Goal: Task Accomplishment & Management: Complete application form

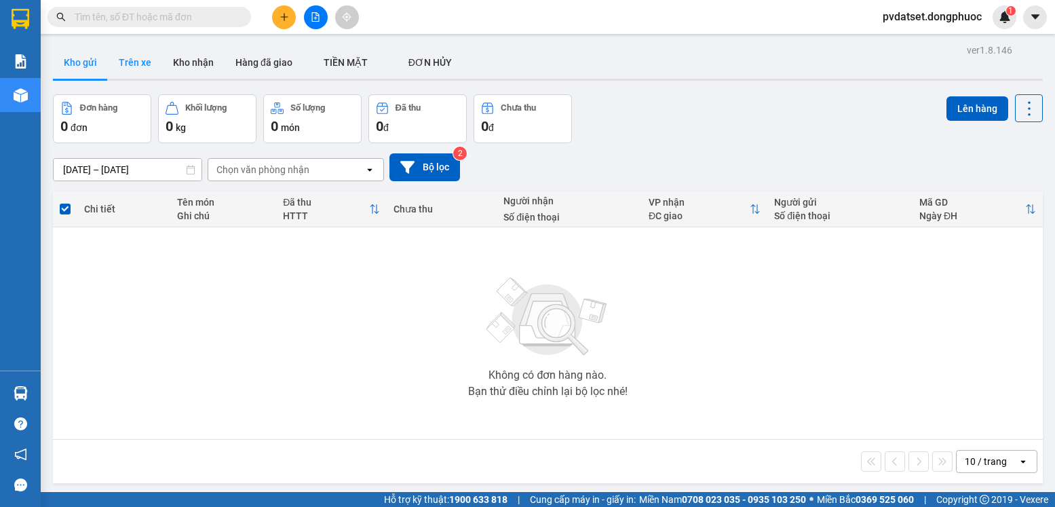
click at [132, 66] on button "Trên xe" at bounding box center [135, 62] width 54 height 33
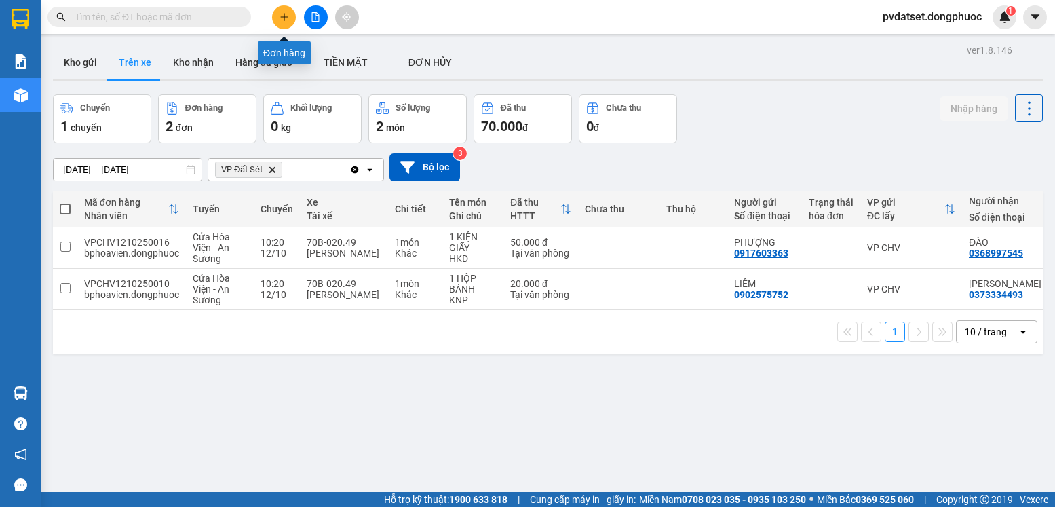
click at [283, 12] on icon "plus" at bounding box center [283, 16] width 9 height 9
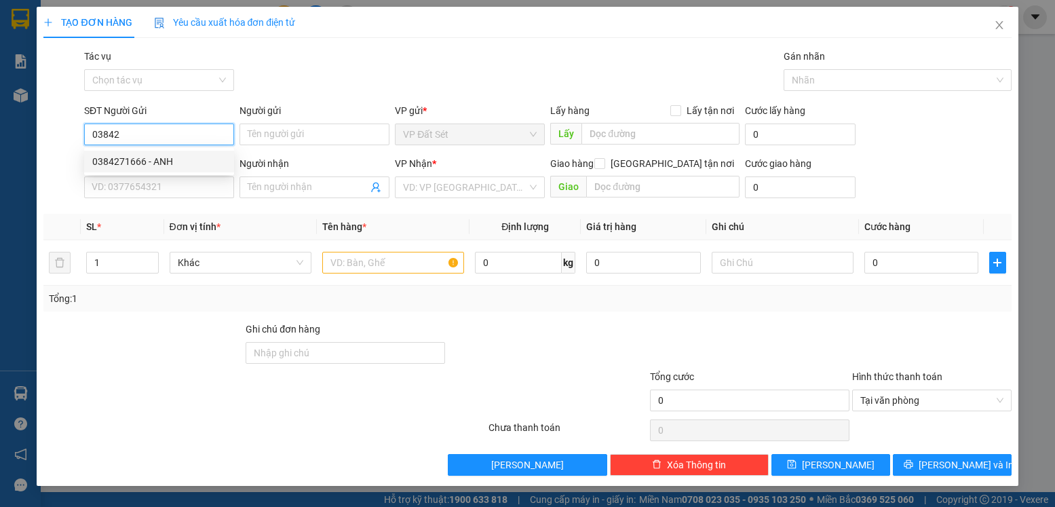
click at [198, 154] on div "0384271666 - ANH" at bounding box center [159, 161] width 134 height 15
type input "0384271666"
type input "ANH"
type input "0911140352"
type input "ĐẠT"
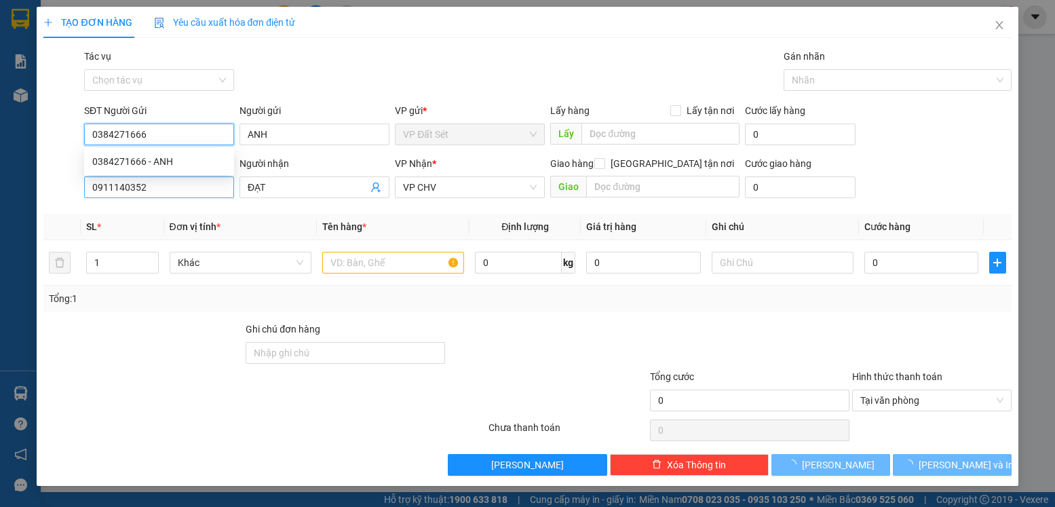
type input "25.000"
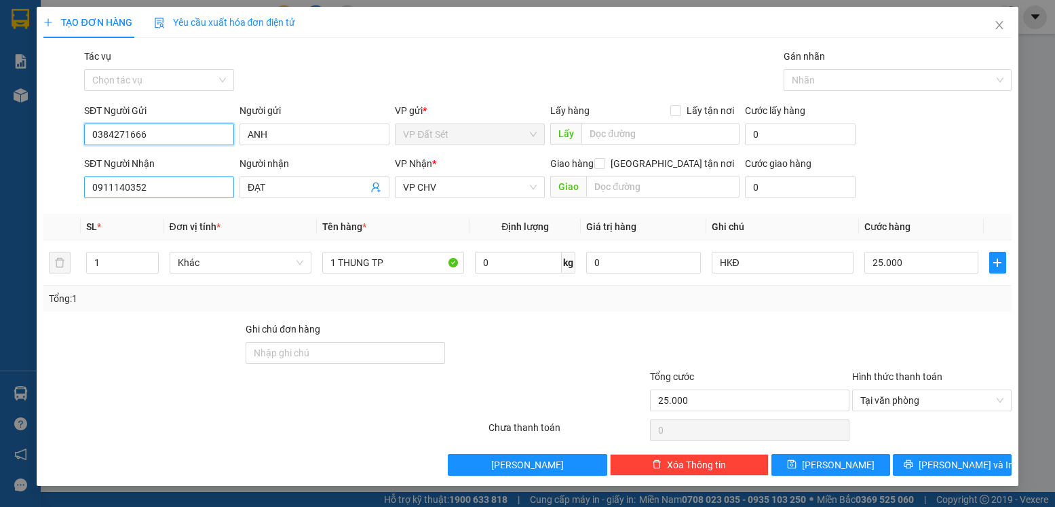
type input "0384271666"
drag, startPoint x: 155, startPoint y: 183, endPoint x: 75, endPoint y: 194, distance: 81.4
click at [75, 194] on div "SĐT Người Nhận 0911140352 0911140352 Người nhận ĐẠT VP Nhận * VP CHV Giao hàng …" at bounding box center [527, 179] width 970 height 47
type input "0961862942"
drag, startPoint x: 271, startPoint y: 187, endPoint x: 228, endPoint y: 189, distance: 43.5
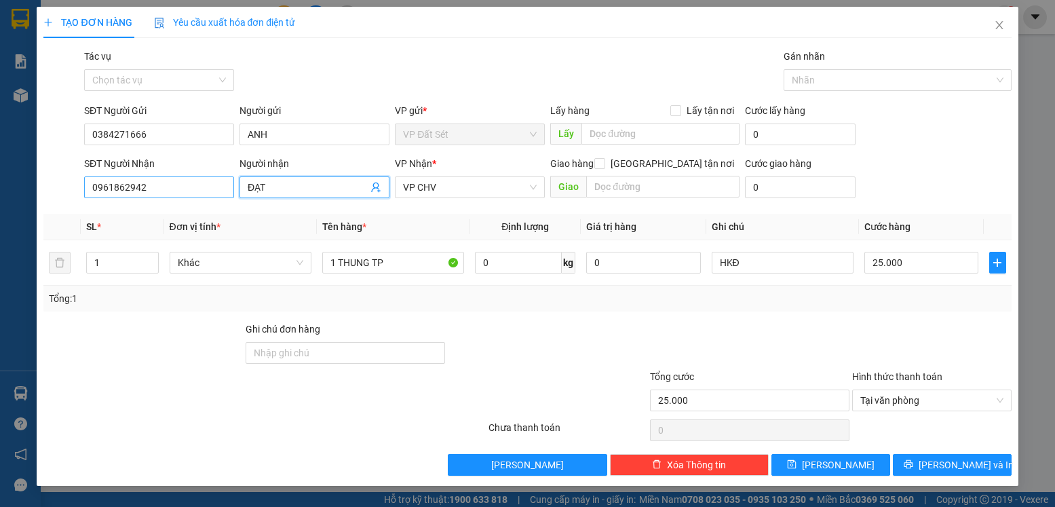
click at [228, 189] on div "SĐT Người Nhận 0961862942 Người nhận ĐẠT ĐẠT VP Nhận * VP CHV Giao hàng Giao tậ…" at bounding box center [547, 179] width 933 height 47
click at [516, 187] on span "VP CHV" at bounding box center [470, 187] width 134 height 20
type input "TÍT"
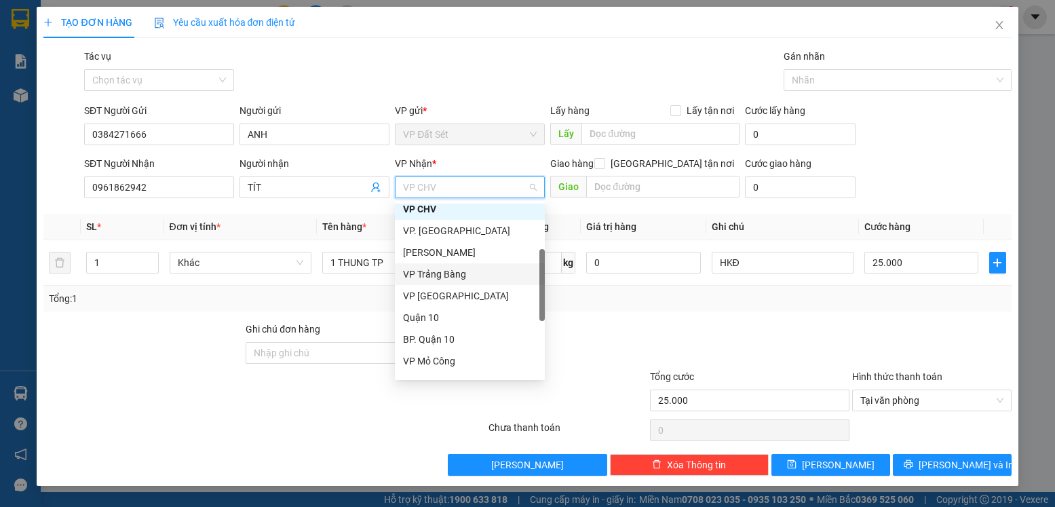
scroll to position [68, 0]
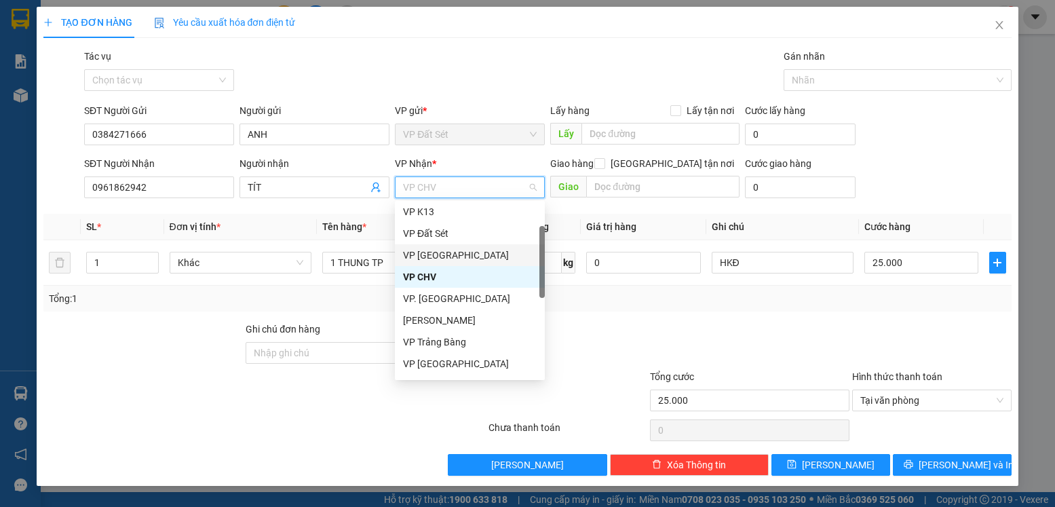
click at [472, 253] on div "VP [GEOGRAPHIC_DATA]" at bounding box center [470, 255] width 134 height 15
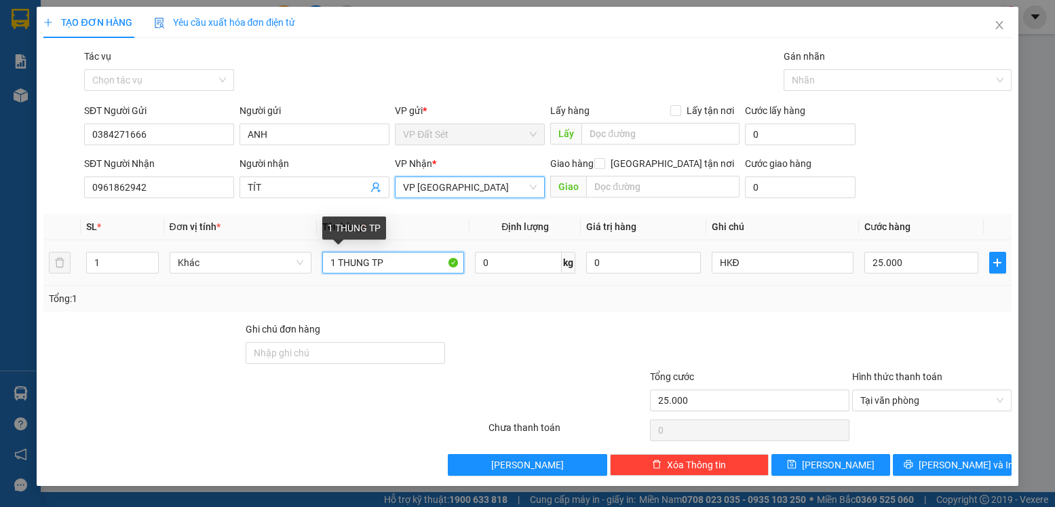
click at [386, 262] on input "1 THUNG TP" at bounding box center [393, 263] width 142 height 22
drag, startPoint x: 387, startPoint y: 260, endPoint x: 339, endPoint y: 269, distance: 49.0
click at [339, 269] on input "1 THUNG TP" at bounding box center [393, 263] width 142 height 22
drag, startPoint x: 386, startPoint y: 262, endPoint x: 338, endPoint y: 254, distance: 49.0
click at [338, 254] on input "1 HỢP O TP" at bounding box center [393, 263] width 142 height 22
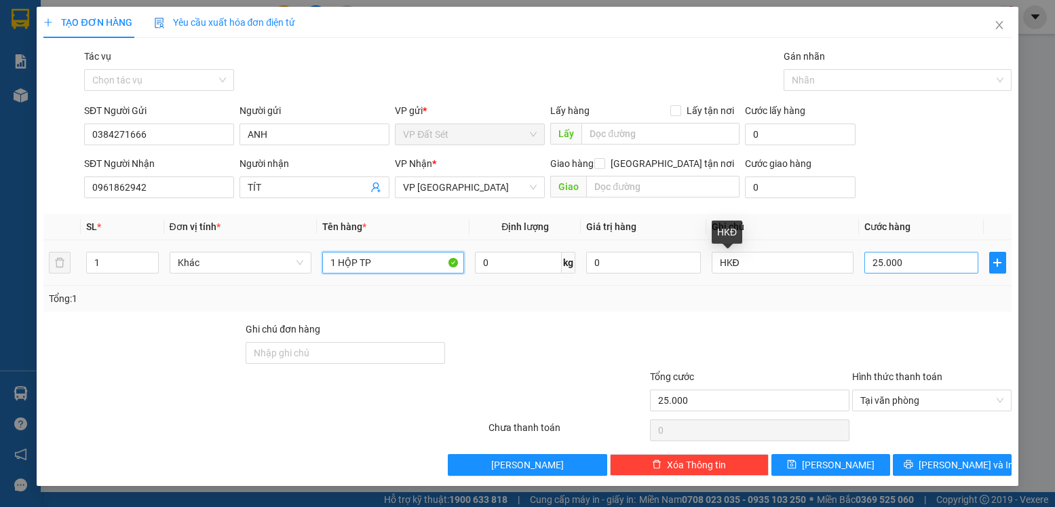
type input "1 HỘP TP"
click at [909, 262] on input "25.000" at bounding box center [921, 263] width 114 height 22
type input "2"
type input "20"
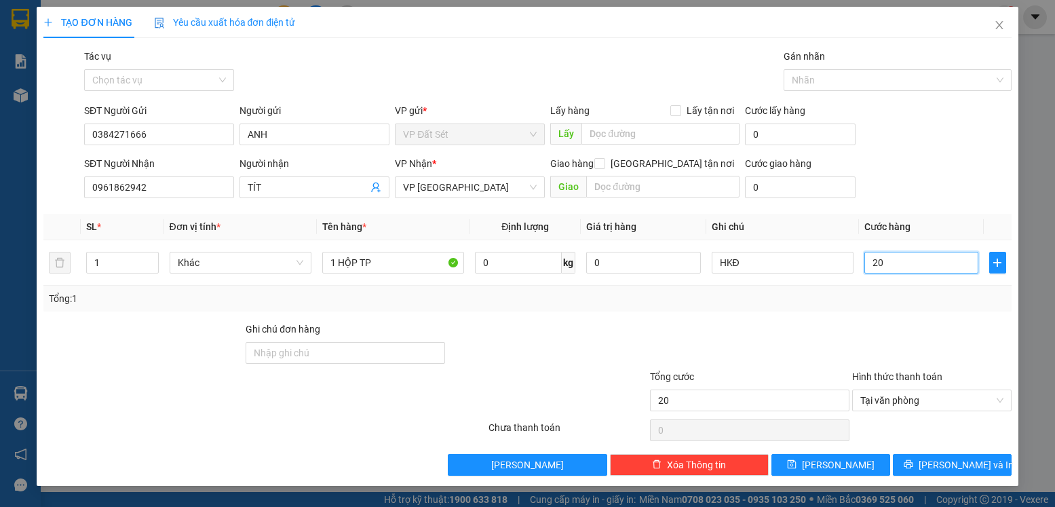
type input "20"
type input "20.000"
click at [849, 332] on div at bounding box center [749, 344] width 202 height 47
click at [970, 467] on span "[PERSON_NAME] và In" at bounding box center [965, 464] width 95 height 15
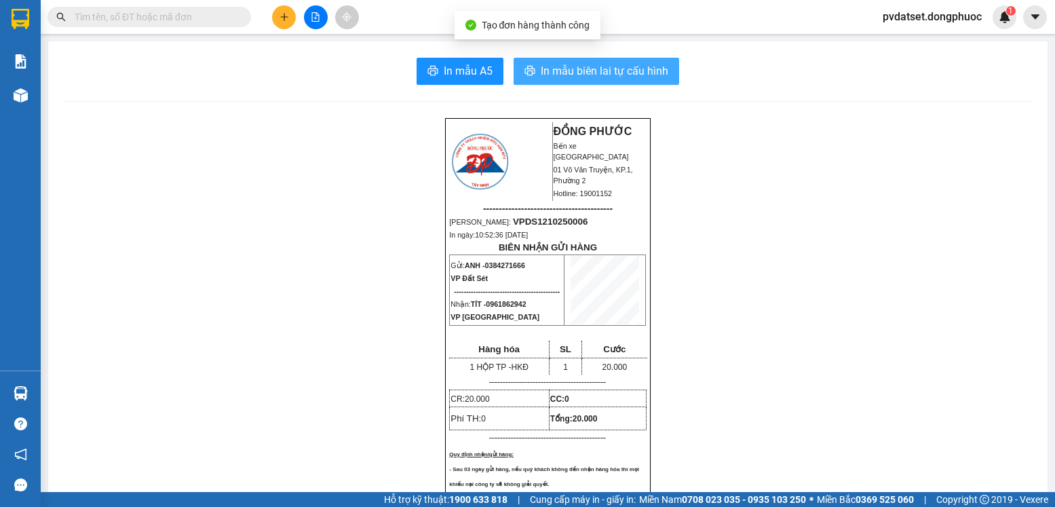
click at [620, 73] on span "In mẫu biên lai tự cấu hình" at bounding box center [605, 70] width 128 height 17
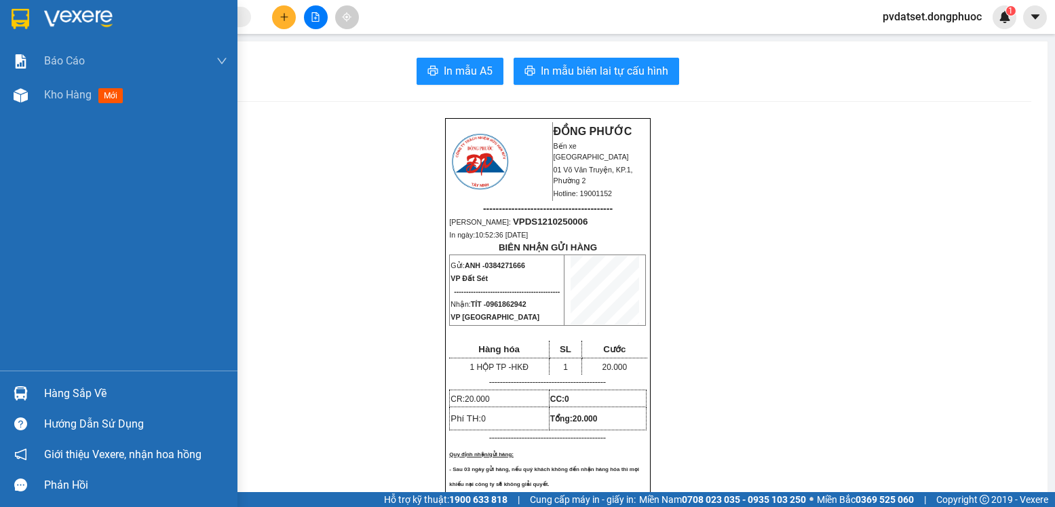
drag, startPoint x: 24, startPoint y: 389, endPoint x: 41, endPoint y: 392, distance: 17.8
click at [24, 390] on img at bounding box center [21, 393] width 14 height 14
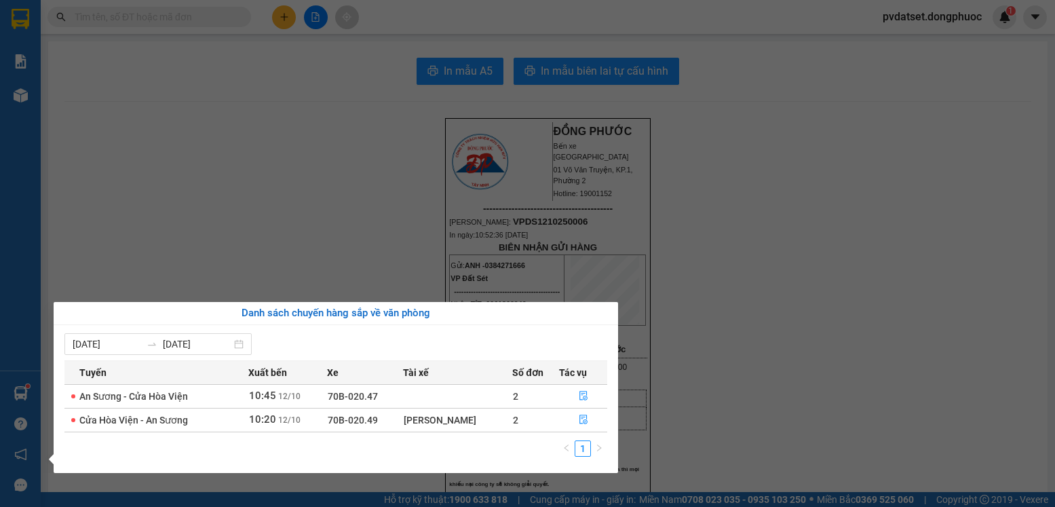
click at [307, 230] on section "Kết quả tìm kiếm ( 0 ) Bộ lọc Ngày tạo đơn gần nhất No Data pvdatset.dongphuoc …" at bounding box center [527, 253] width 1055 height 507
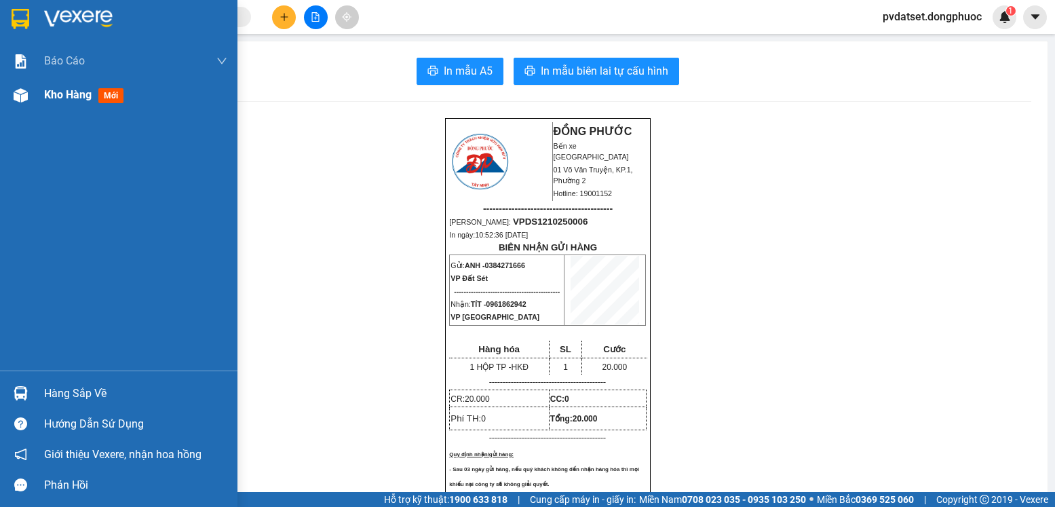
click at [66, 98] on span "Kho hàng" at bounding box center [67, 94] width 47 height 13
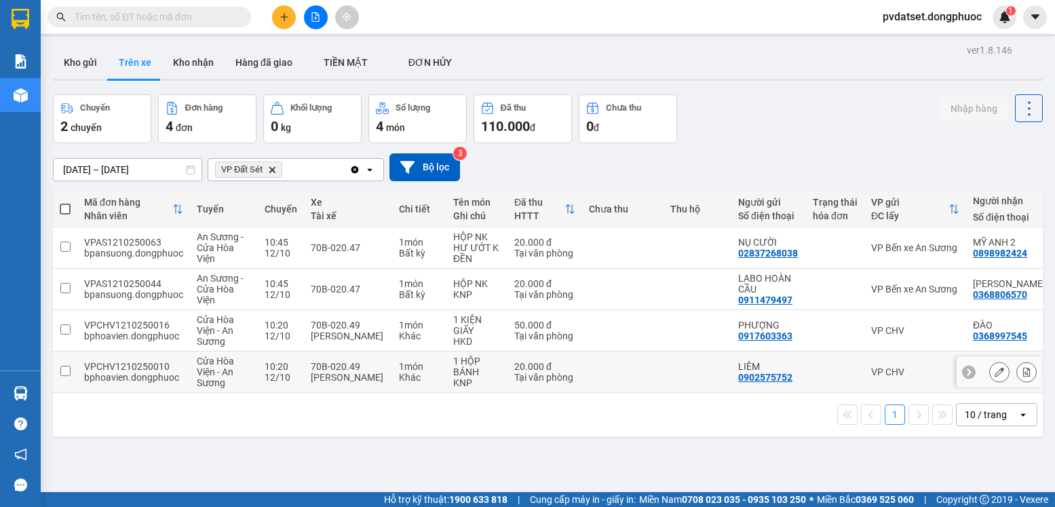
click at [447, 368] on td "1 HỘP BÁNH KNP" at bounding box center [476, 371] width 61 height 41
checkbox input "true"
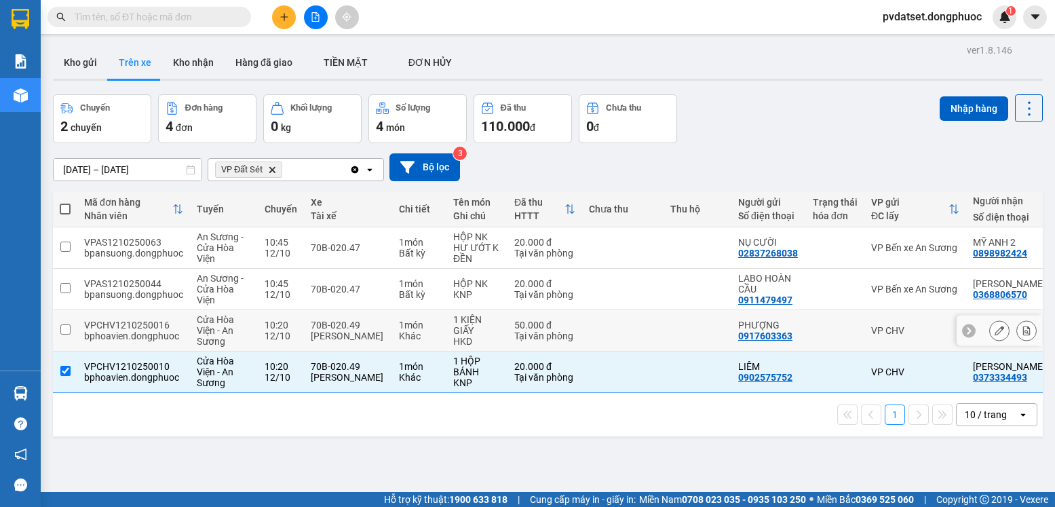
click at [516, 333] on div "Tại văn phòng" at bounding box center [544, 335] width 61 height 11
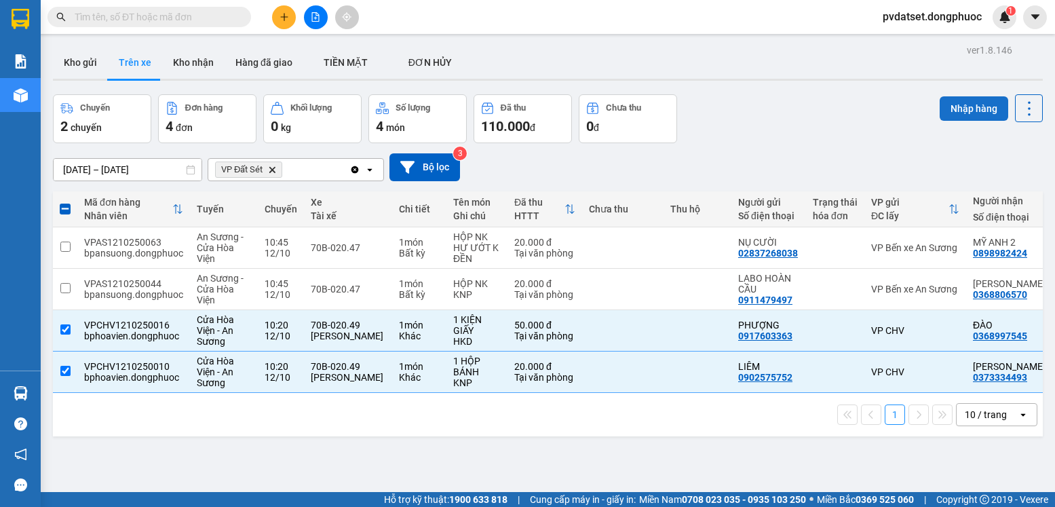
click at [951, 114] on button "Nhập hàng" at bounding box center [973, 108] width 68 height 24
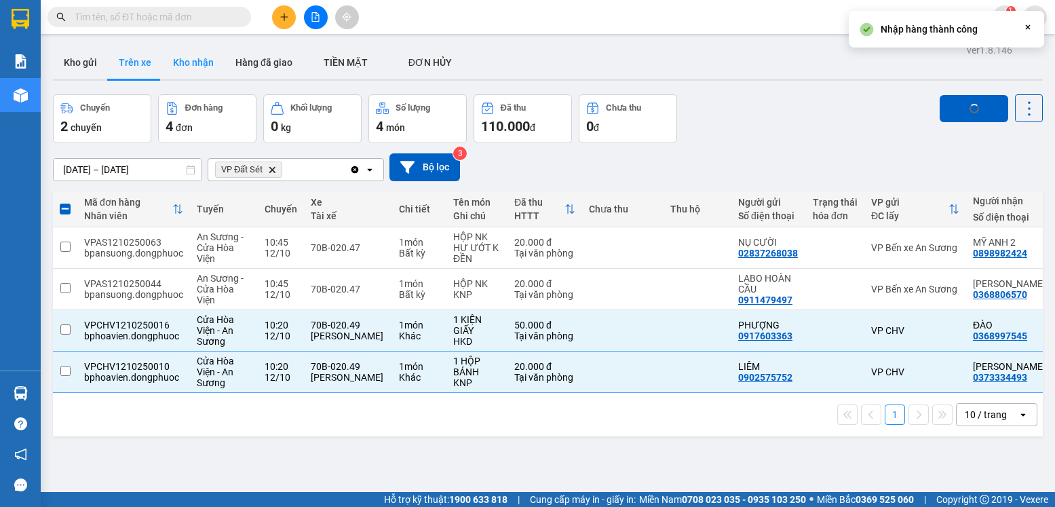
checkbox input "false"
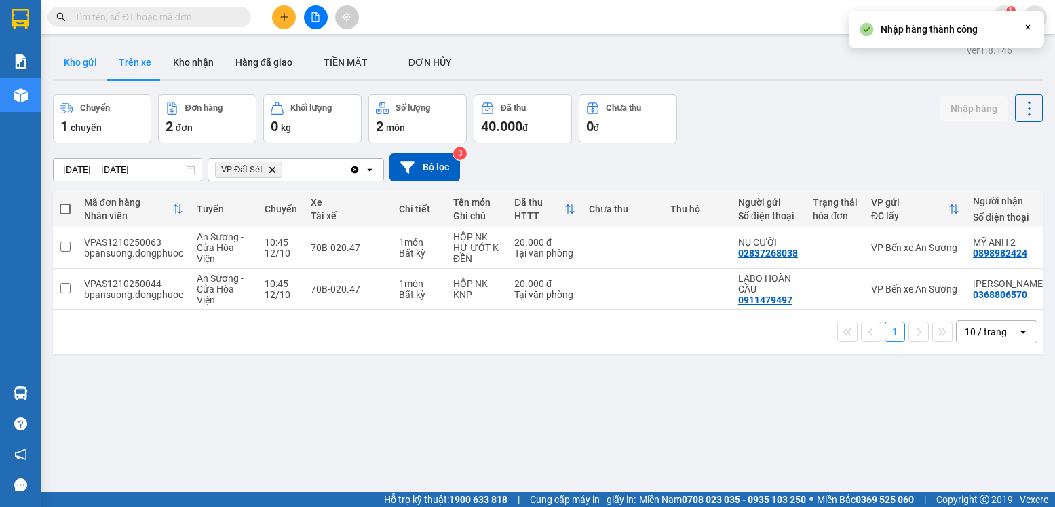
click at [87, 67] on button "Kho gửi" at bounding box center [80, 62] width 55 height 33
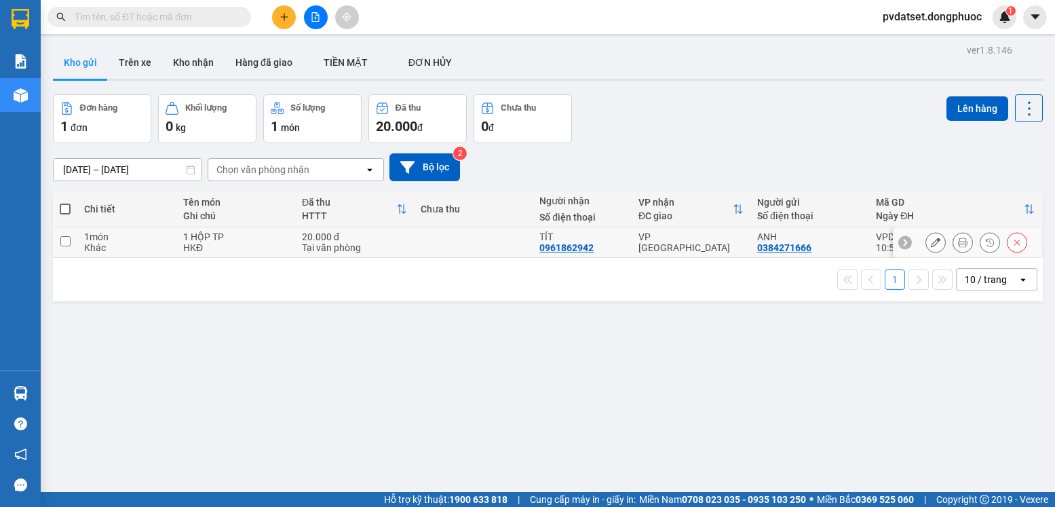
click at [650, 230] on td "VP [GEOGRAPHIC_DATA]" at bounding box center [690, 242] width 119 height 31
checkbox input "true"
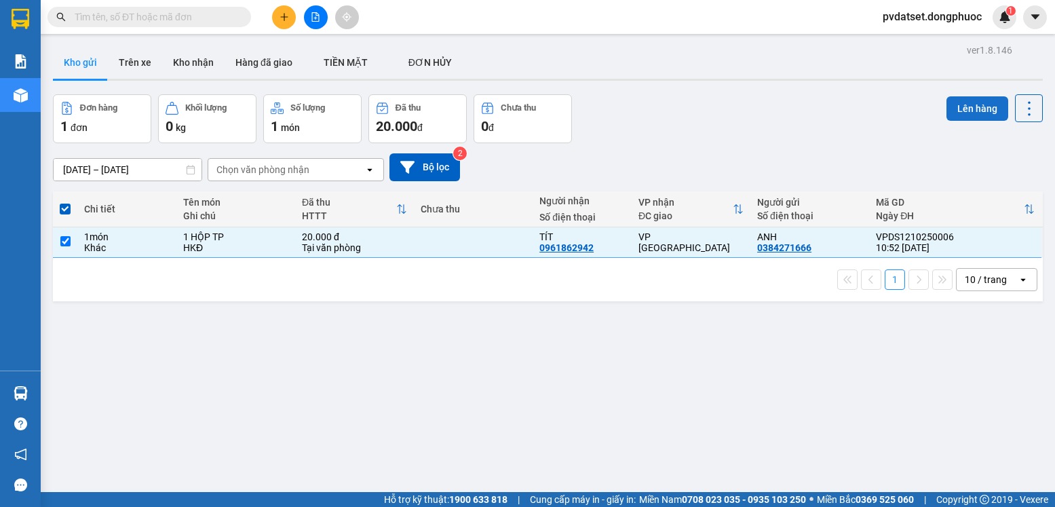
click at [969, 112] on button "Lên hàng" at bounding box center [977, 108] width 62 height 24
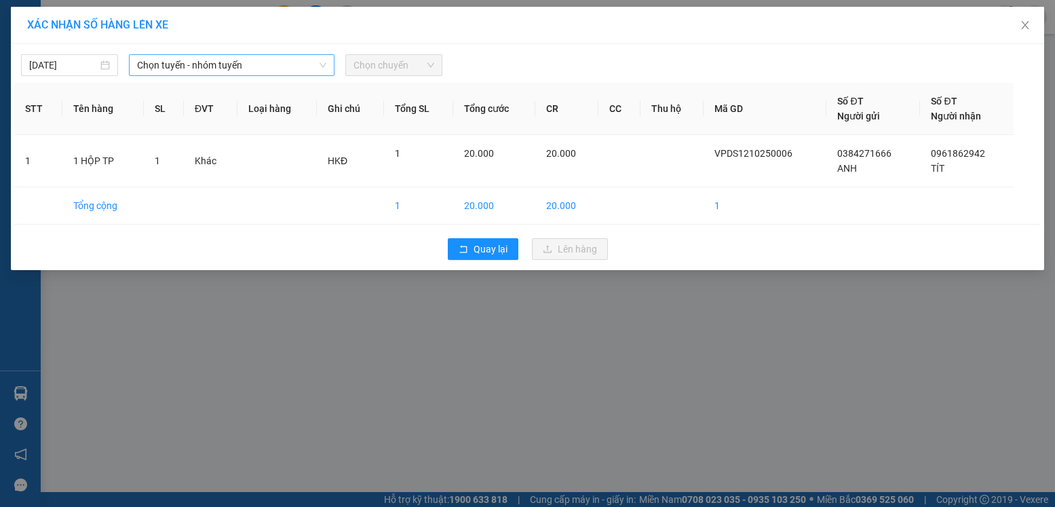
click at [195, 66] on span "Chọn tuyến - nhóm tuyến" at bounding box center [231, 65] width 189 height 20
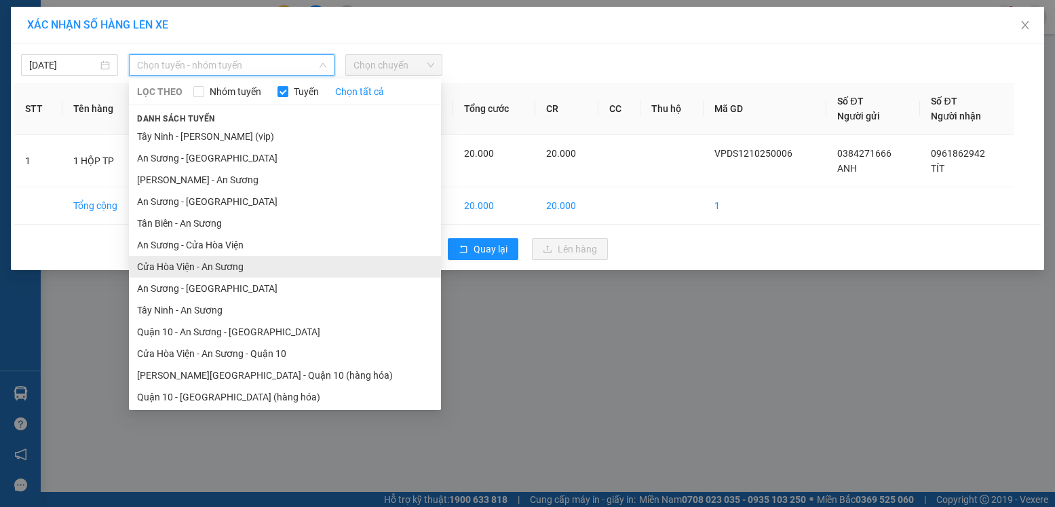
click at [213, 265] on li "Cửa Hòa Viện - An Sương" at bounding box center [285, 267] width 312 height 22
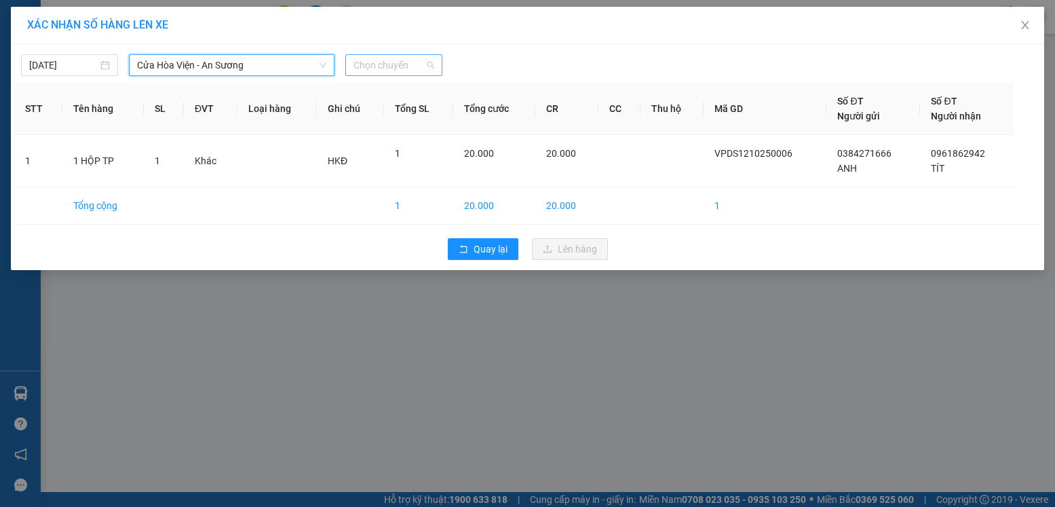
click at [412, 68] on span "Chọn chuyến" at bounding box center [393, 65] width 81 height 20
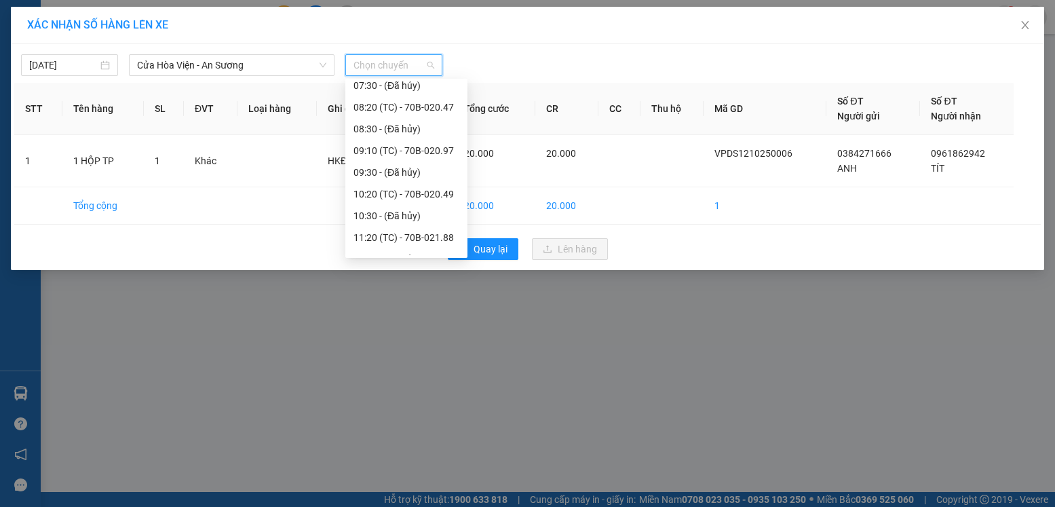
scroll to position [203, 0]
click at [439, 174] on div "10:20 (TC) - 70B-020.49" at bounding box center [406, 170] width 106 height 15
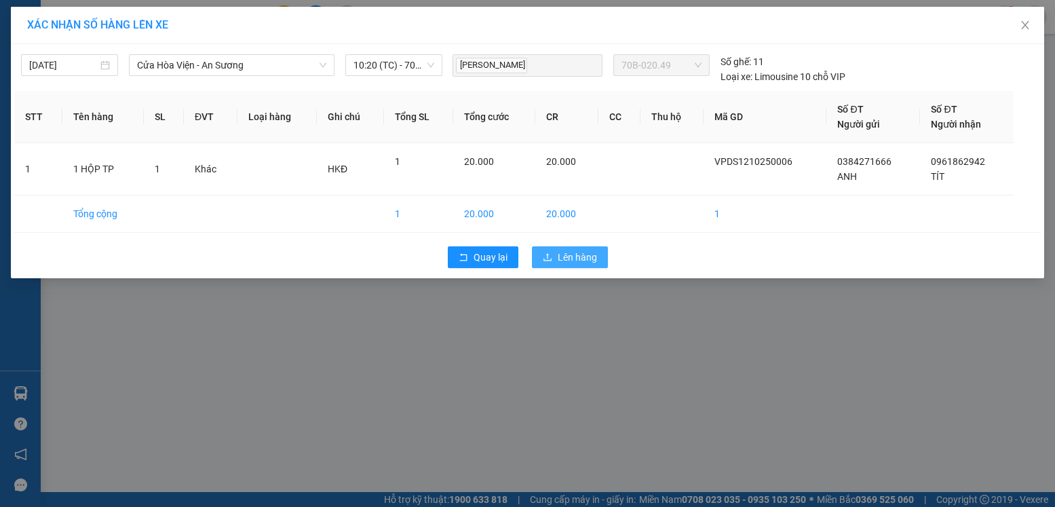
click at [576, 259] on span "Lên hàng" at bounding box center [576, 257] width 39 height 15
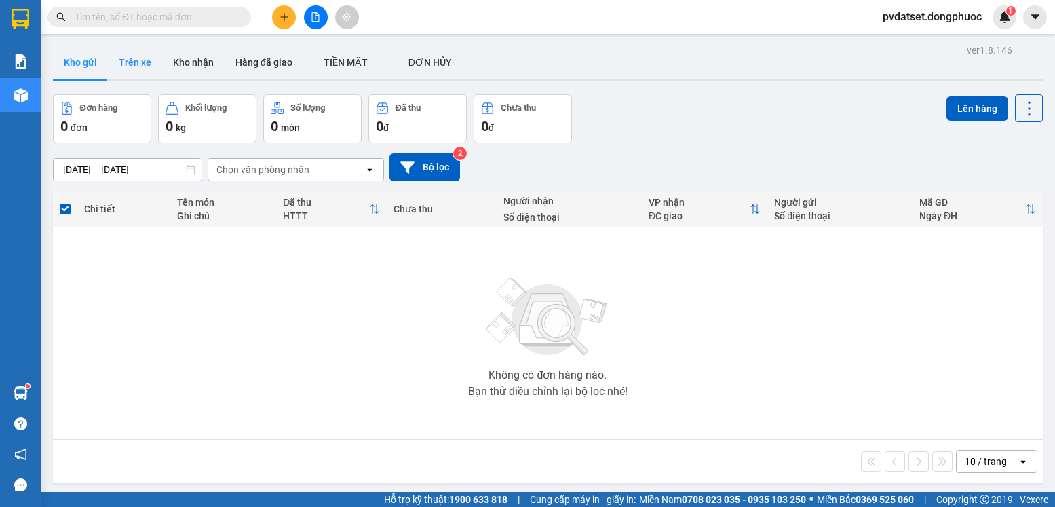
click at [132, 56] on button "Trên xe" at bounding box center [135, 62] width 54 height 33
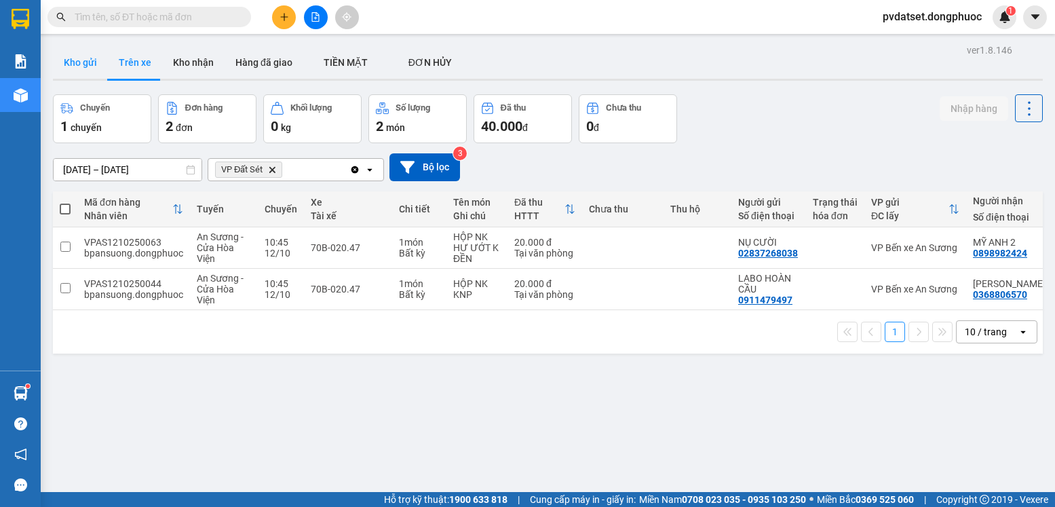
click at [88, 67] on button "Kho gửi" at bounding box center [80, 62] width 55 height 33
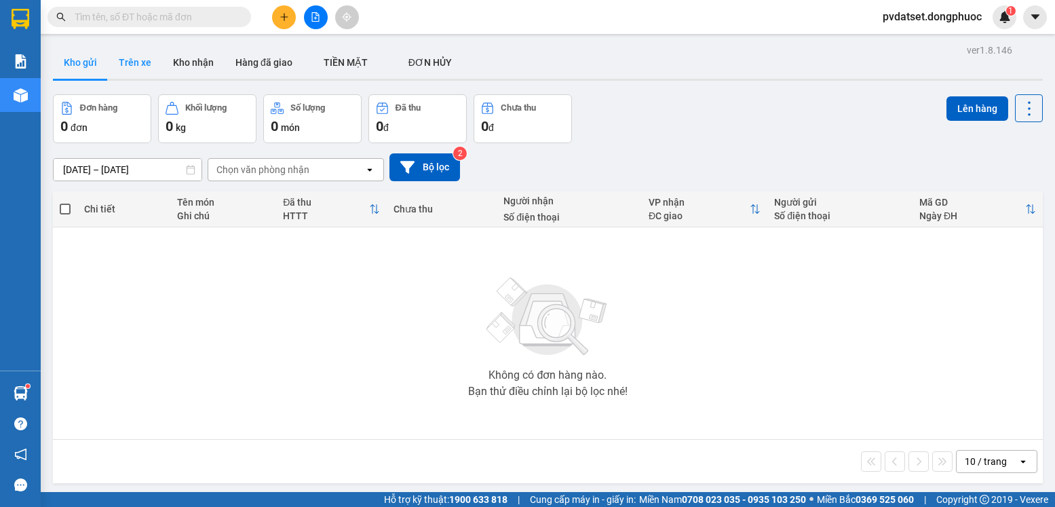
click at [123, 68] on button "Trên xe" at bounding box center [135, 62] width 54 height 33
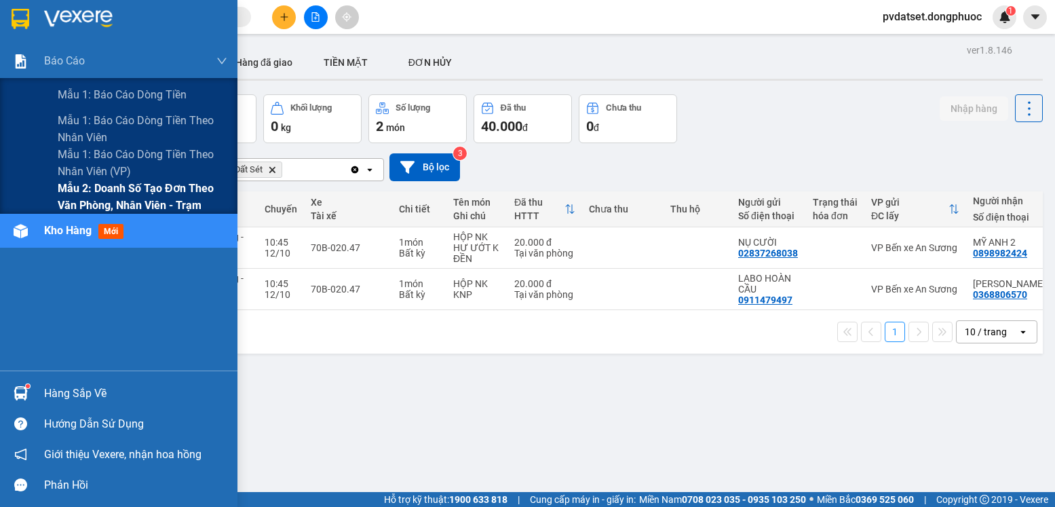
click at [116, 196] on span "Mẫu 2: Doanh số tạo đơn theo Văn phòng, nhân viên - Trạm" at bounding box center [143, 197] width 170 height 34
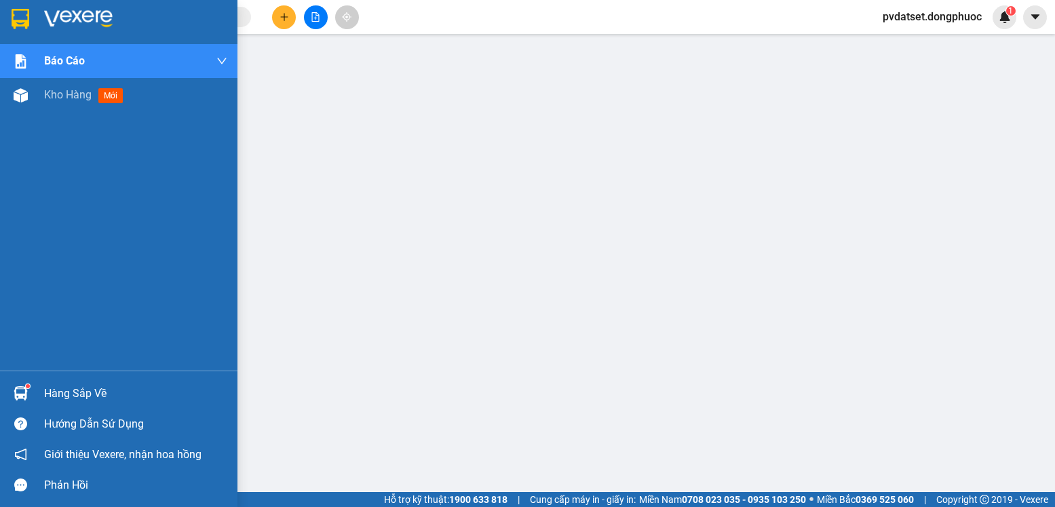
click at [28, 391] on div at bounding box center [21, 393] width 24 height 24
click at [66, 93] on span "Kho hàng" at bounding box center [67, 94] width 47 height 13
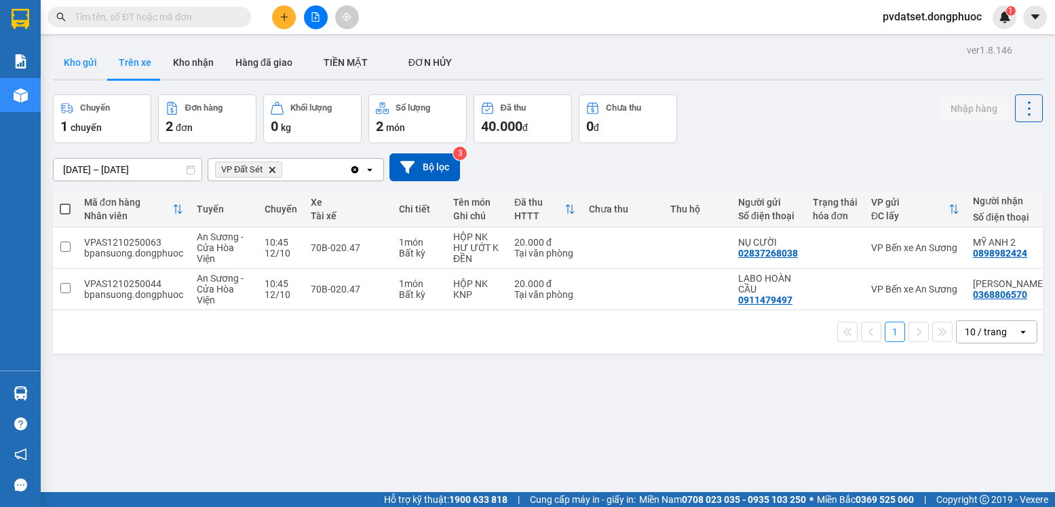
click at [82, 60] on button "Kho gửi" at bounding box center [80, 62] width 55 height 33
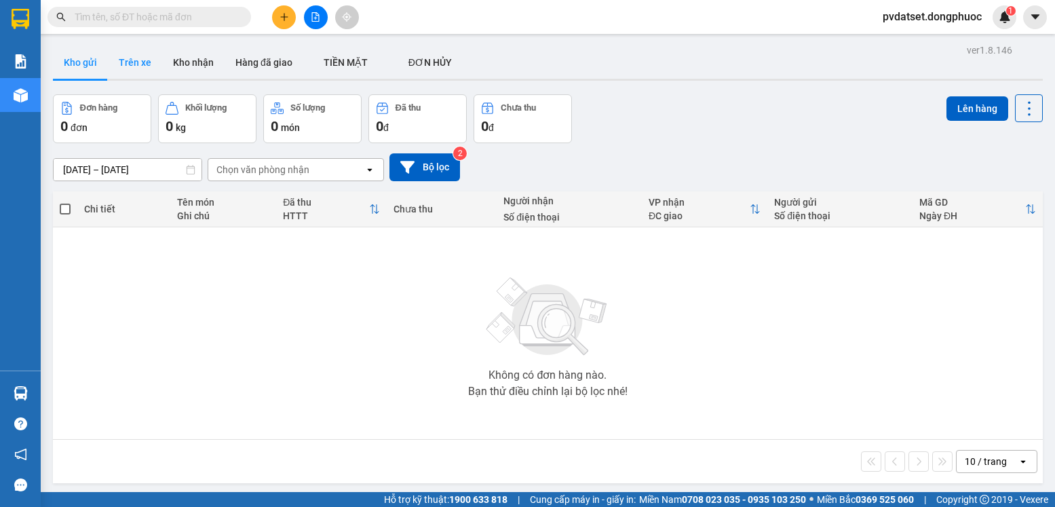
click at [141, 70] on button "Trên xe" at bounding box center [135, 62] width 54 height 33
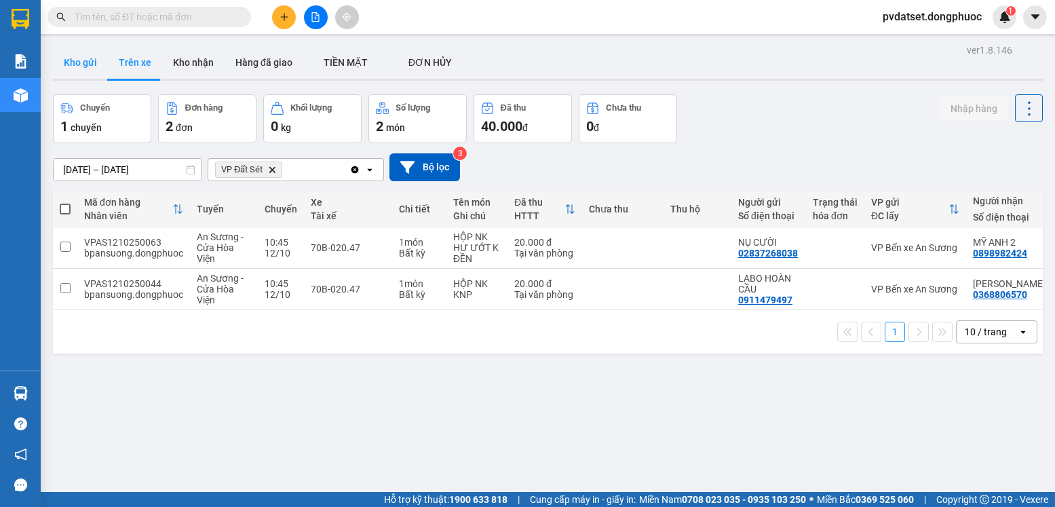
click at [75, 47] on button "Kho gửi" at bounding box center [80, 62] width 55 height 33
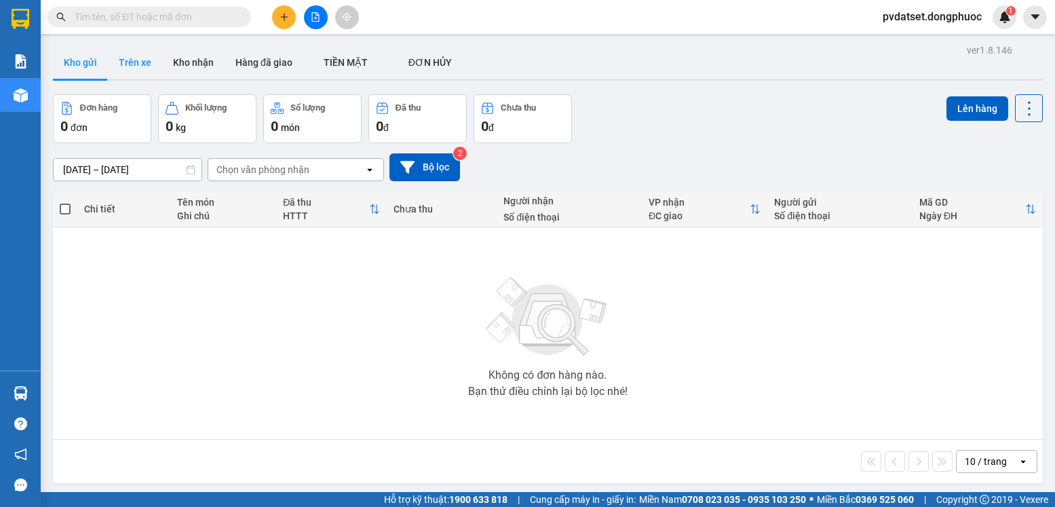
drag, startPoint x: 146, startPoint y: 62, endPoint x: 124, endPoint y: 77, distance: 27.3
click at [146, 62] on button "Trên xe" at bounding box center [135, 62] width 54 height 33
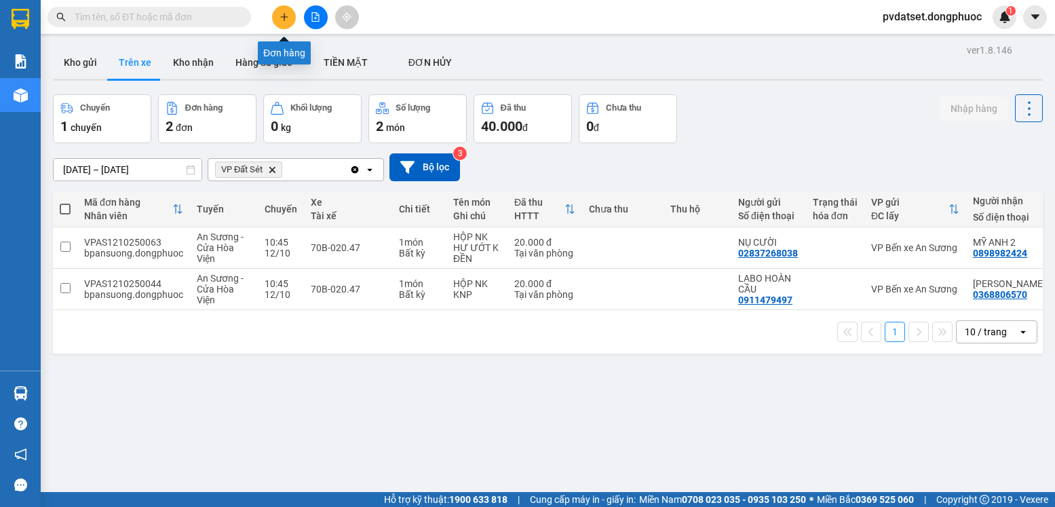
click at [279, 18] on icon "plus" at bounding box center [283, 16] width 9 height 9
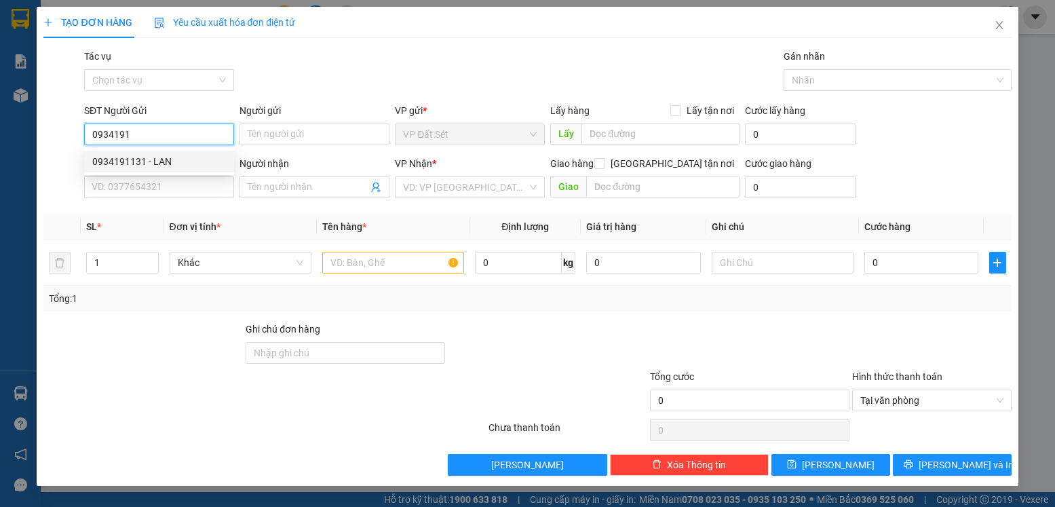
click at [165, 155] on div "0934191131 - LAN" at bounding box center [159, 161] width 134 height 15
type input "0934191131"
type input "LAN"
type input "0987624322"
type input "TRÂM"
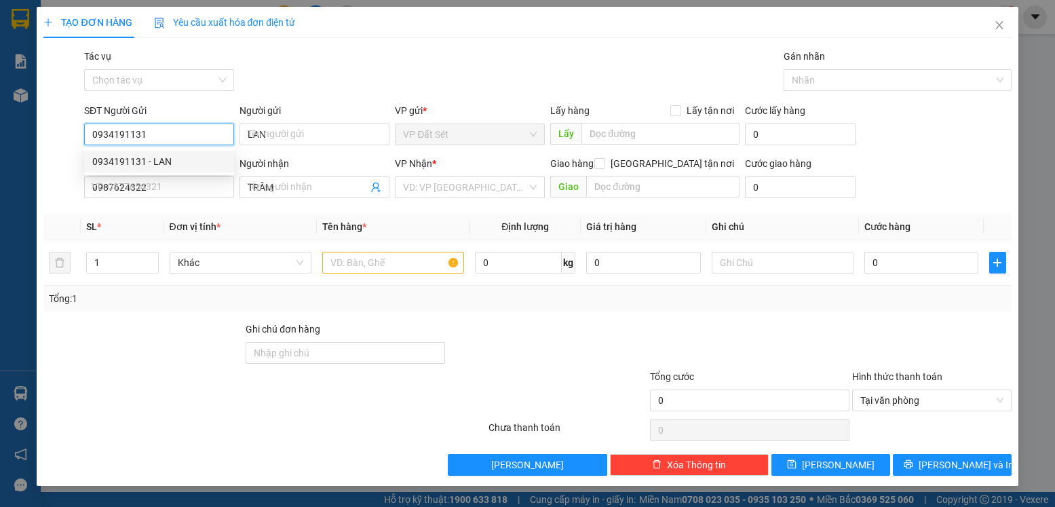
type input "20.000"
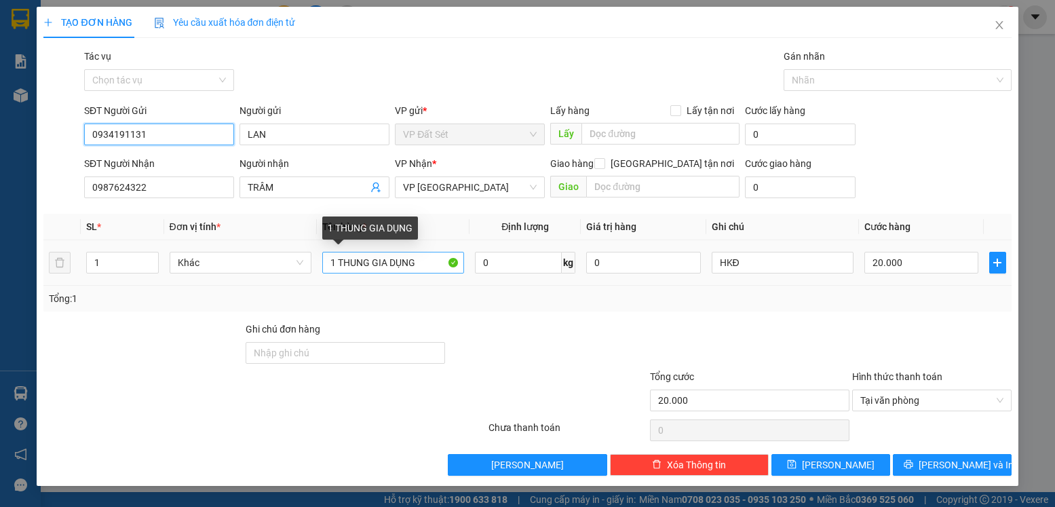
type input "0934191131"
drag, startPoint x: 418, startPoint y: 264, endPoint x: 338, endPoint y: 275, distance: 80.1
click at [338, 275] on div "1 THUNG GIA DỤNG" at bounding box center [393, 262] width 142 height 27
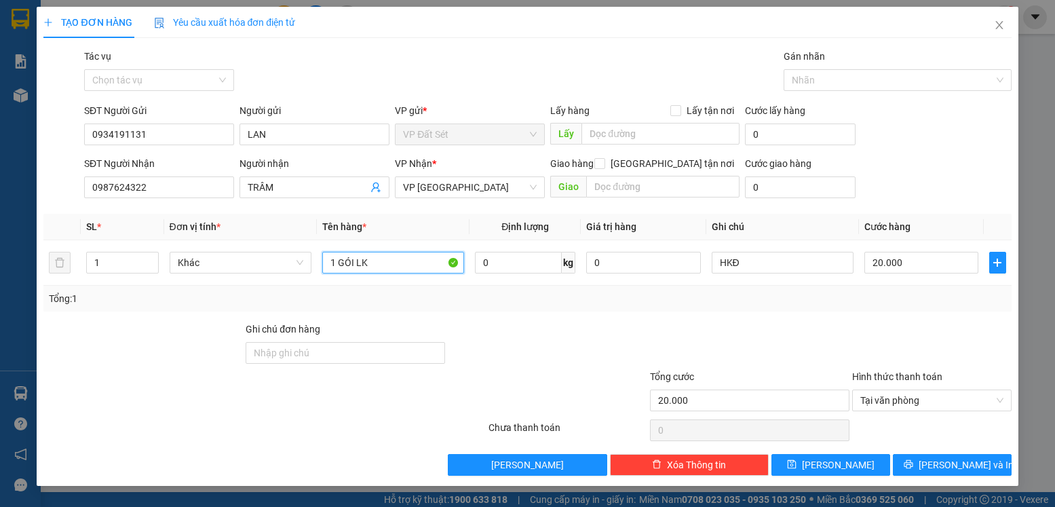
type input "1 GÓI LK"
click at [599, 307] on div "Tổng: 1" at bounding box center [526, 299] width 967 height 26
click at [958, 467] on span "[PERSON_NAME] và In" at bounding box center [965, 464] width 95 height 15
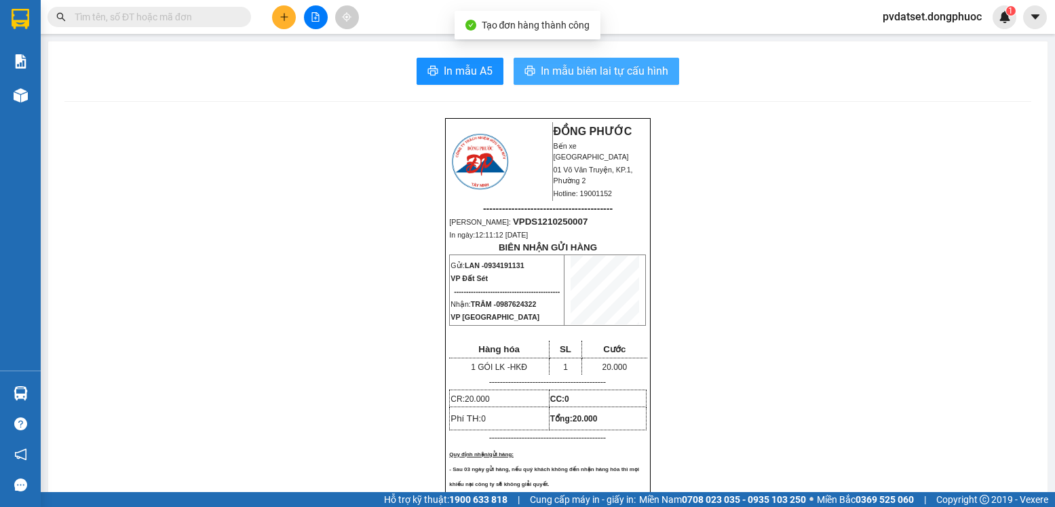
click at [584, 70] on span "In mẫu biên lai tự cấu hình" at bounding box center [605, 70] width 128 height 17
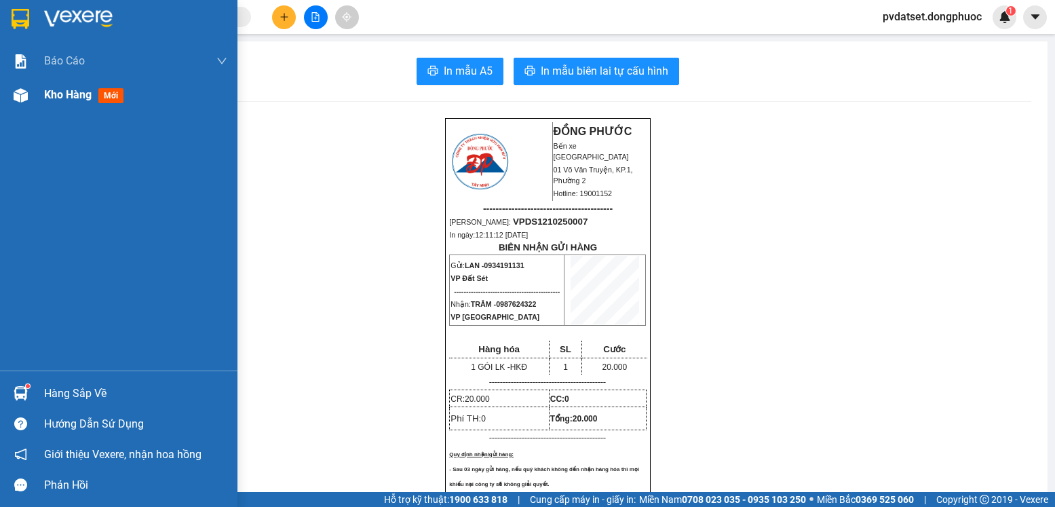
click at [93, 105] on div "Kho hàng mới" at bounding box center [135, 95] width 183 height 34
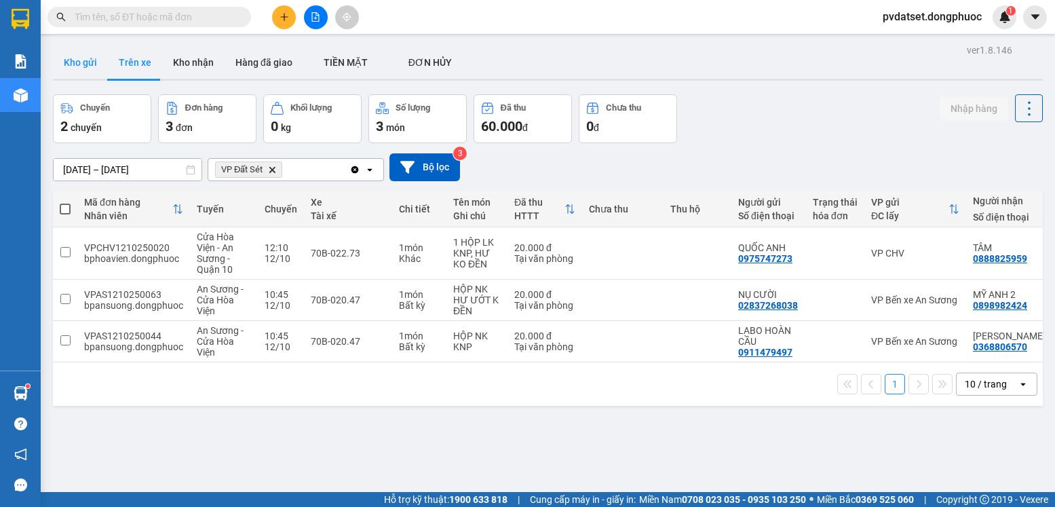
click at [84, 64] on button "Kho gửi" at bounding box center [80, 62] width 55 height 33
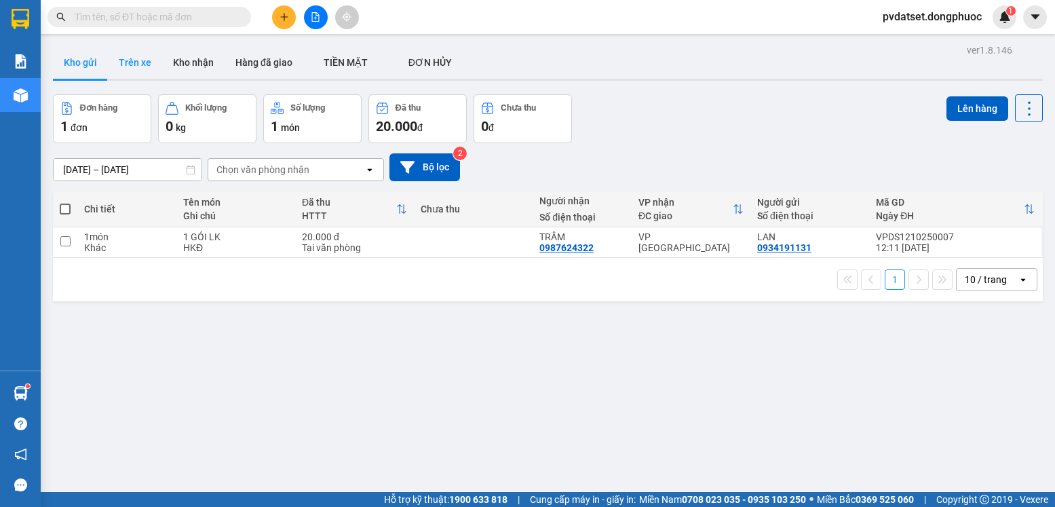
click at [129, 57] on button "Trên xe" at bounding box center [135, 62] width 54 height 33
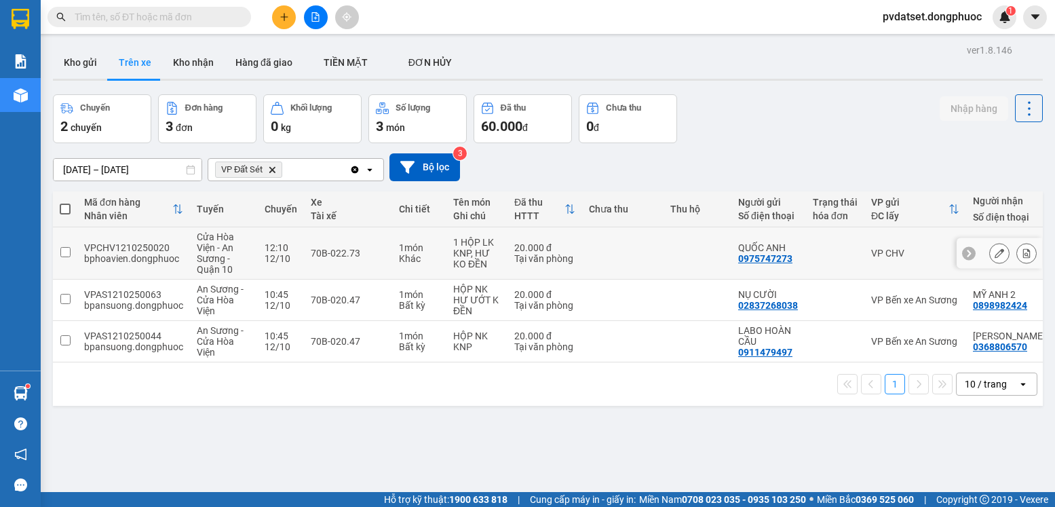
click at [408, 250] on div "1 món" at bounding box center [419, 247] width 41 height 11
checkbox input "true"
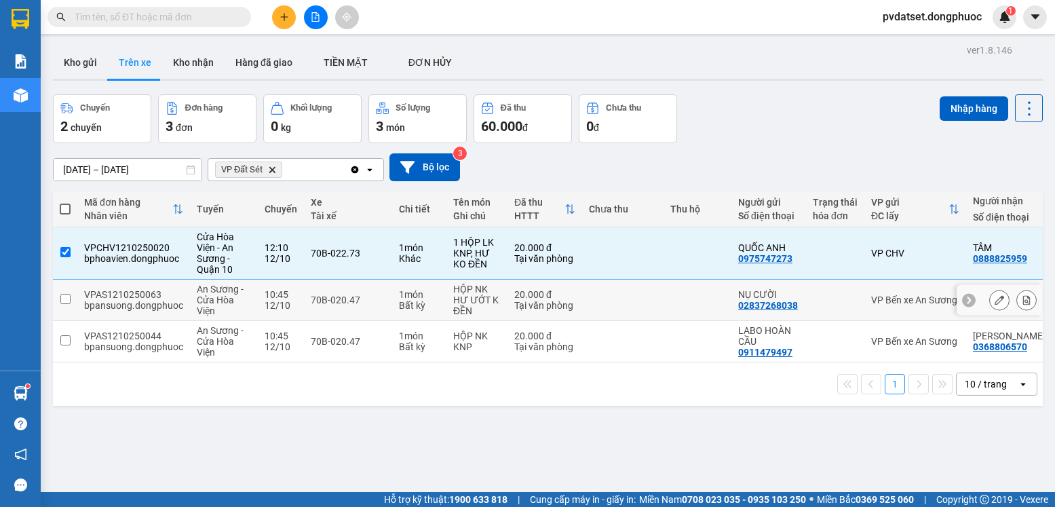
click at [416, 291] on div "1 món" at bounding box center [419, 294] width 41 height 11
checkbox input "true"
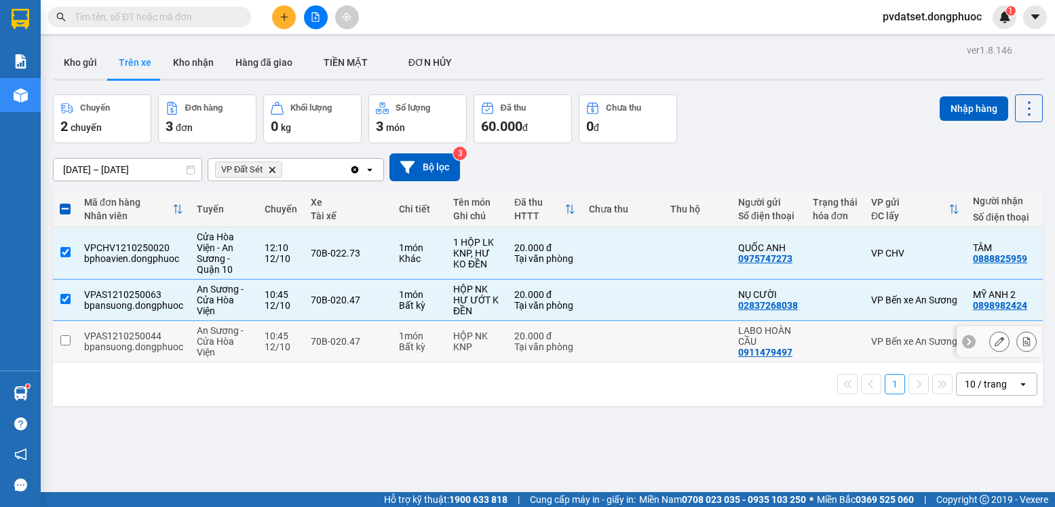
click at [429, 337] on div "1 món" at bounding box center [419, 335] width 41 height 11
checkbox input "true"
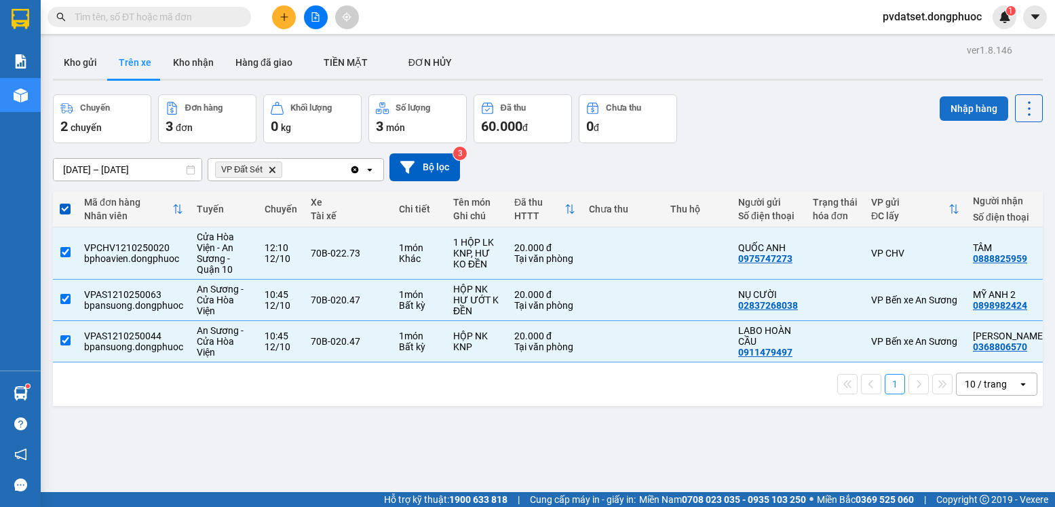
click at [939, 106] on button "Nhập hàng" at bounding box center [973, 108] width 68 height 24
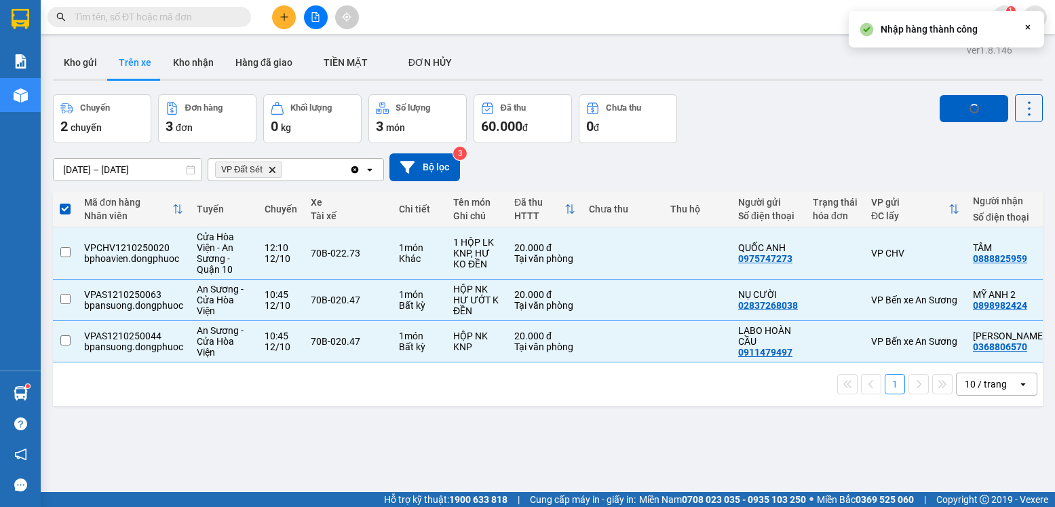
checkbox input "false"
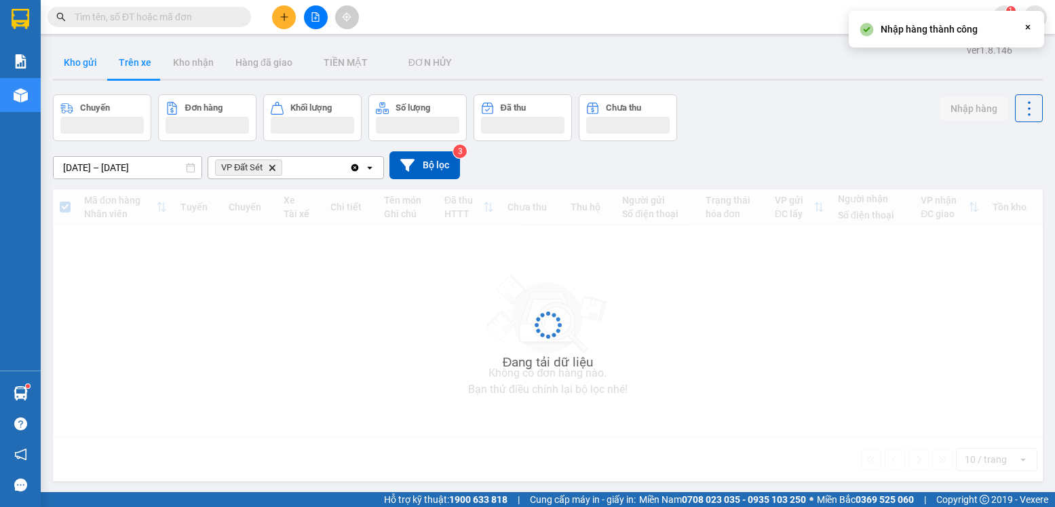
click at [80, 72] on button "Kho gửi" at bounding box center [80, 62] width 55 height 33
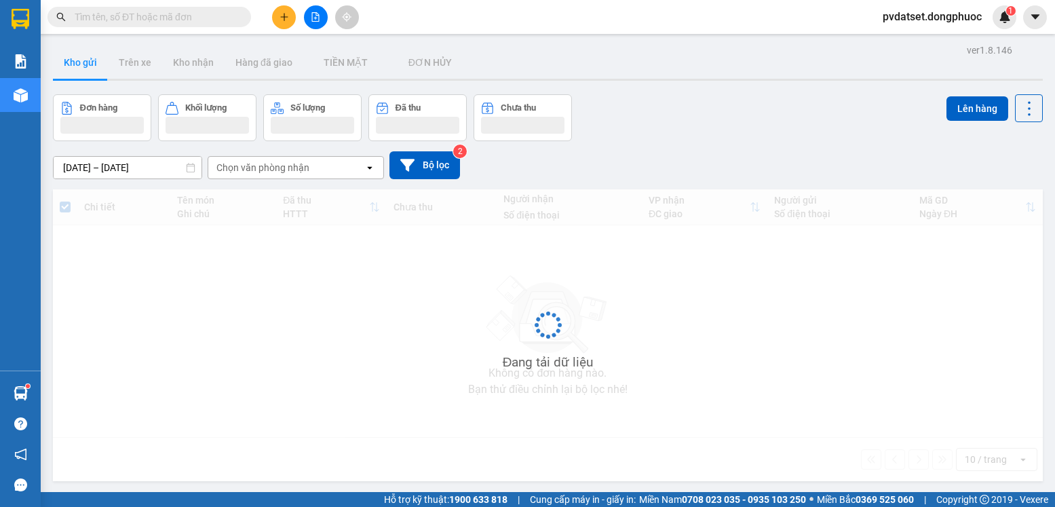
click at [80, 72] on button "Kho gửi" at bounding box center [80, 62] width 55 height 33
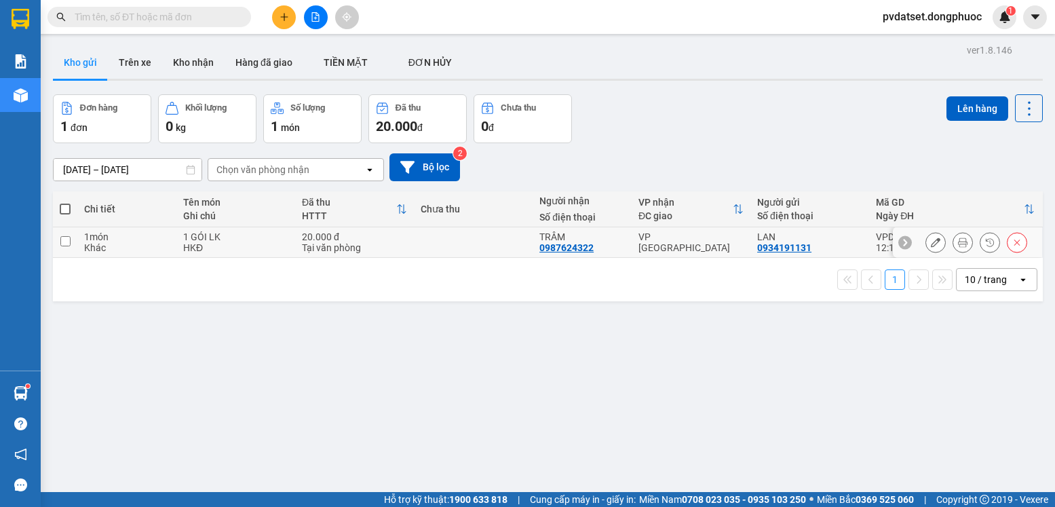
click at [669, 241] on div "VP [GEOGRAPHIC_DATA]" at bounding box center [690, 242] width 105 height 22
checkbox input "true"
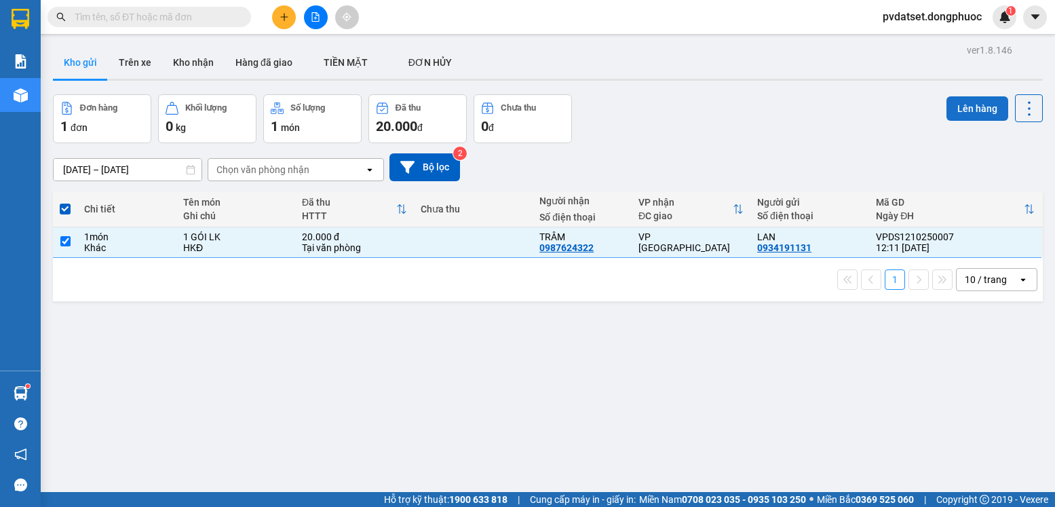
click at [950, 100] on button "Lên hàng" at bounding box center [977, 108] width 62 height 24
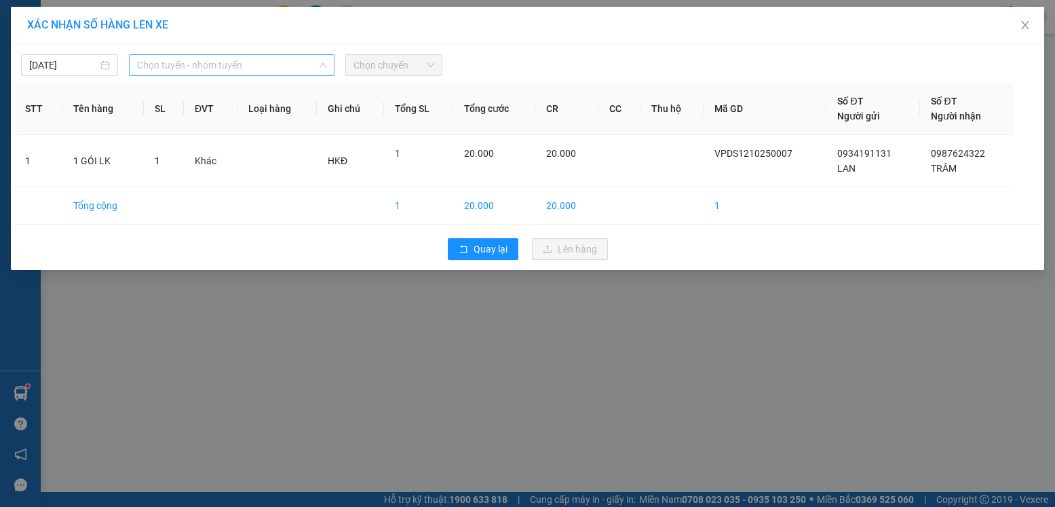
click at [277, 65] on span "Chọn tuyến - nhóm tuyến" at bounding box center [231, 65] width 189 height 20
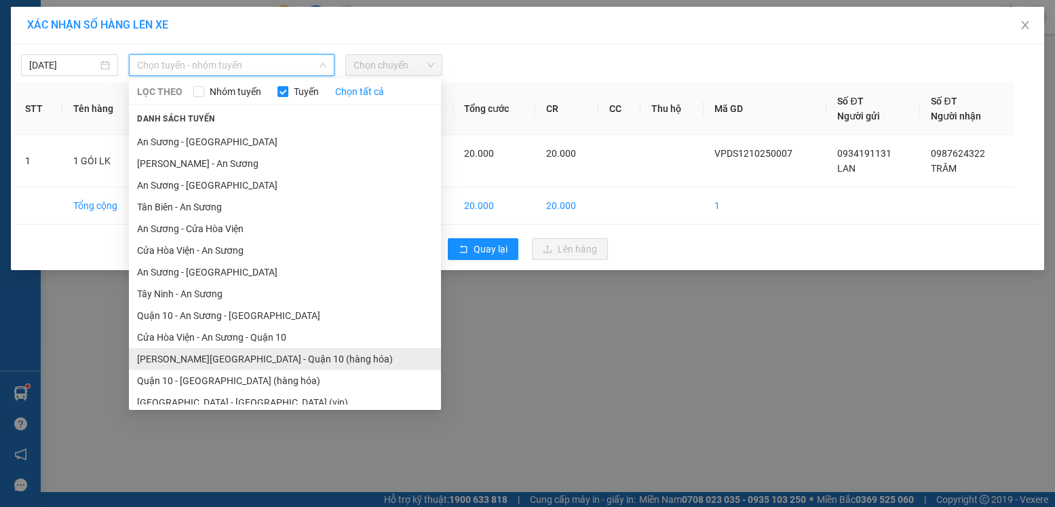
scroll to position [25, 0]
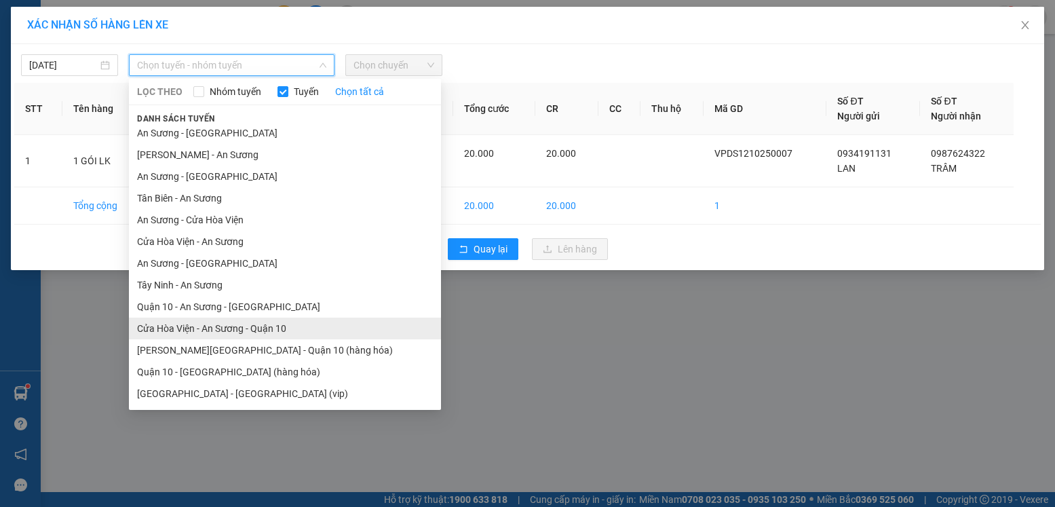
click at [234, 329] on li "Cửa Hòa Viện - An Sương - Quận 10" at bounding box center [285, 328] width 312 height 22
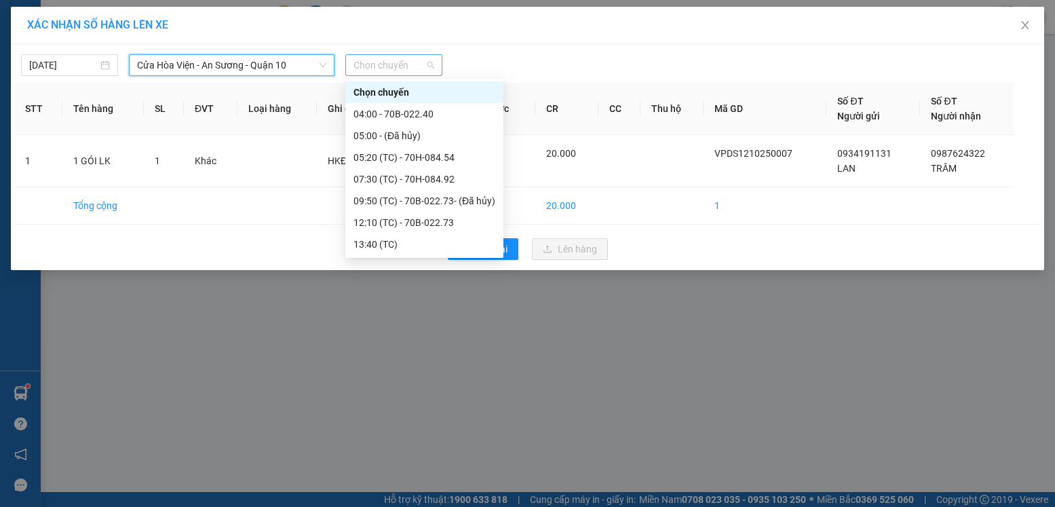
click at [387, 72] on span "Chọn chuyến" at bounding box center [393, 65] width 81 height 20
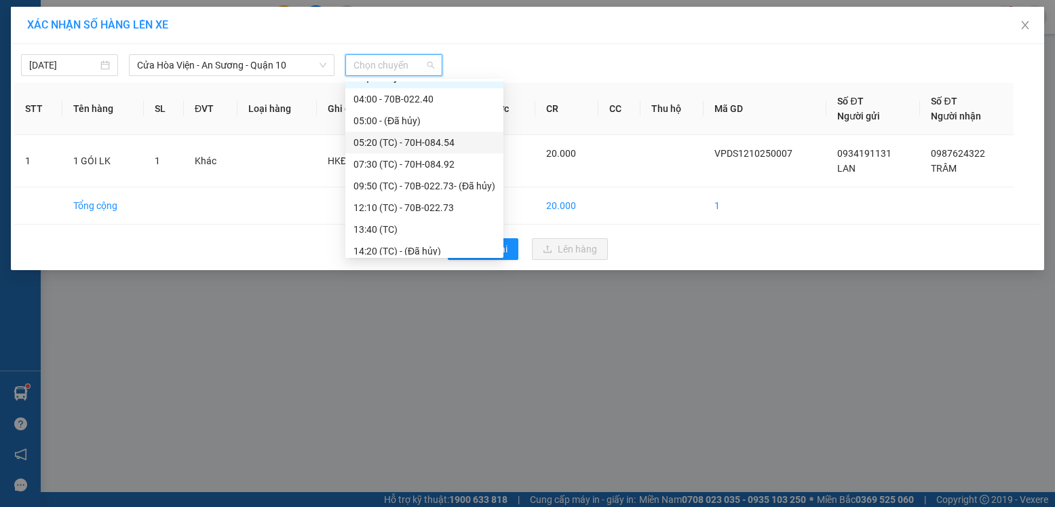
scroll to position [22, 0]
click at [440, 199] on div "12:10 (TC) - 70B-022.73" at bounding box center [424, 200] width 142 height 15
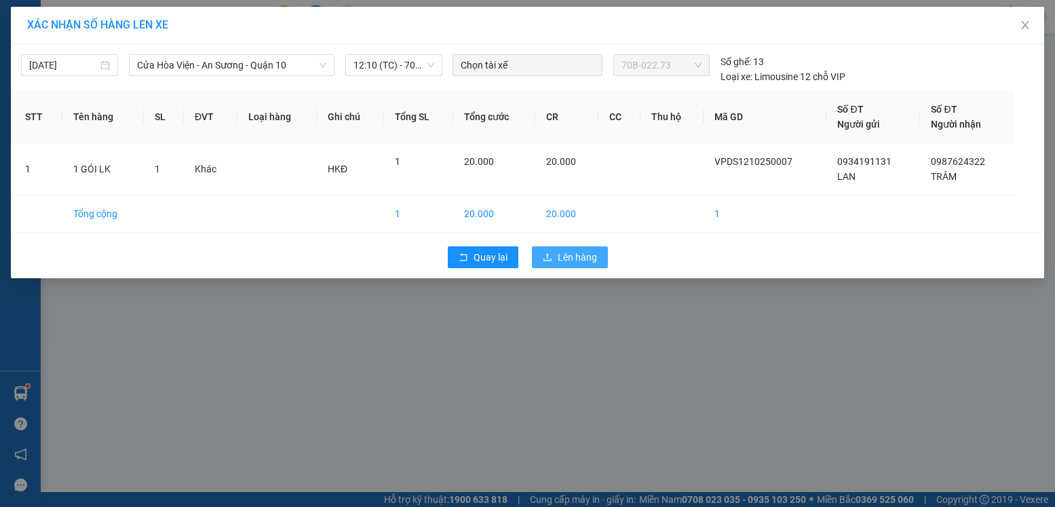
click at [558, 258] on span "Lên hàng" at bounding box center [576, 257] width 39 height 15
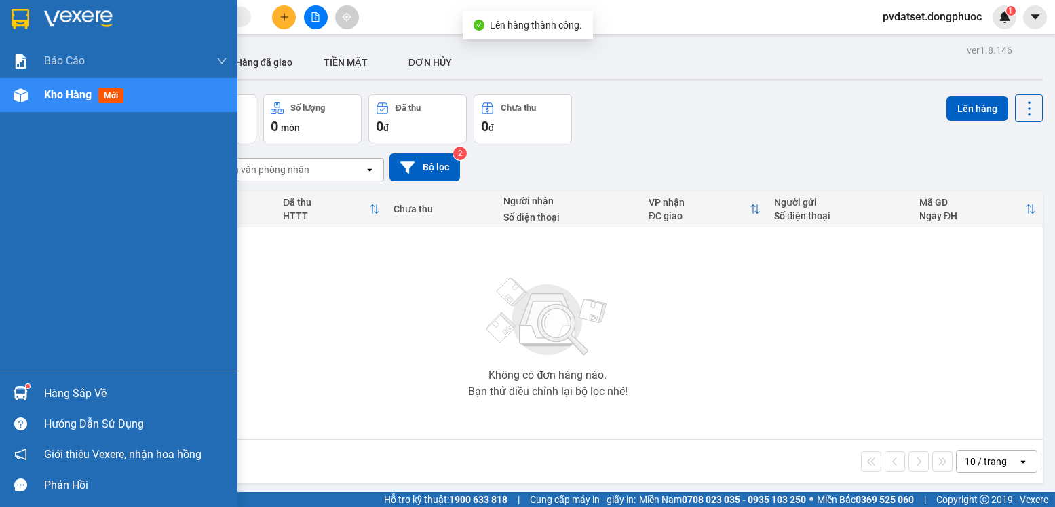
drag, startPoint x: 37, startPoint y: 387, endPoint x: 143, endPoint y: 386, distance: 105.8
click at [38, 387] on div "Hàng sắp về" at bounding box center [118, 393] width 237 height 31
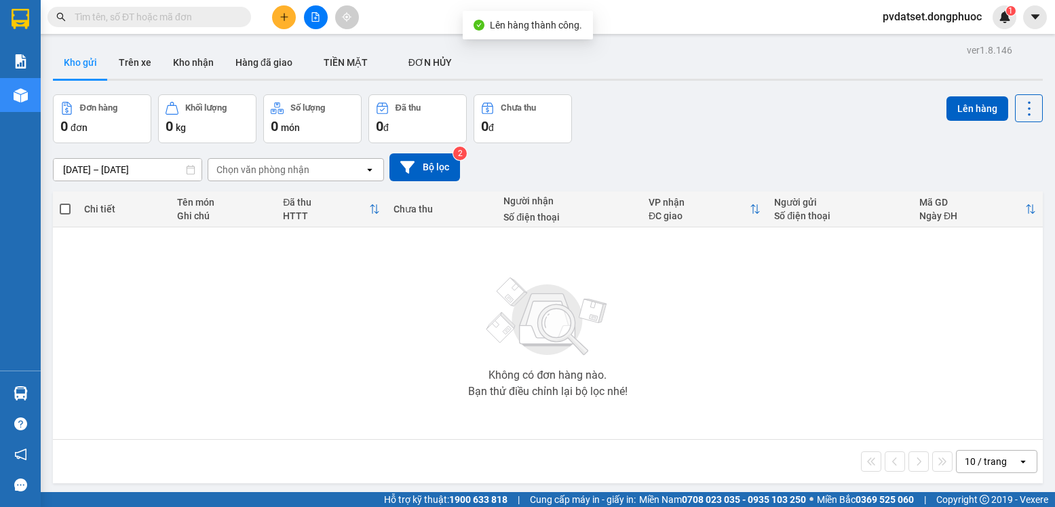
click at [360, 287] on section "Kết quả tìm kiếm ( 0 ) Bộ lọc Ngày tạo đơn gần nhất No Data pvdatset.dongphuoc …" at bounding box center [527, 253] width 1055 height 507
click at [134, 60] on button "Trên xe" at bounding box center [135, 62] width 54 height 33
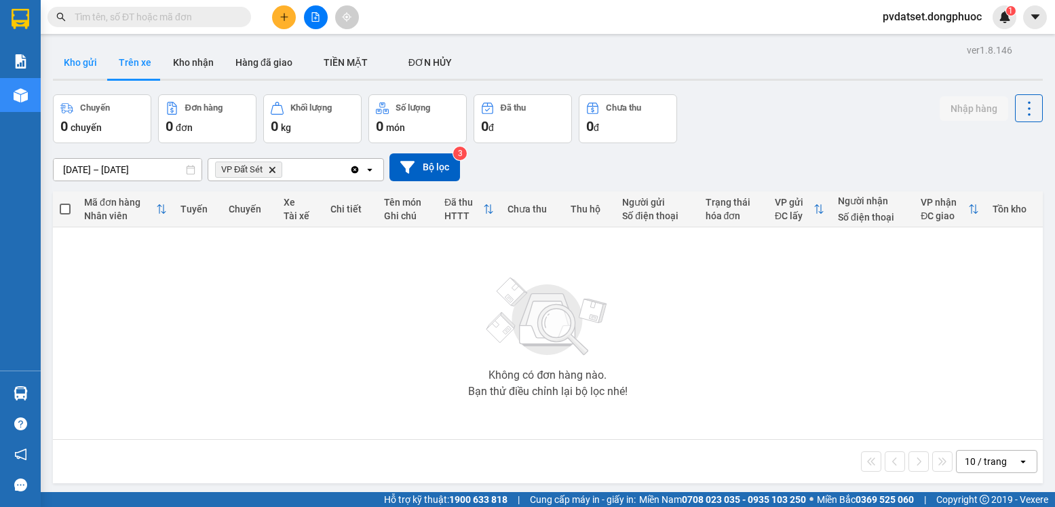
click at [81, 71] on button "Kho gửi" at bounding box center [80, 62] width 55 height 33
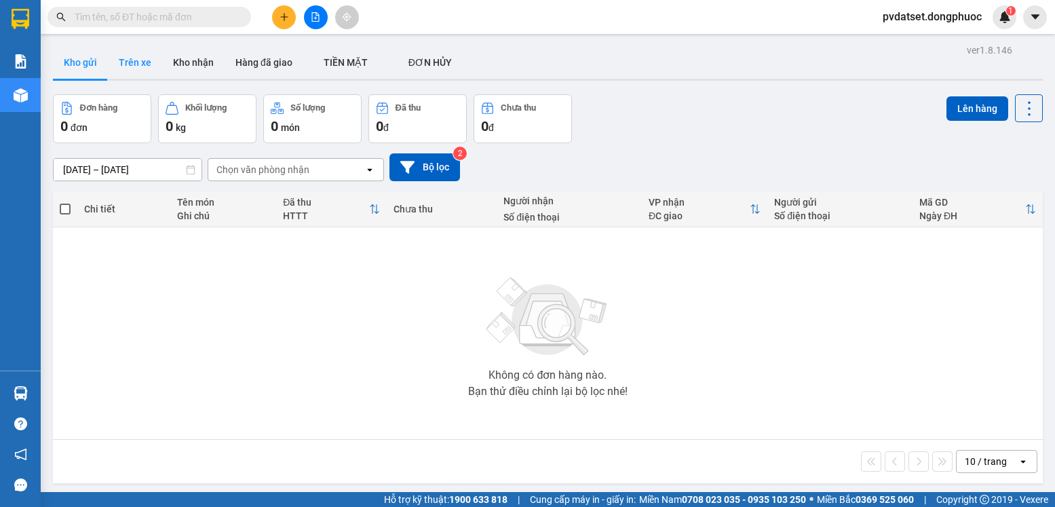
click at [138, 59] on button "Trên xe" at bounding box center [135, 62] width 54 height 33
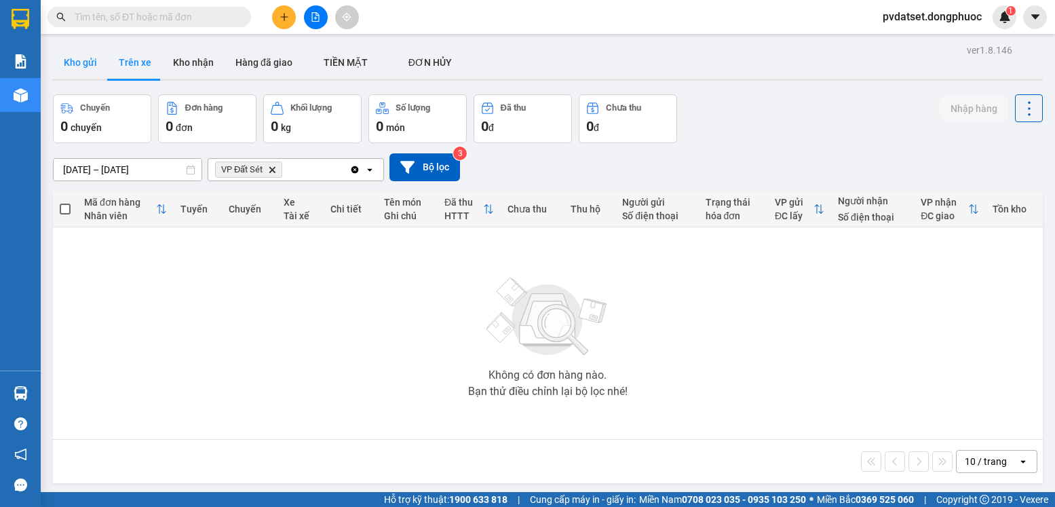
click at [88, 62] on button "Kho gửi" at bounding box center [80, 62] width 55 height 33
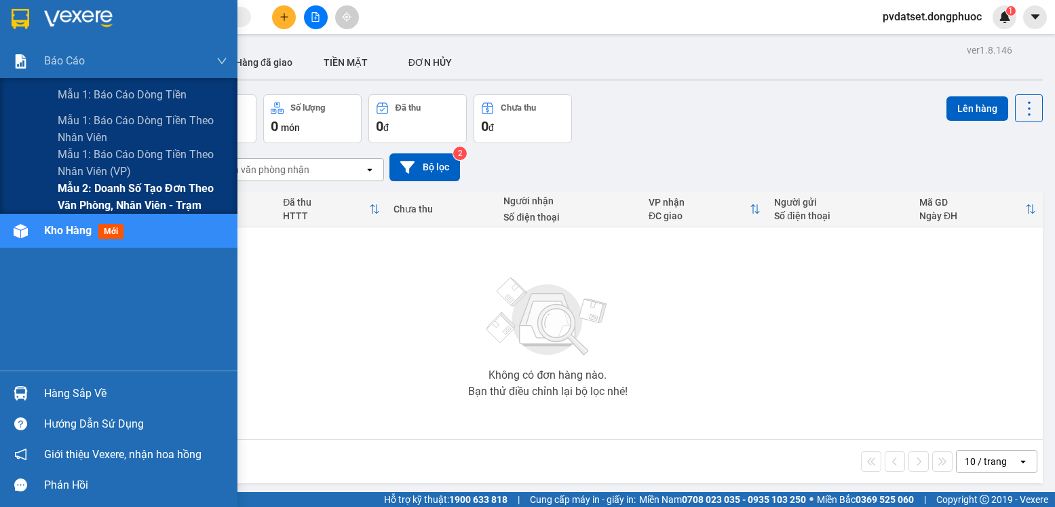
click at [57, 204] on div "Mẫu 2: Doanh số tạo đơn theo Văn phòng, nhân viên - Trạm" at bounding box center [118, 197] width 237 height 34
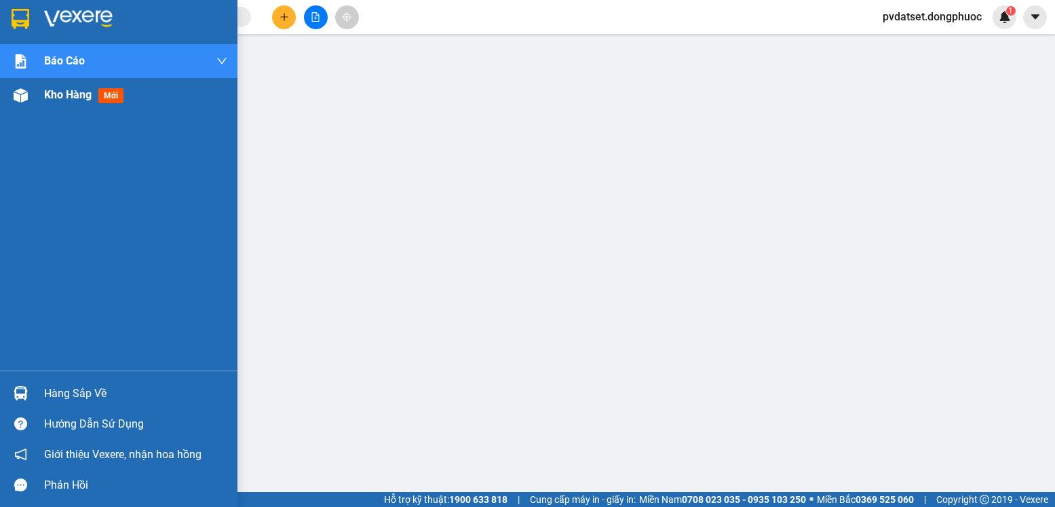
click at [52, 107] on div "Báo cáo Mẫu 1: Báo cáo dòng tiền Mẫu 1: Báo cáo dòng tiền theo nhân viên Mẫu 1:…" at bounding box center [118, 207] width 237 height 326
drag, startPoint x: 64, startPoint y: 104, endPoint x: 231, endPoint y: 109, distance: 166.9
click at [64, 104] on div "Kho hàng mới" at bounding box center [135, 95] width 183 height 34
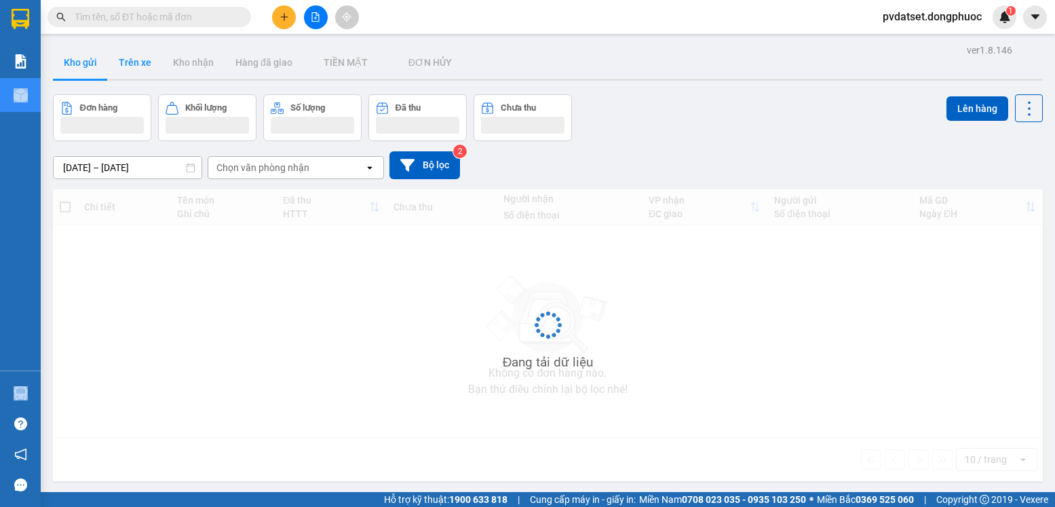
click at [136, 66] on button "Trên xe" at bounding box center [135, 62] width 54 height 33
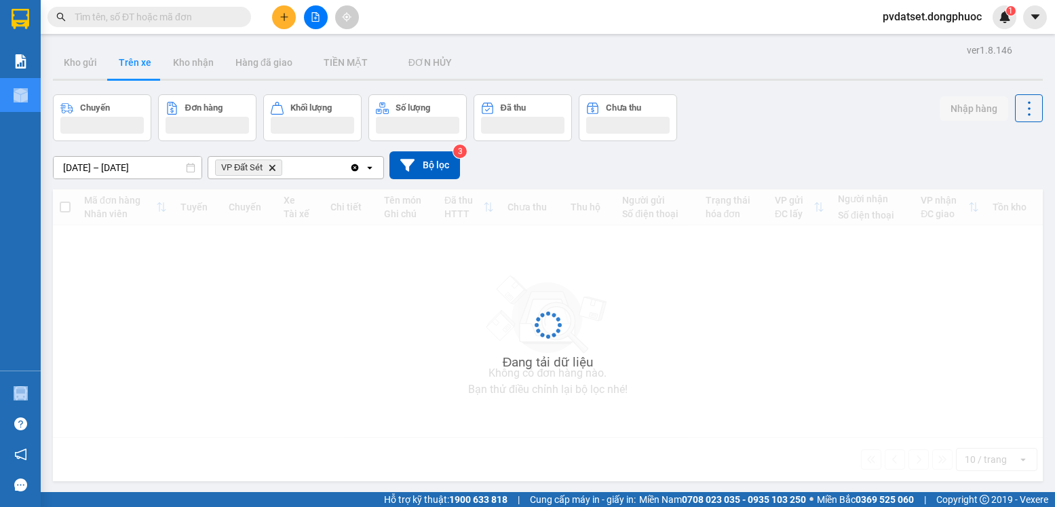
click at [136, 66] on button "Trên xe" at bounding box center [135, 62] width 54 height 33
click at [135, 66] on button "Trên xe" at bounding box center [135, 62] width 54 height 33
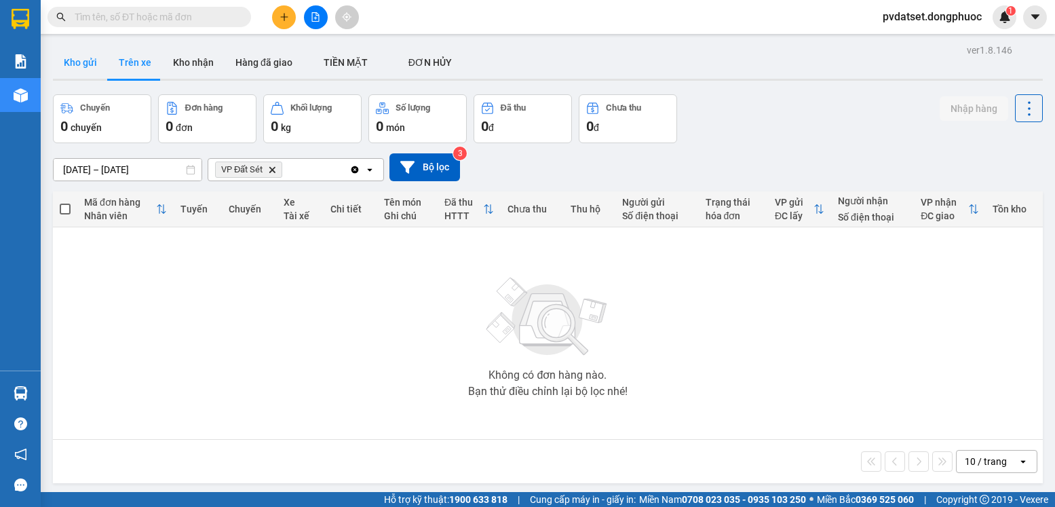
click at [89, 63] on button "Kho gửi" at bounding box center [80, 62] width 55 height 33
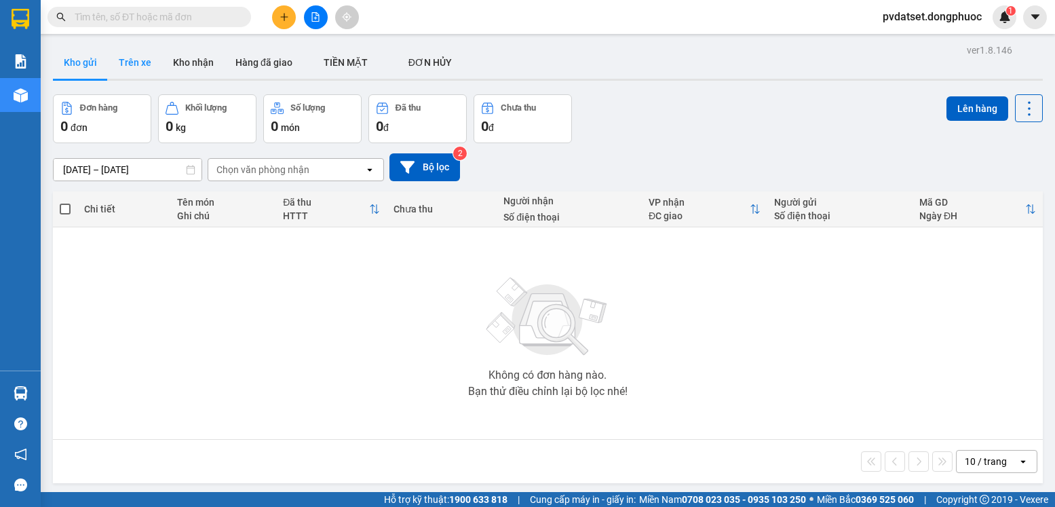
click at [128, 64] on button "Trên xe" at bounding box center [135, 62] width 54 height 33
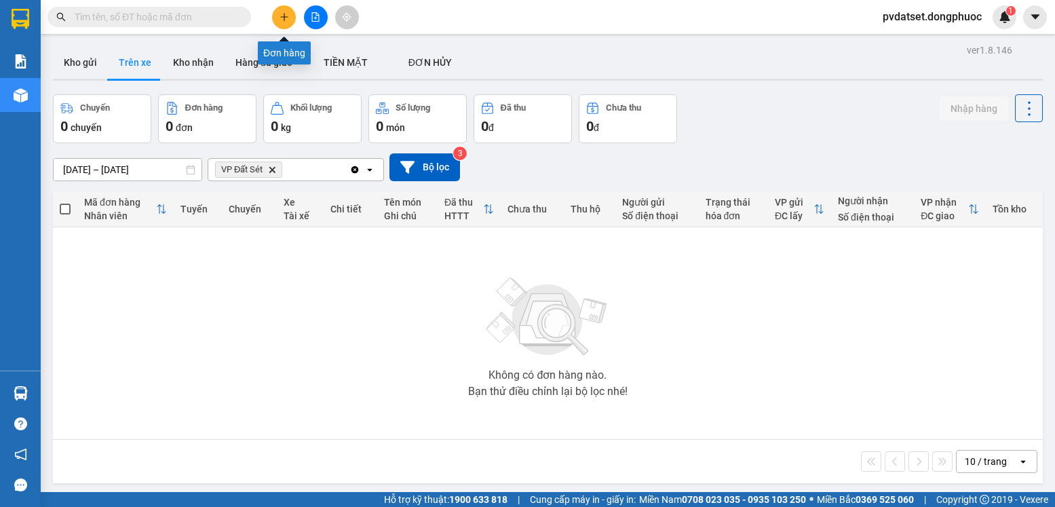
click at [285, 21] on icon "plus" at bounding box center [283, 16] width 9 height 9
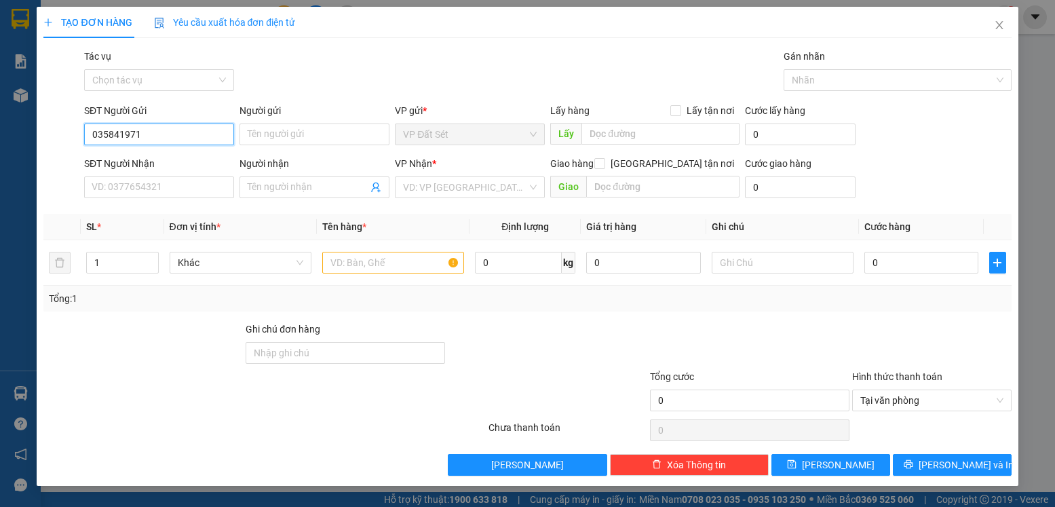
type input "0358419714"
click at [158, 154] on div "0358419714 - nhung" at bounding box center [159, 161] width 134 height 15
type input "nhung"
type input "0364316833"
type input "TIẾN"
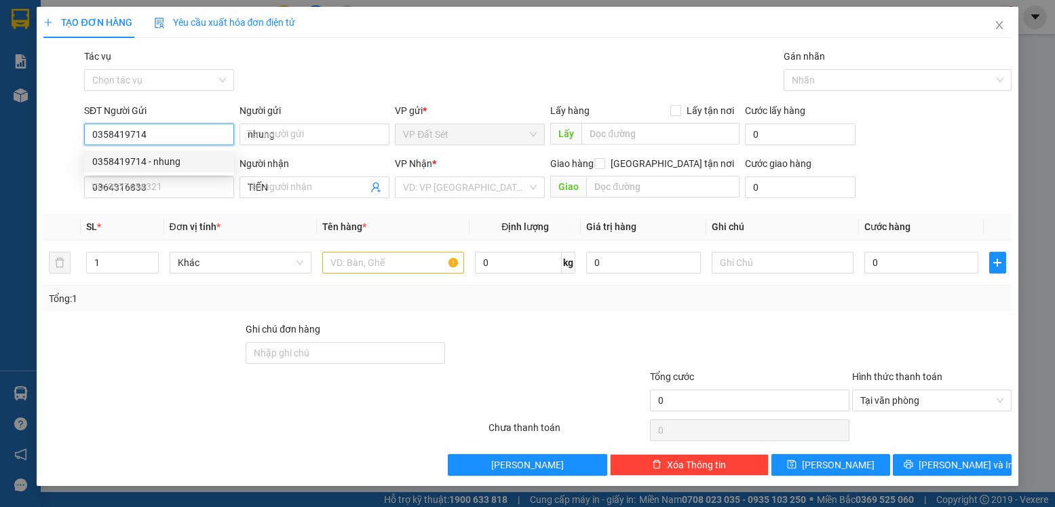
type input "25.000"
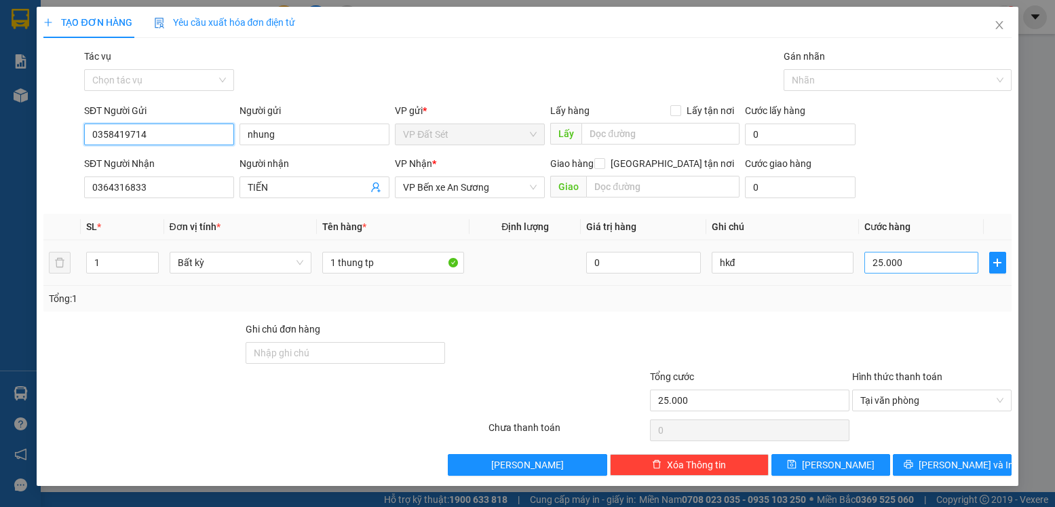
type input "0358419714"
click at [917, 259] on input "25.000" at bounding box center [921, 263] width 114 height 22
type input "3"
type input "35"
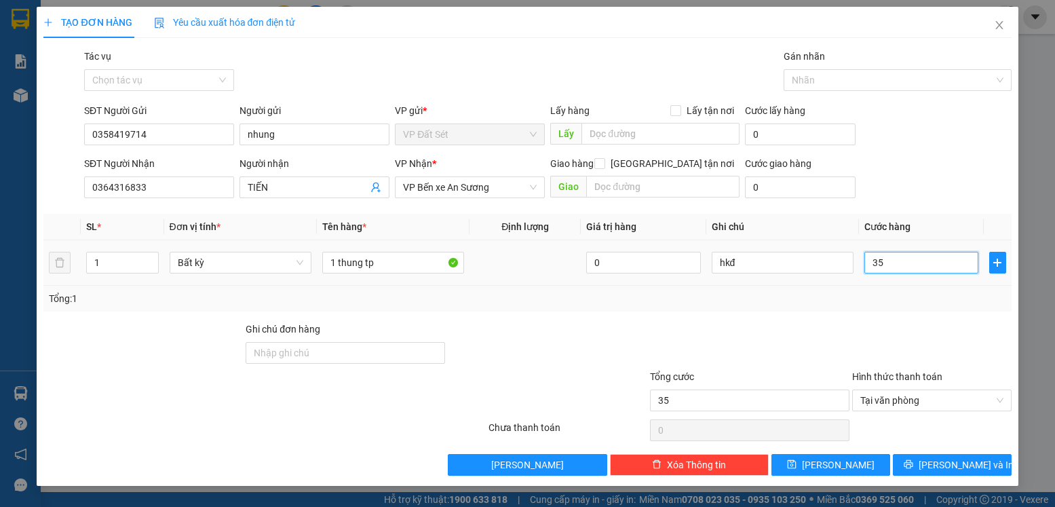
type input "35"
type input "35.000"
click at [849, 313] on div "Transit Pickup Surcharge Ids Transit Deliver Surcharge Ids Transit Deliver Surc…" at bounding box center [526, 262] width 967 height 427
click at [975, 458] on span "[PERSON_NAME] và In" at bounding box center [965, 464] width 95 height 15
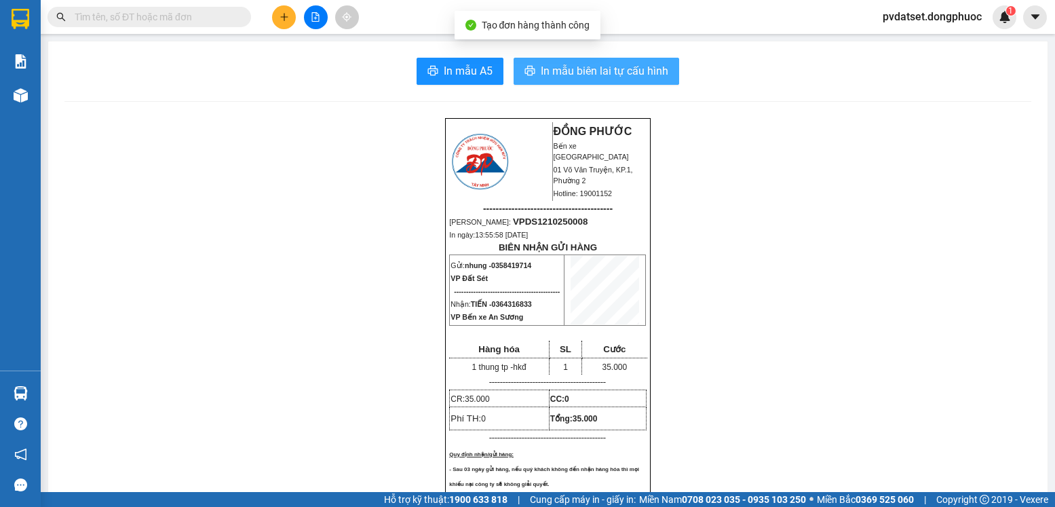
click at [660, 81] on button "In mẫu biên lai tự cấu hình" at bounding box center [595, 71] width 165 height 27
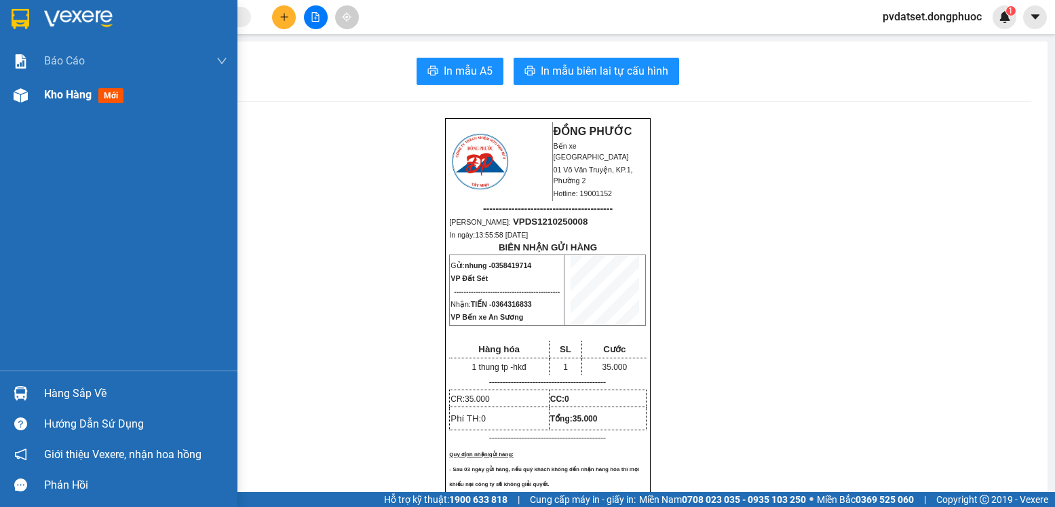
click at [90, 97] on span "Kho hàng" at bounding box center [67, 94] width 47 height 13
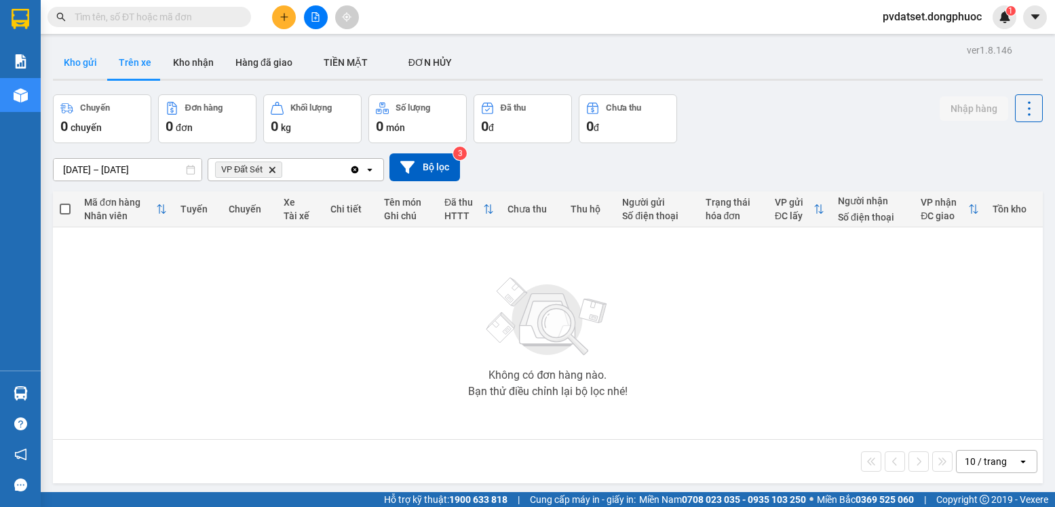
click at [79, 58] on button "Kho gửi" at bounding box center [80, 62] width 55 height 33
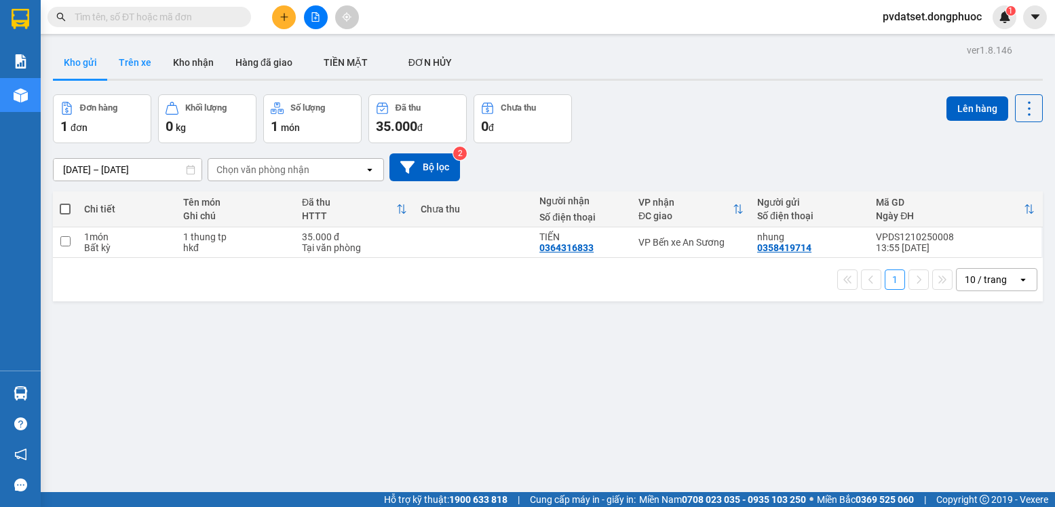
click at [129, 54] on button "Trên xe" at bounding box center [135, 62] width 54 height 33
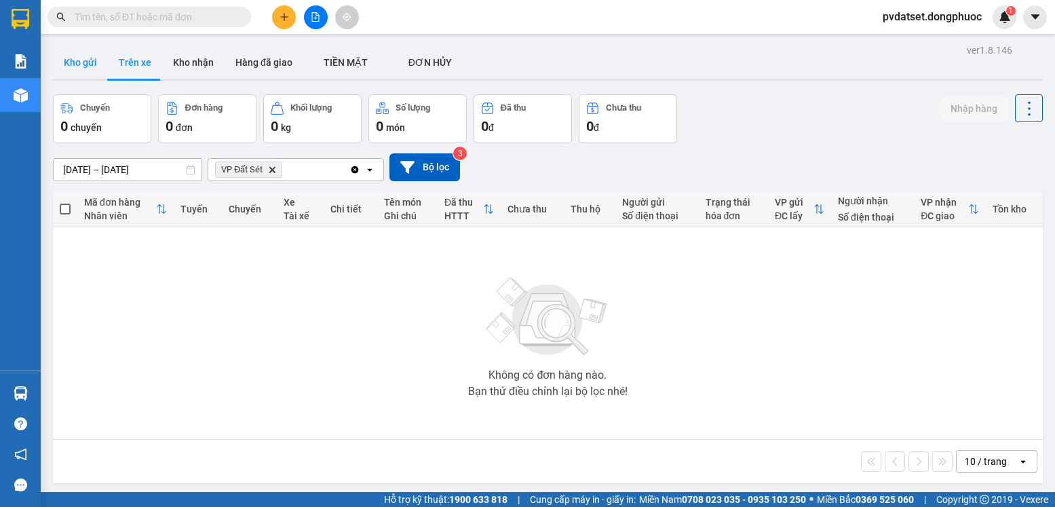
click at [85, 65] on button "Kho gửi" at bounding box center [80, 62] width 55 height 33
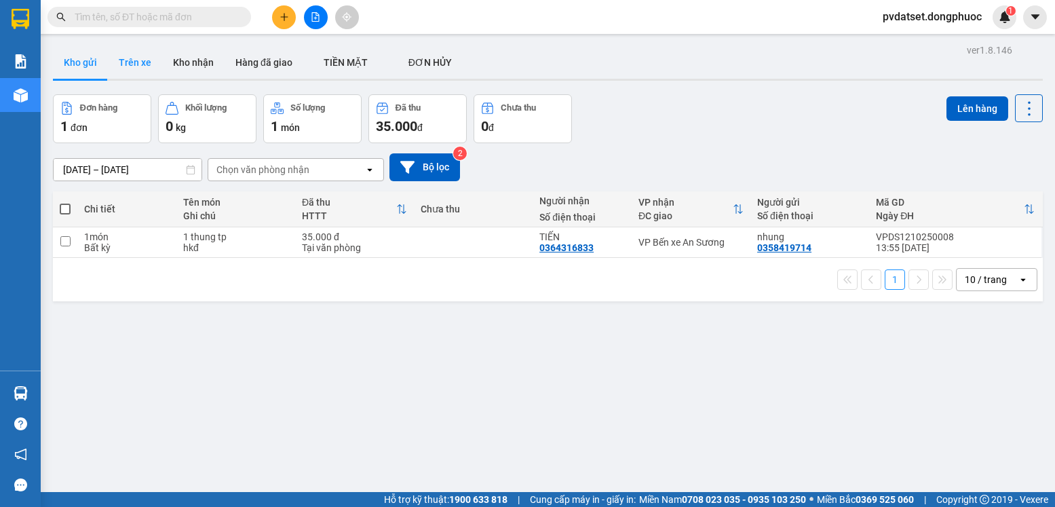
click at [140, 73] on button "Trên xe" at bounding box center [135, 62] width 54 height 33
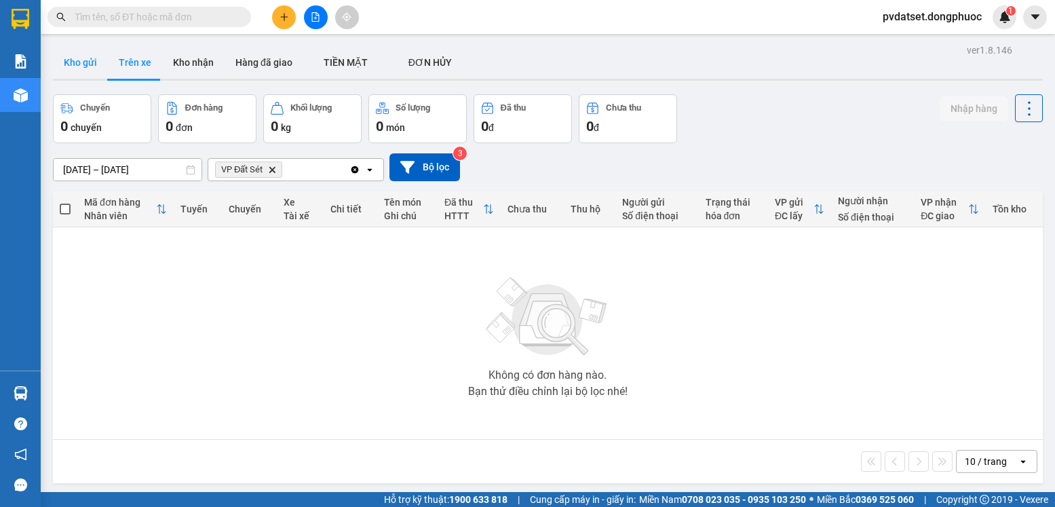
click at [103, 66] on button "Kho gửi" at bounding box center [80, 62] width 55 height 33
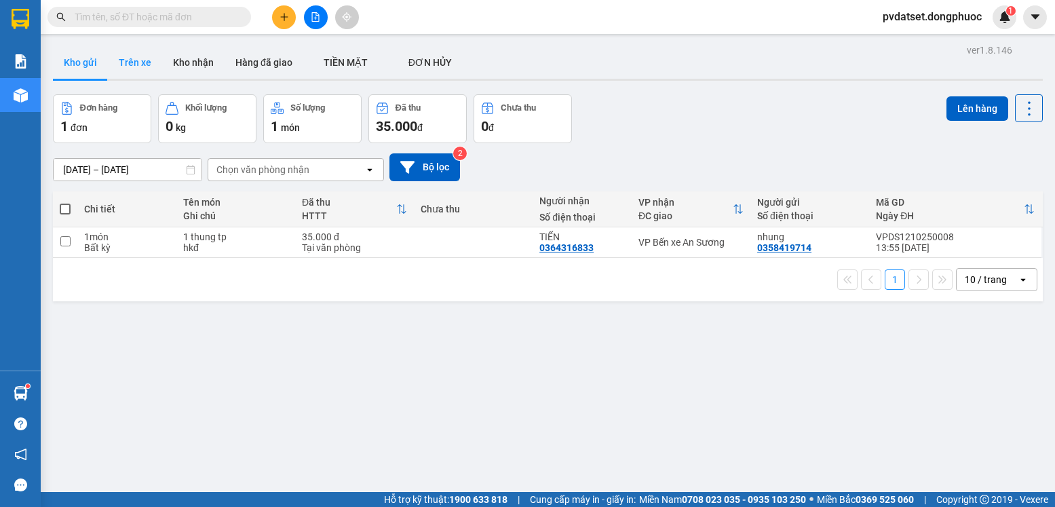
click at [132, 66] on button "Trên xe" at bounding box center [135, 62] width 54 height 33
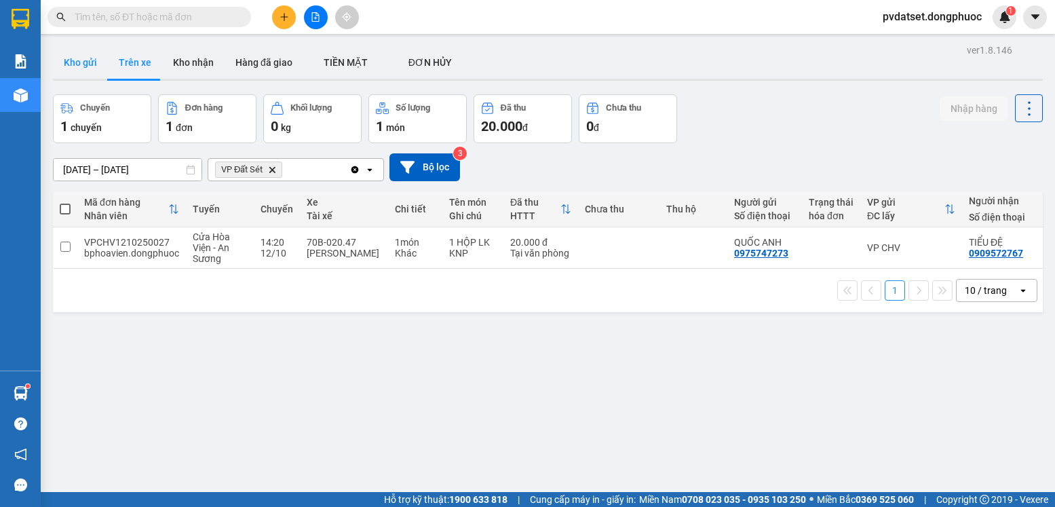
click at [85, 67] on button "Kho gửi" at bounding box center [80, 62] width 55 height 33
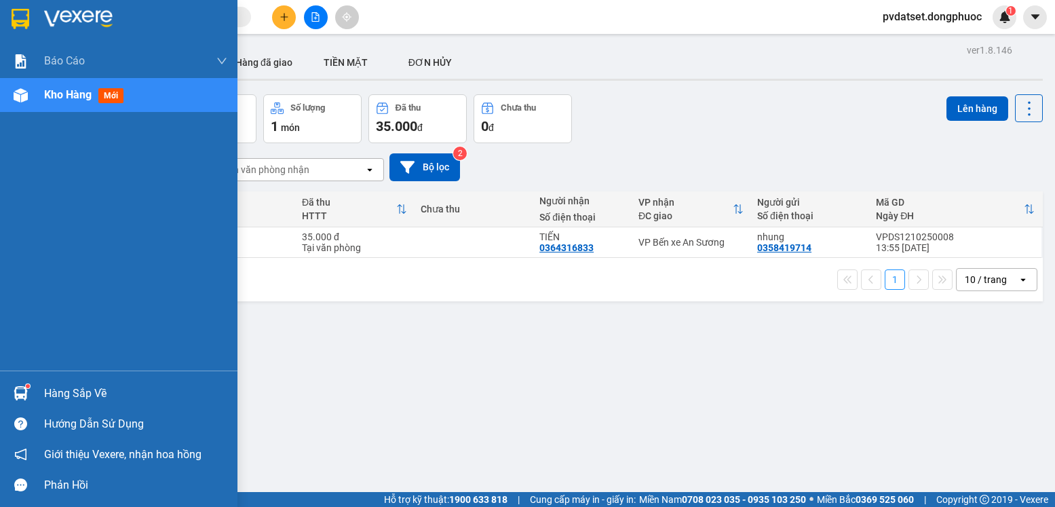
click at [22, 394] on img at bounding box center [21, 393] width 14 height 14
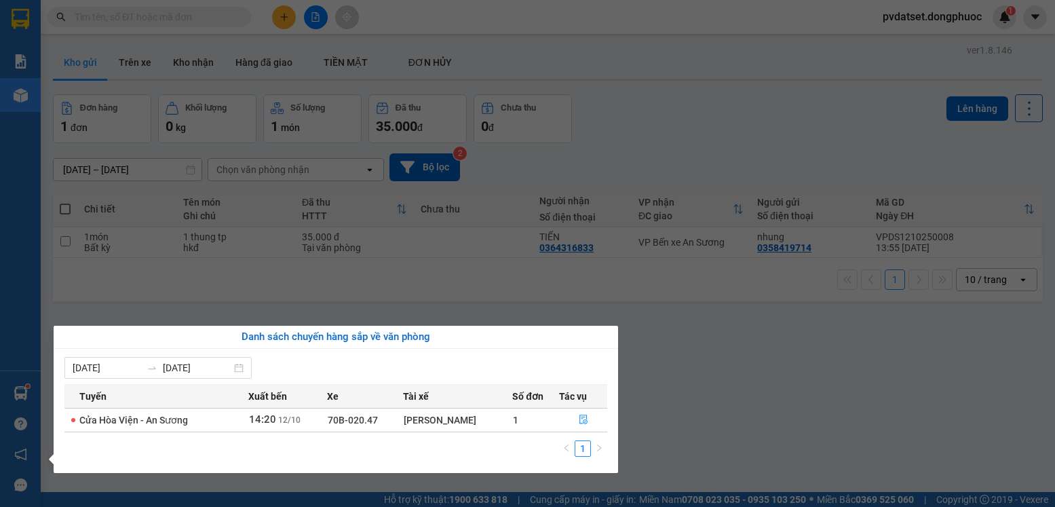
drag, startPoint x: 709, startPoint y: 359, endPoint x: 362, endPoint y: 501, distance: 374.4
click at [709, 359] on section "Kết quả tìm kiếm ( 0 ) Bộ lọc Ngày tạo đơn gần nhất No Data pvdatset.dongphuoc …" at bounding box center [527, 253] width 1055 height 507
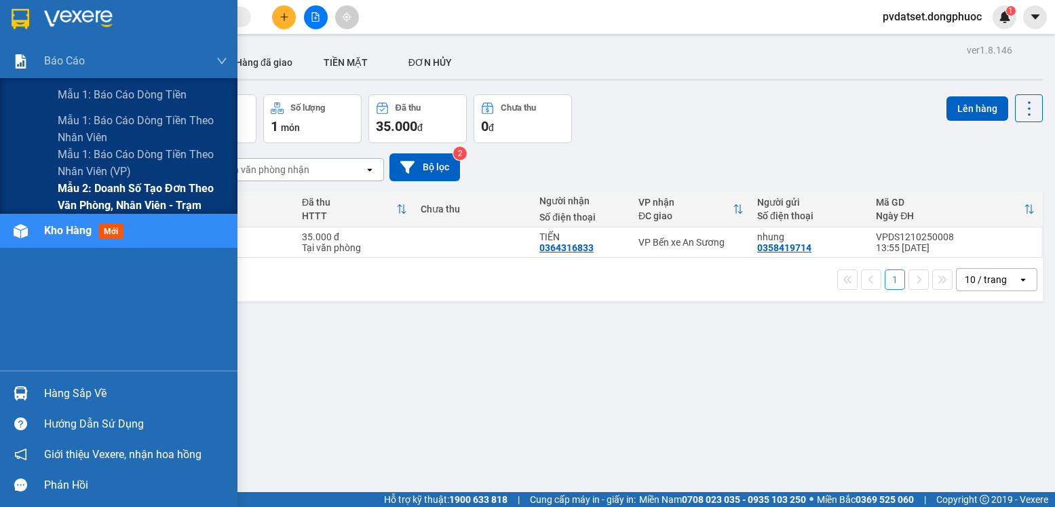
click at [140, 195] on span "Mẫu 2: Doanh số tạo đơn theo Văn phòng, nhân viên - Trạm" at bounding box center [143, 197] width 170 height 34
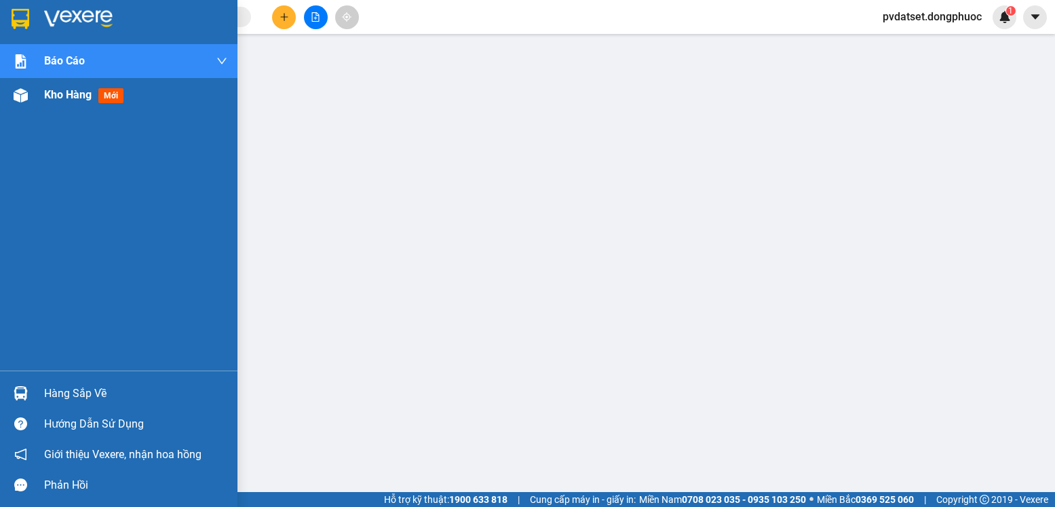
click at [54, 102] on div "Kho hàng mới" at bounding box center [86, 94] width 85 height 17
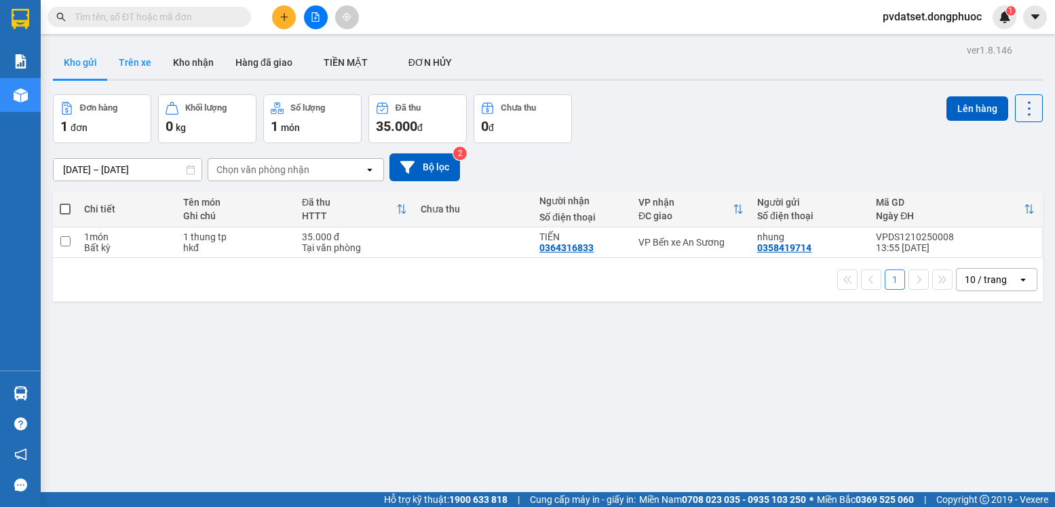
click at [131, 68] on button "Trên xe" at bounding box center [135, 62] width 54 height 33
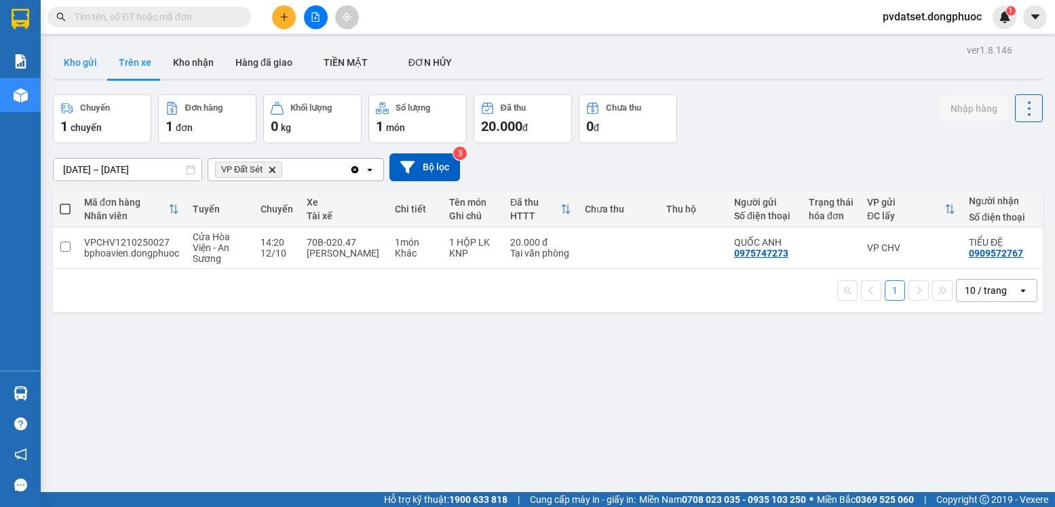
click at [81, 65] on button "Kho gửi" at bounding box center [80, 62] width 55 height 33
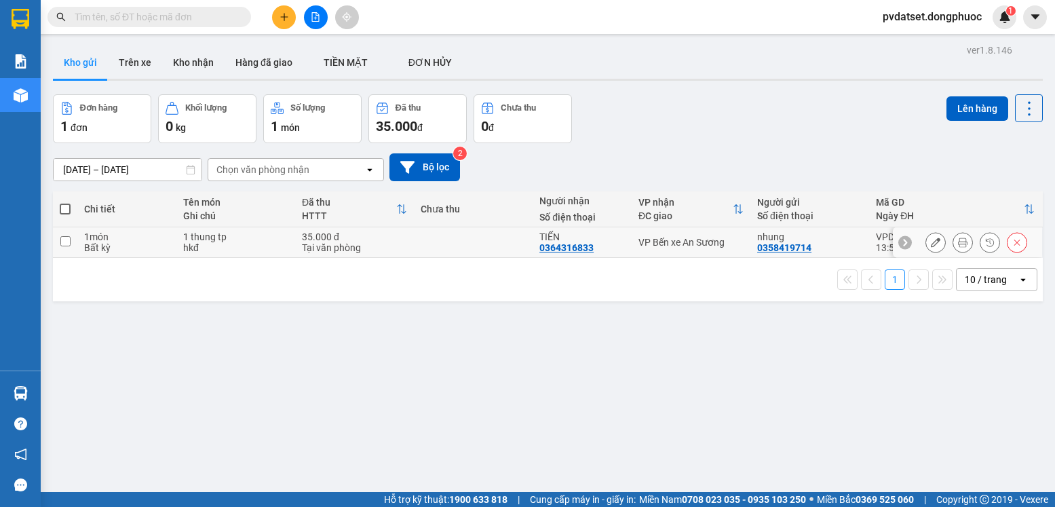
click at [678, 230] on td "VP Bến xe An Sương" at bounding box center [690, 242] width 119 height 31
checkbox input "true"
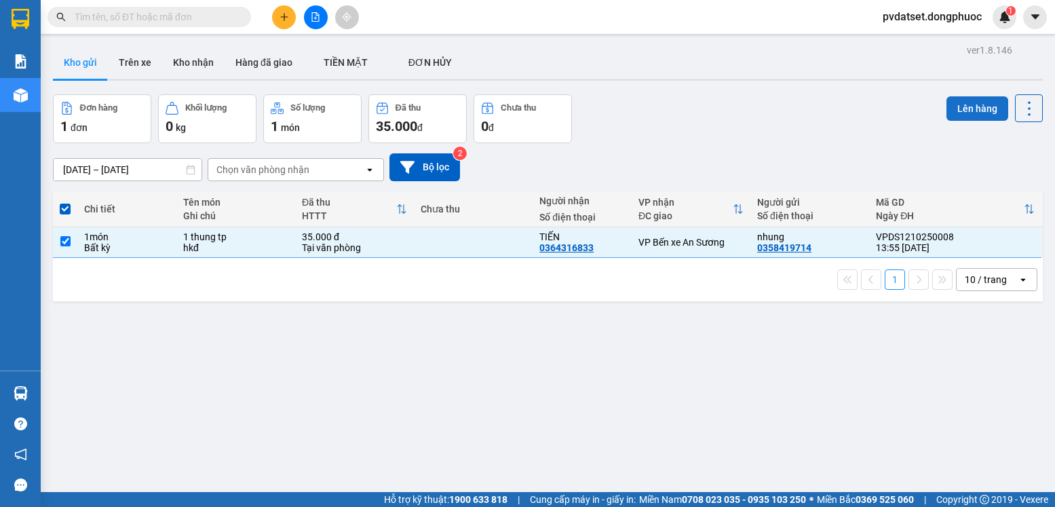
click at [973, 98] on button "Lên hàng" at bounding box center [977, 108] width 62 height 24
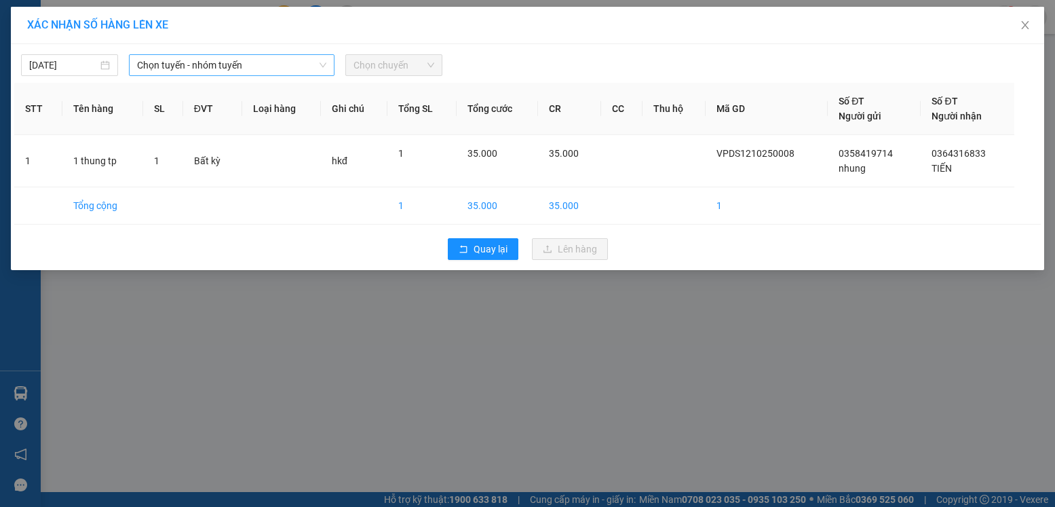
click at [250, 67] on span "Chọn tuyến - nhóm tuyến" at bounding box center [231, 65] width 189 height 20
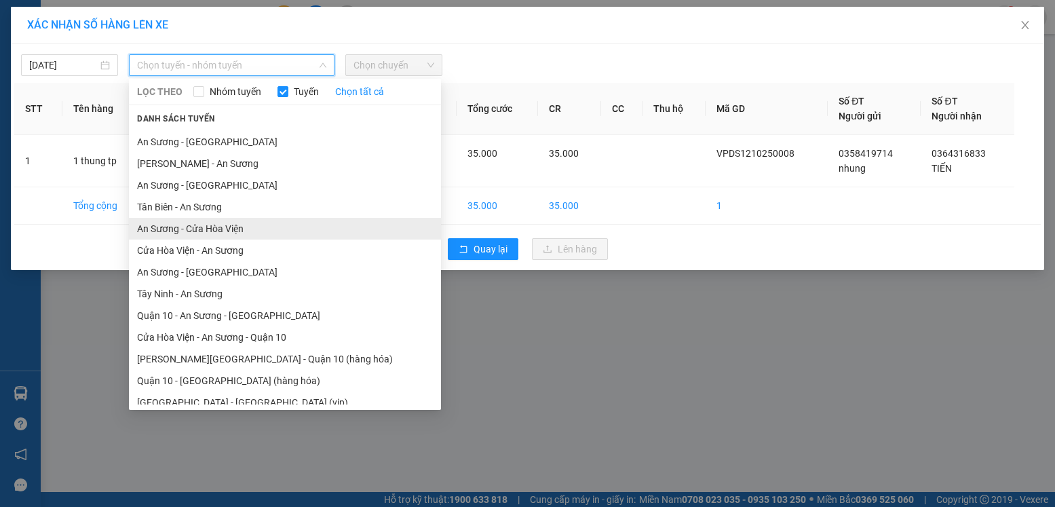
scroll to position [25, 0]
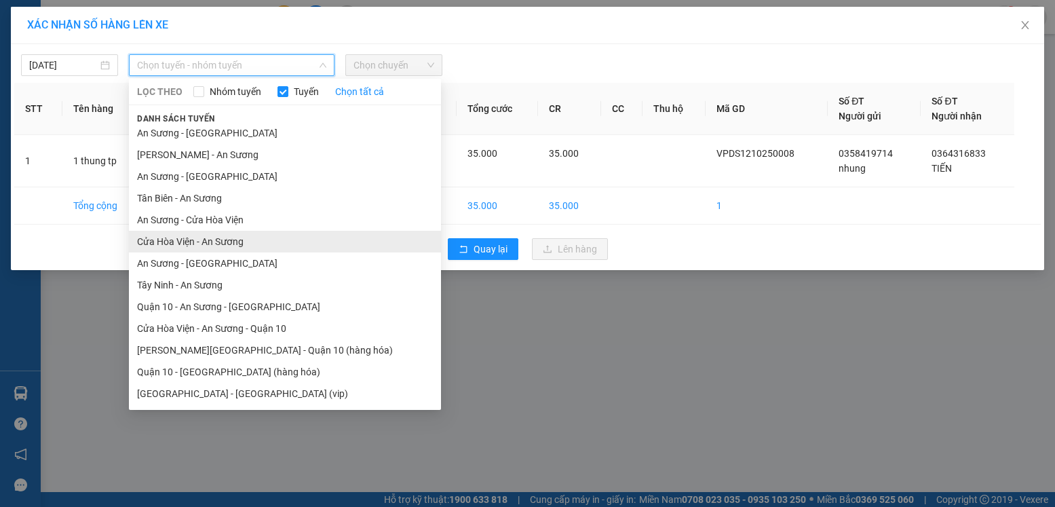
click at [224, 247] on li "Cửa Hòa Viện - An Sương" at bounding box center [285, 242] width 312 height 22
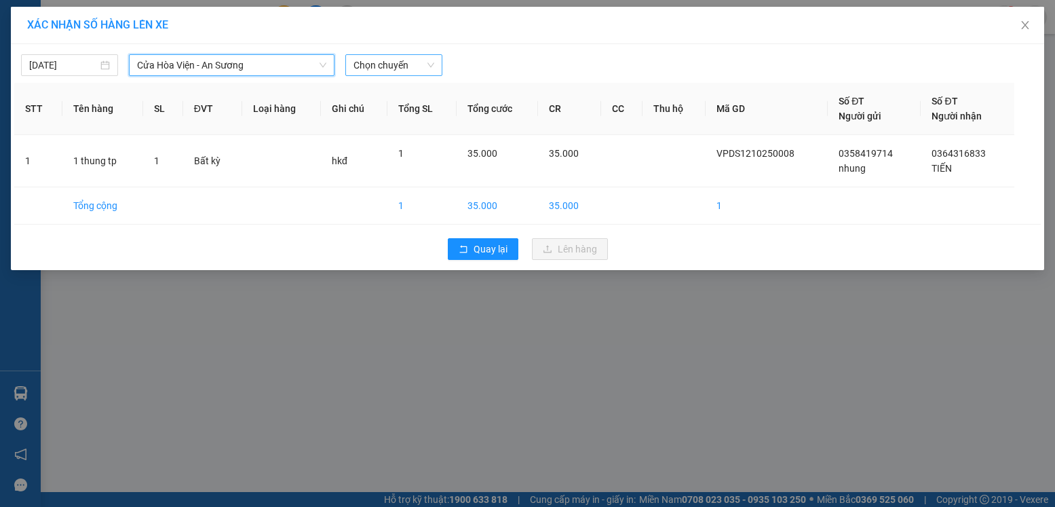
click at [399, 62] on span "Chọn chuyến" at bounding box center [393, 65] width 81 height 20
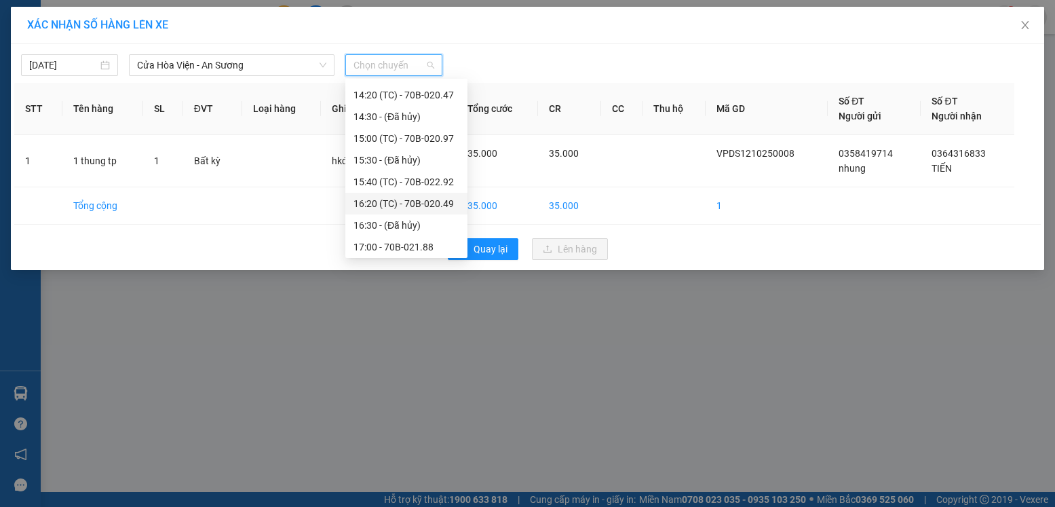
scroll to position [477, 0]
click at [446, 97] on div "14:20 (TC) - 70B-020.47" at bounding box center [406, 92] width 106 height 15
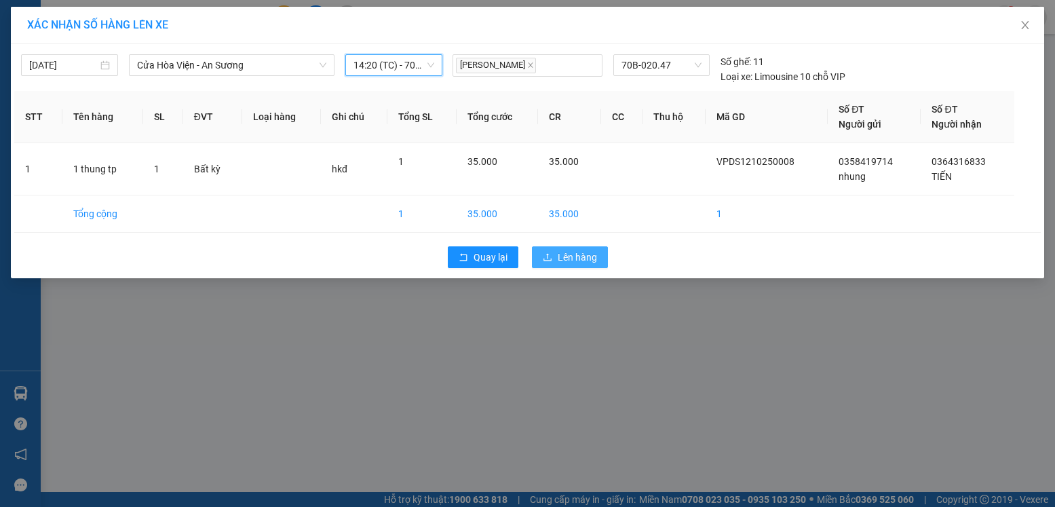
click at [570, 267] on button "Lên hàng" at bounding box center [570, 257] width 76 height 22
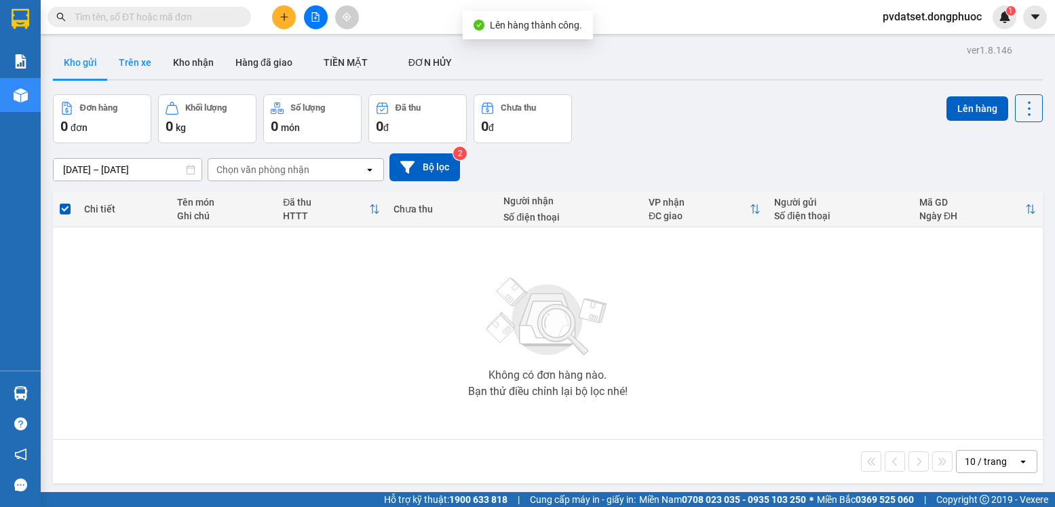
click at [134, 59] on button "Trên xe" at bounding box center [135, 62] width 54 height 33
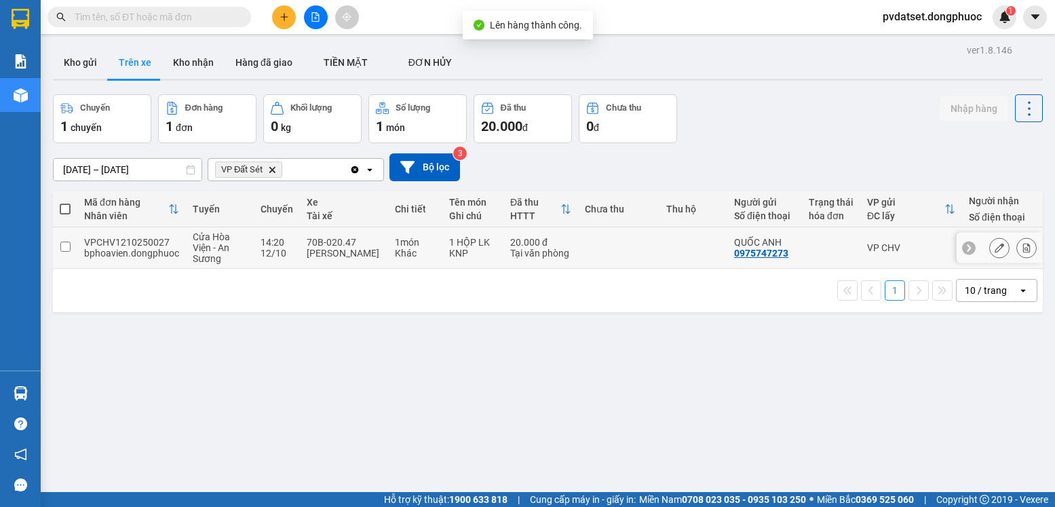
click at [639, 242] on td at bounding box center [618, 247] width 81 height 41
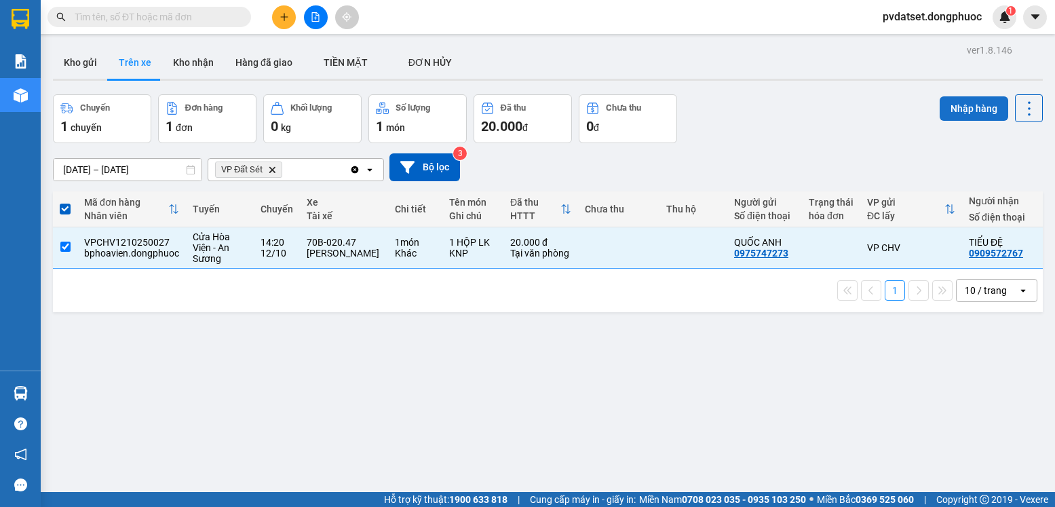
click at [959, 114] on button "Nhập hàng" at bounding box center [973, 108] width 68 height 24
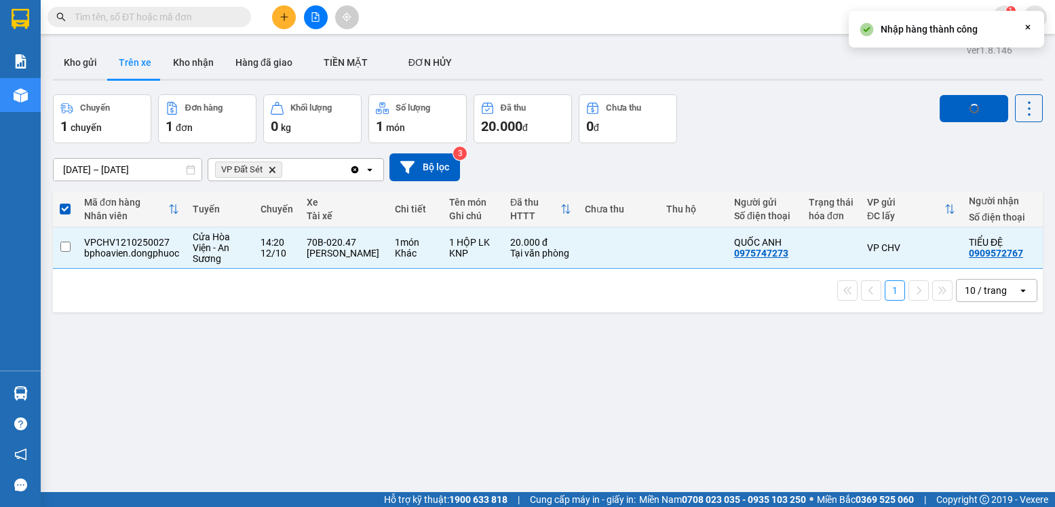
checkbox input "false"
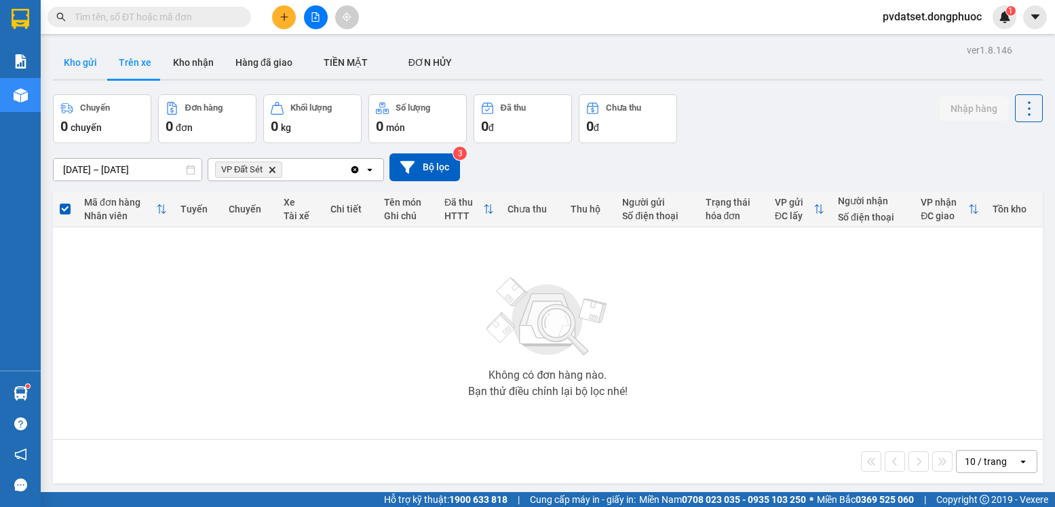
click at [81, 62] on button "Kho gửi" at bounding box center [80, 62] width 55 height 33
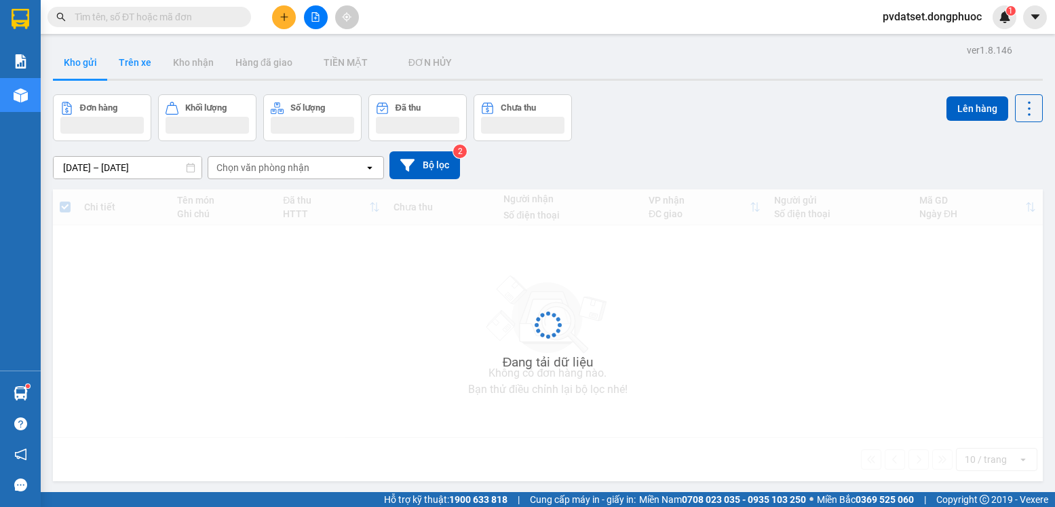
click at [127, 64] on button "Trên xe" at bounding box center [135, 62] width 54 height 33
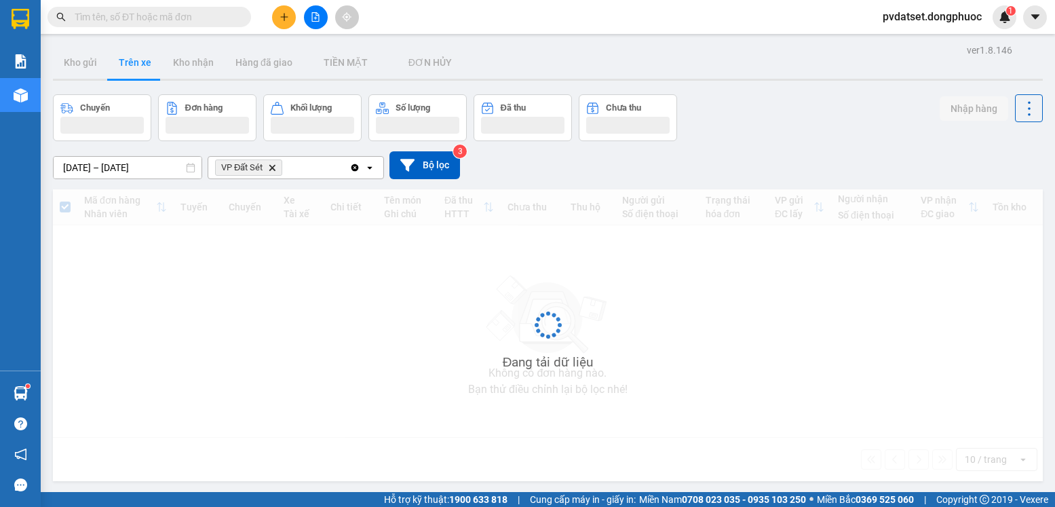
click at [127, 64] on button "Trên xe" at bounding box center [135, 62] width 54 height 33
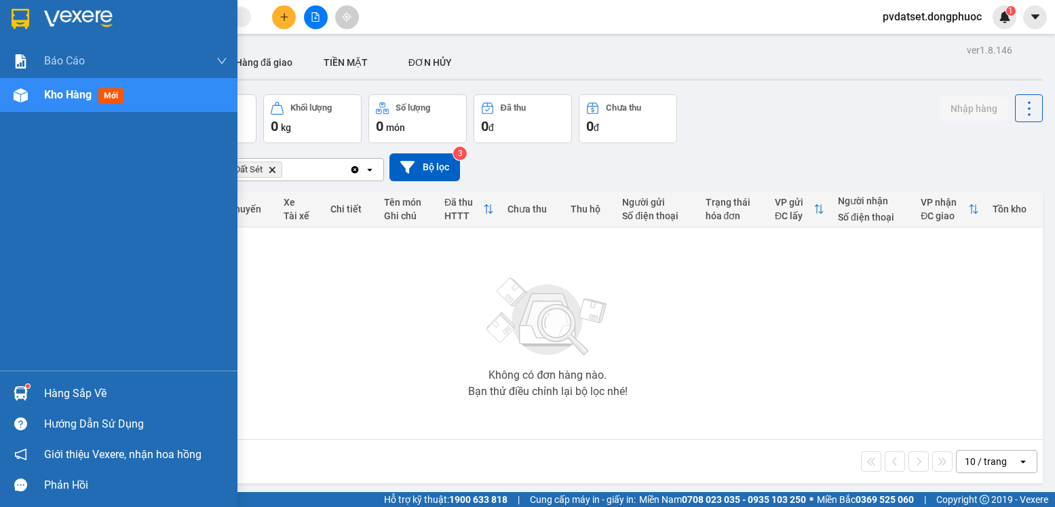
click at [64, 389] on div "Hàng sắp về" at bounding box center [135, 393] width 183 height 20
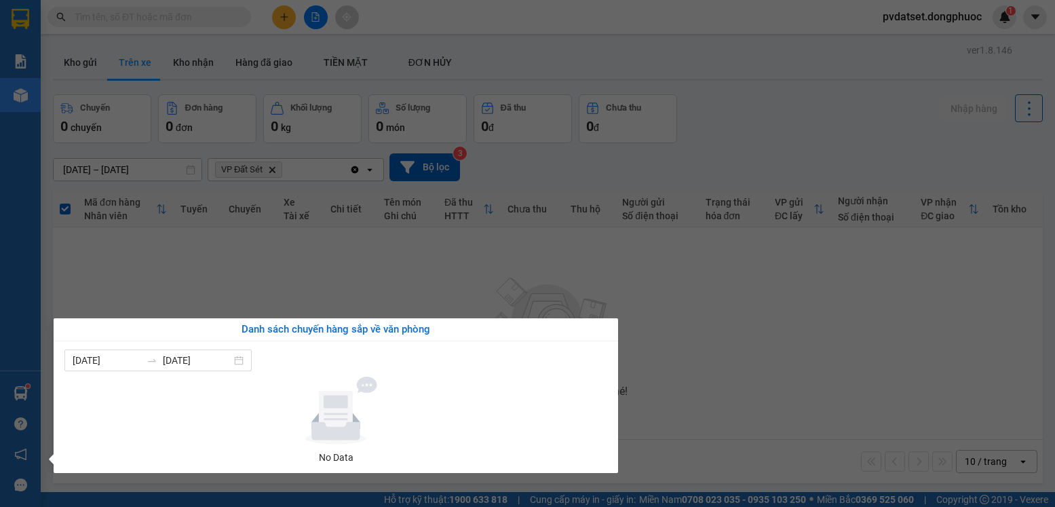
click at [727, 326] on section "Kết quả tìm kiếm ( 0 ) Bộ lọc Ngày tạo đơn gần nhất No Data pvdatset.dongphuoc …" at bounding box center [527, 253] width 1055 height 507
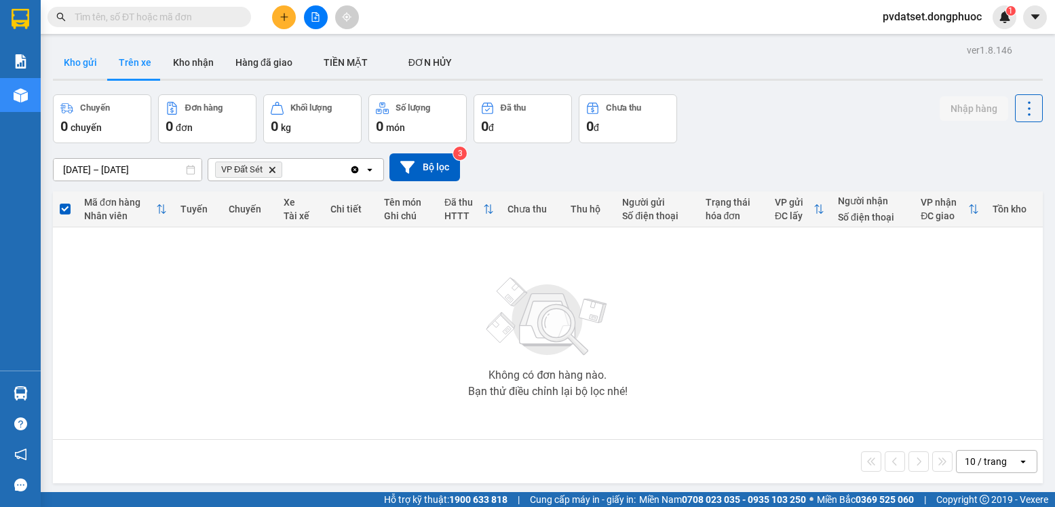
click at [100, 56] on button "Kho gửi" at bounding box center [80, 62] width 55 height 33
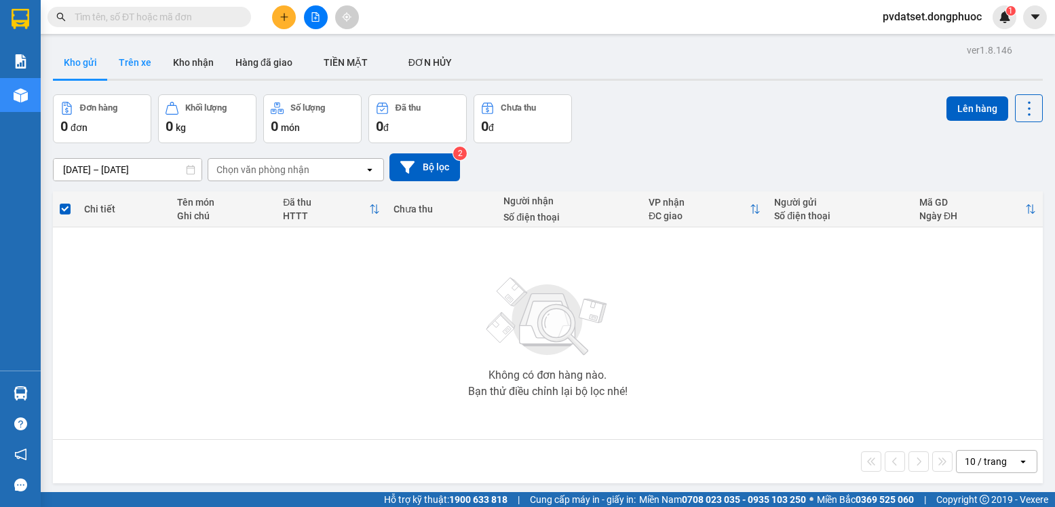
click at [137, 65] on button "Trên xe" at bounding box center [135, 62] width 54 height 33
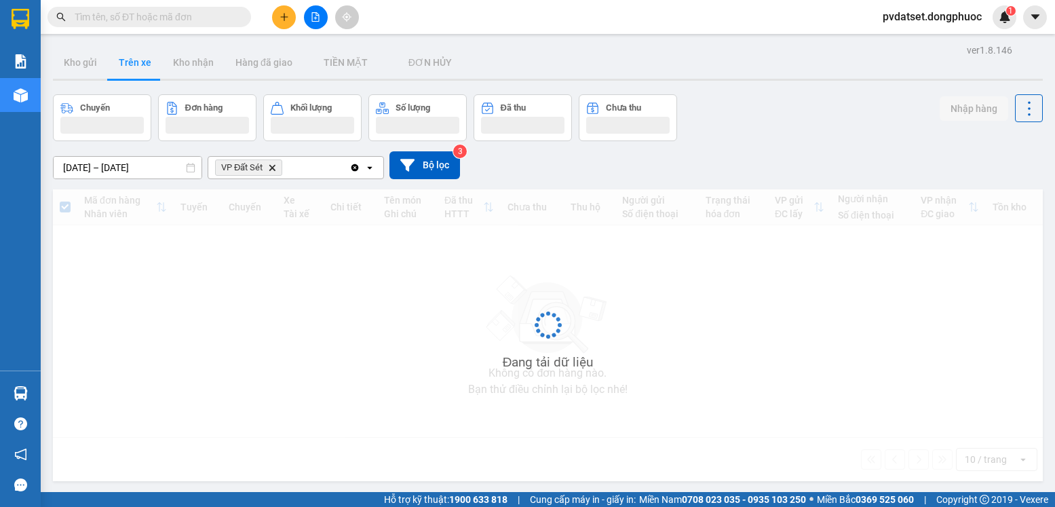
click at [137, 65] on button "Trên xe" at bounding box center [135, 62] width 54 height 33
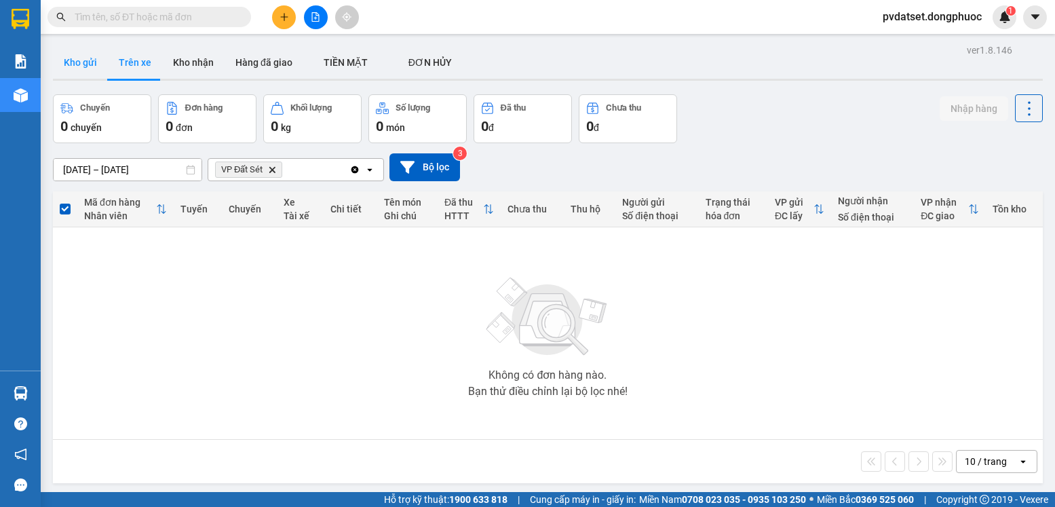
click at [92, 62] on button "Kho gửi" at bounding box center [80, 62] width 55 height 33
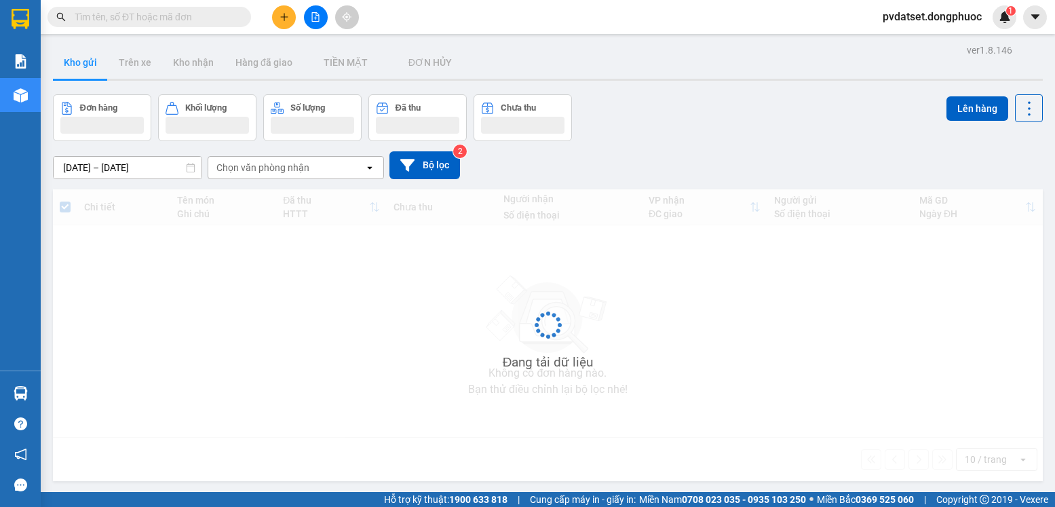
click at [92, 62] on button "Kho gửi" at bounding box center [80, 62] width 55 height 33
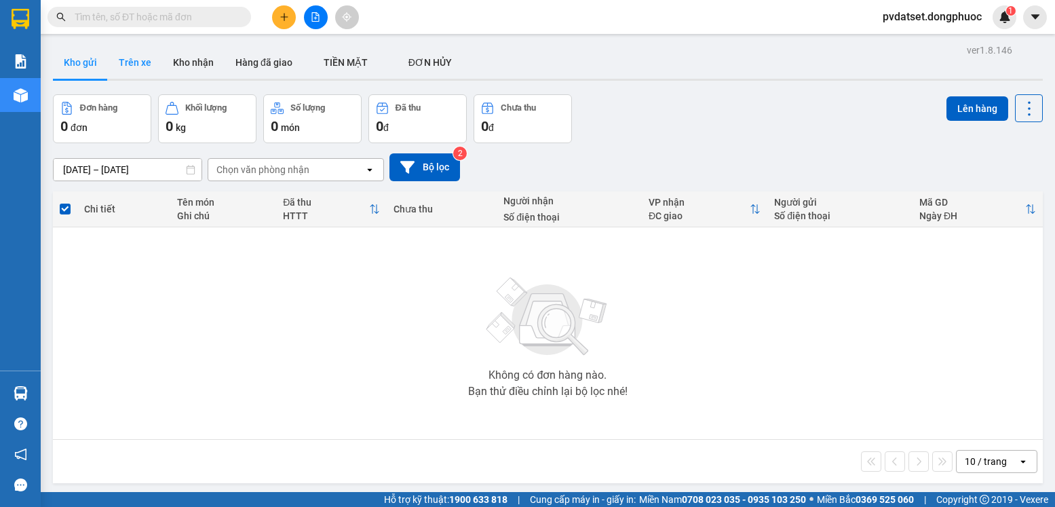
click at [143, 62] on button "Trên xe" at bounding box center [135, 62] width 54 height 33
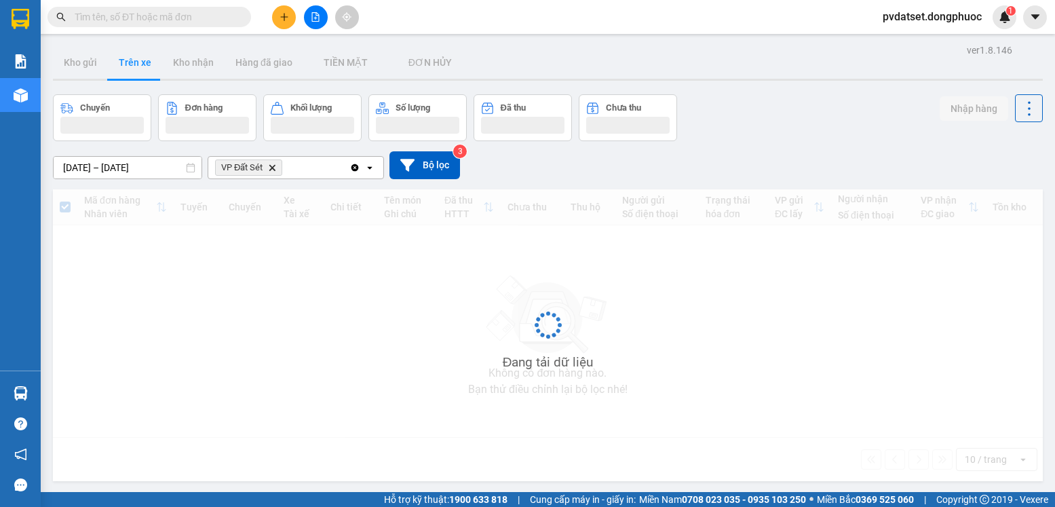
click at [144, 62] on button "Trên xe" at bounding box center [135, 62] width 54 height 33
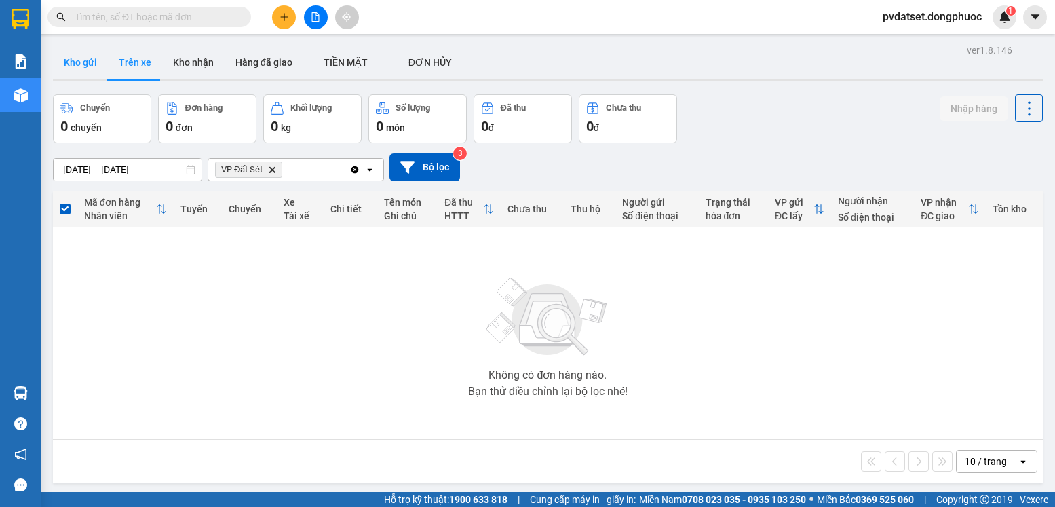
click at [92, 56] on button "Kho gửi" at bounding box center [80, 62] width 55 height 33
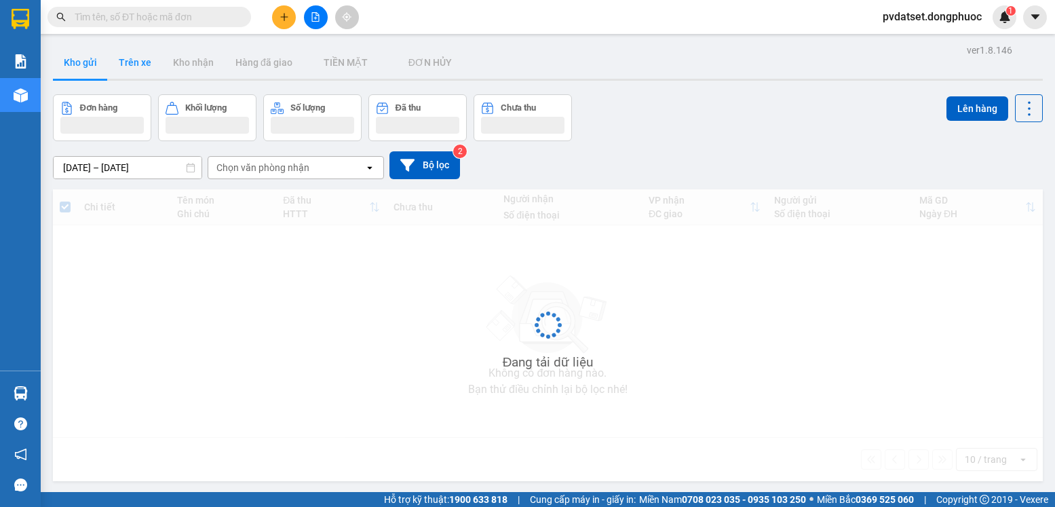
click at [135, 66] on button "Trên xe" at bounding box center [135, 62] width 54 height 33
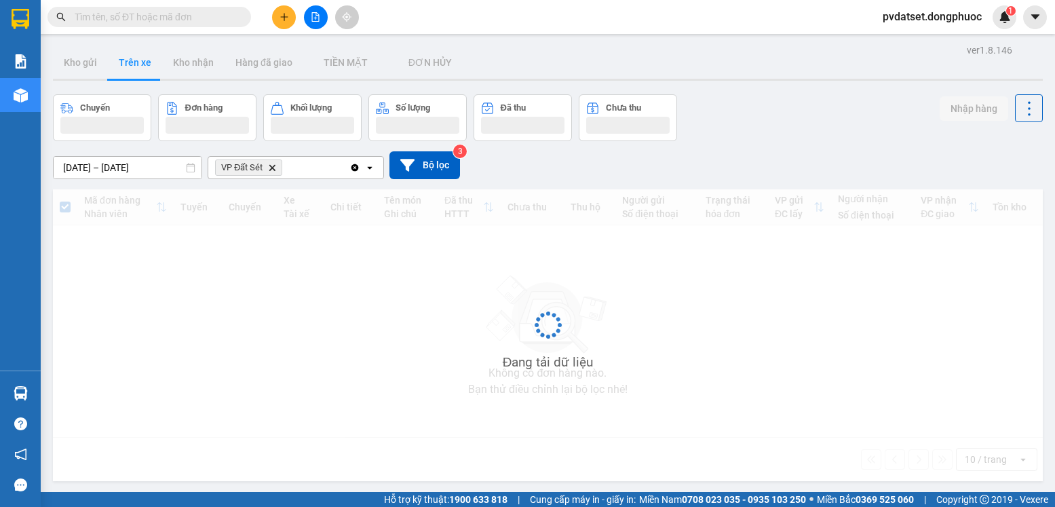
click at [135, 66] on button "Trên xe" at bounding box center [135, 62] width 54 height 33
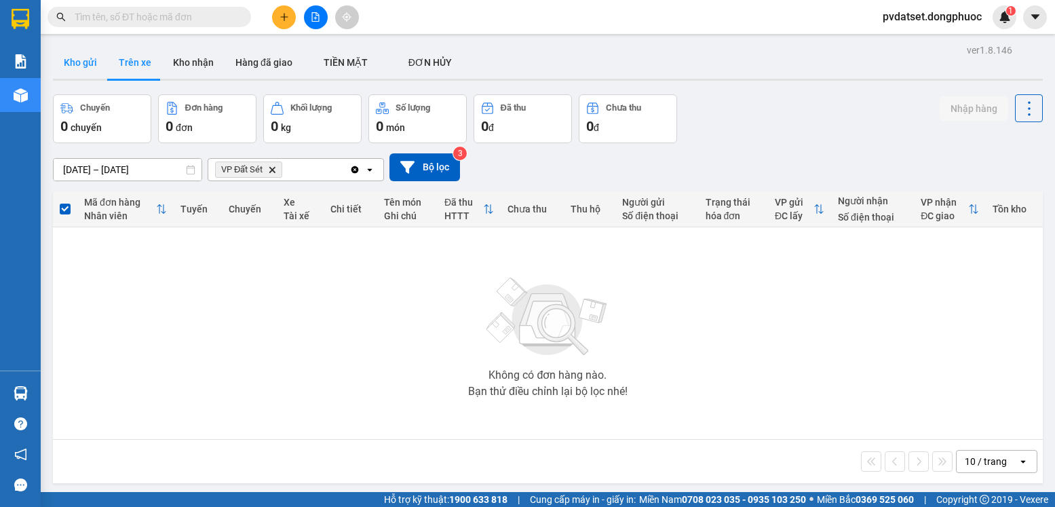
click at [72, 73] on button "Kho gửi" at bounding box center [80, 62] width 55 height 33
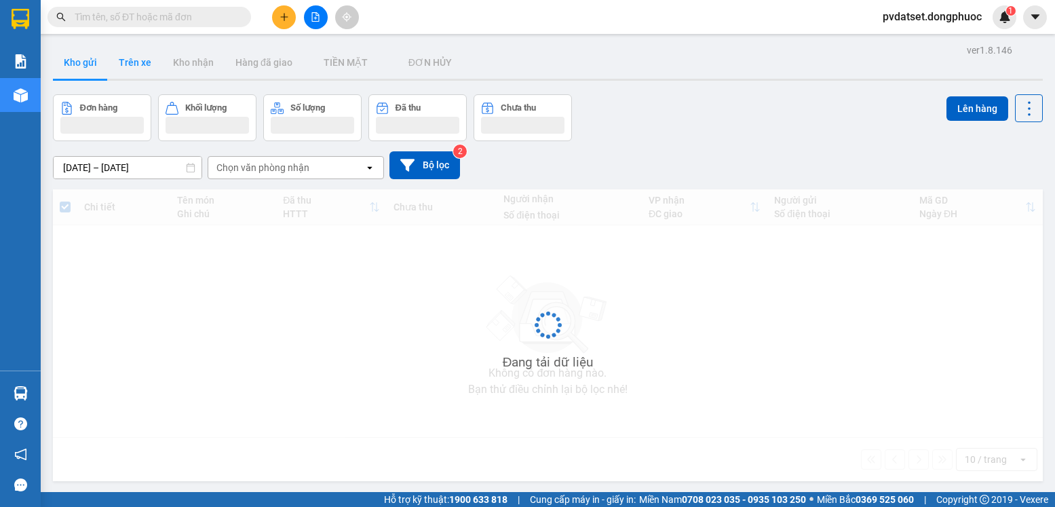
click at [133, 71] on button "Trên xe" at bounding box center [135, 62] width 54 height 33
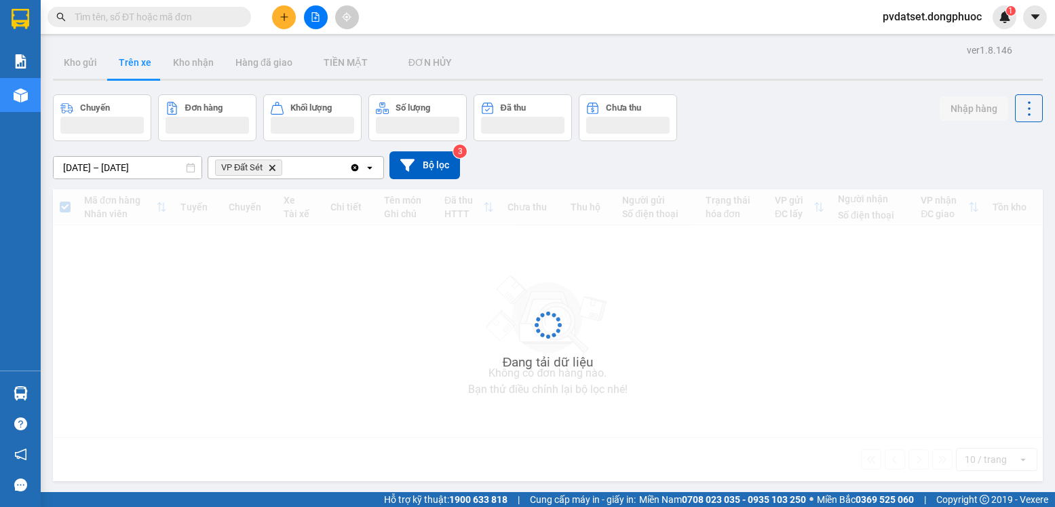
click at [133, 71] on button "Trên xe" at bounding box center [135, 62] width 54 height 33
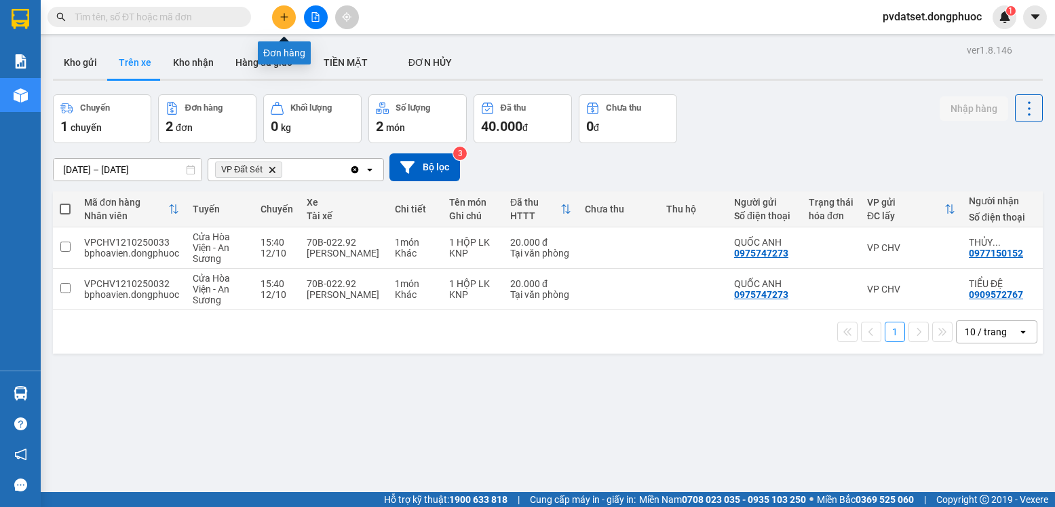
click at [288, 14] on icon "plus" at bounding box center [283, 16] width 9 height 9
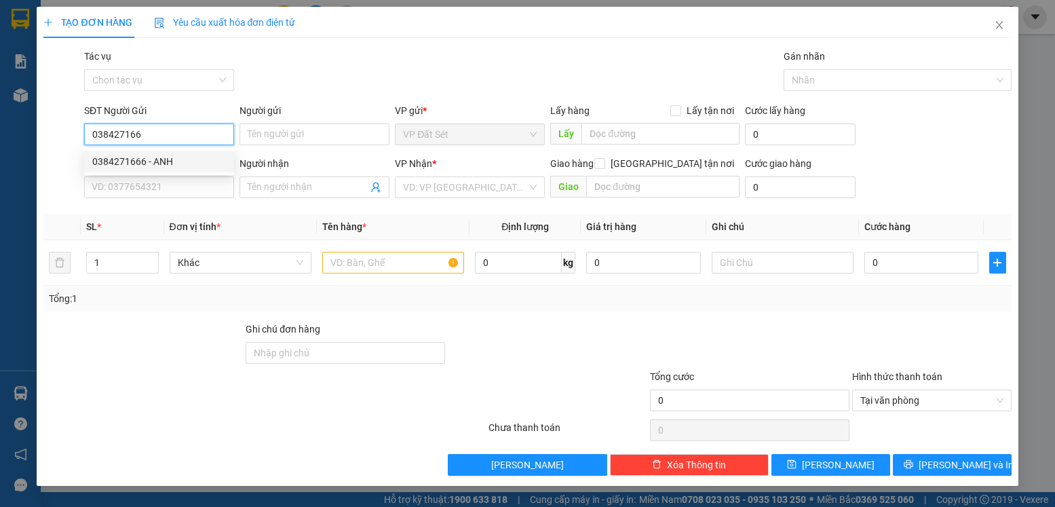
click at [170, 161] on div "0384271666 - ANH" at bounding box center [159, 161] width 134 height 15
type input "0384271666"
type input "ANH"
type input "0961862942"
type input "TÍT"
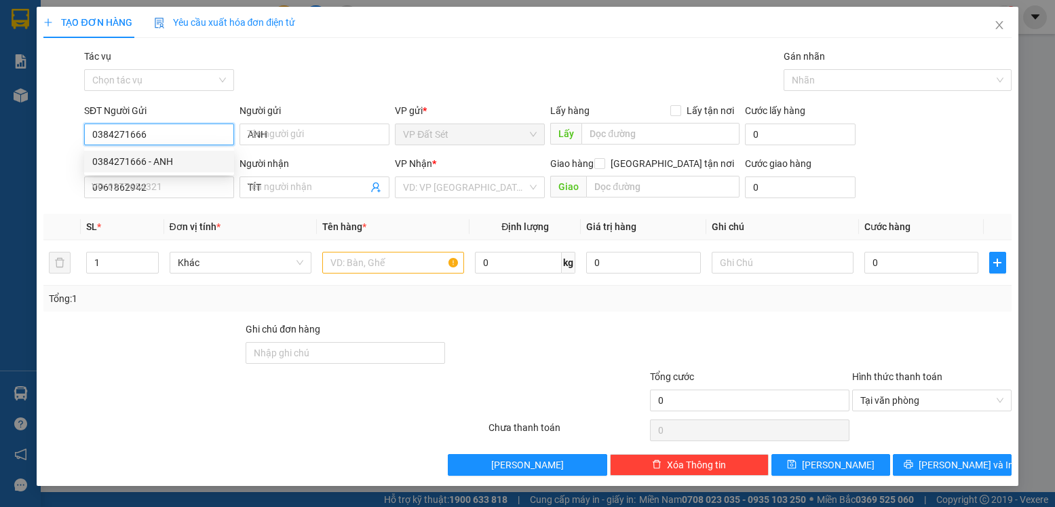
type input "20.000"
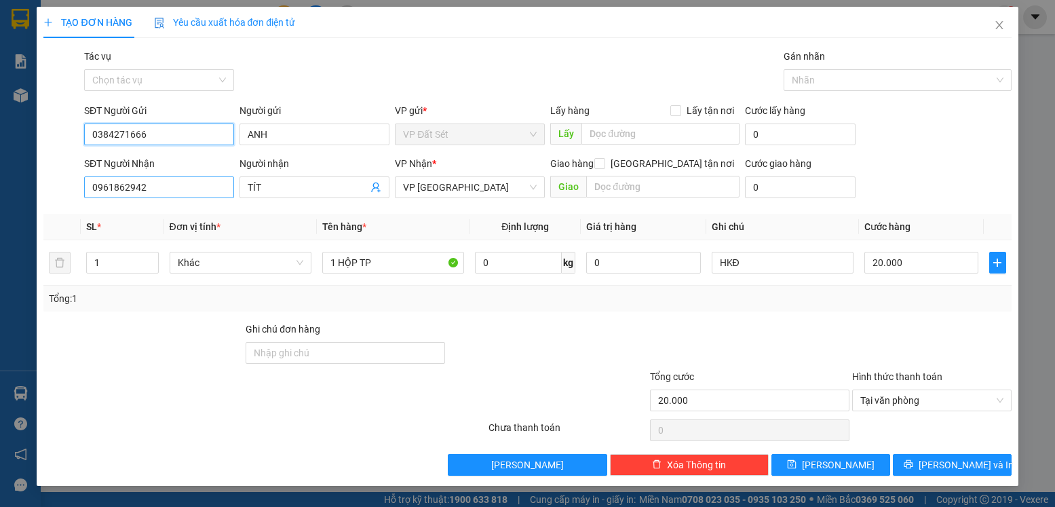
type input "0384271666"
drag, startPoint x: 153, startPoint y: 189, endPoint x: 81, endPoint y: 189, distance: 71.9
click at [81, 189] on div "SĐT Người Nhận 0961862942 0961862942" at bounding box center [158, 179] width 155 height 47
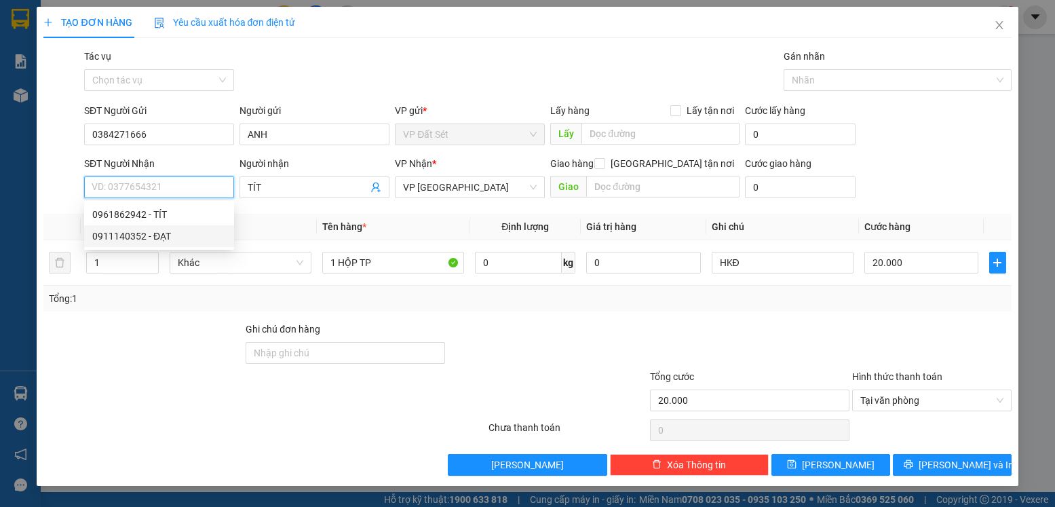
click at [155, 233] on div "0911140352 - ĐẠT" at bounding box center [159, 236] width 134 height 15
type input "0911140352"
type input "ĐẠT"
type input "25.000"
type input "0911140352"
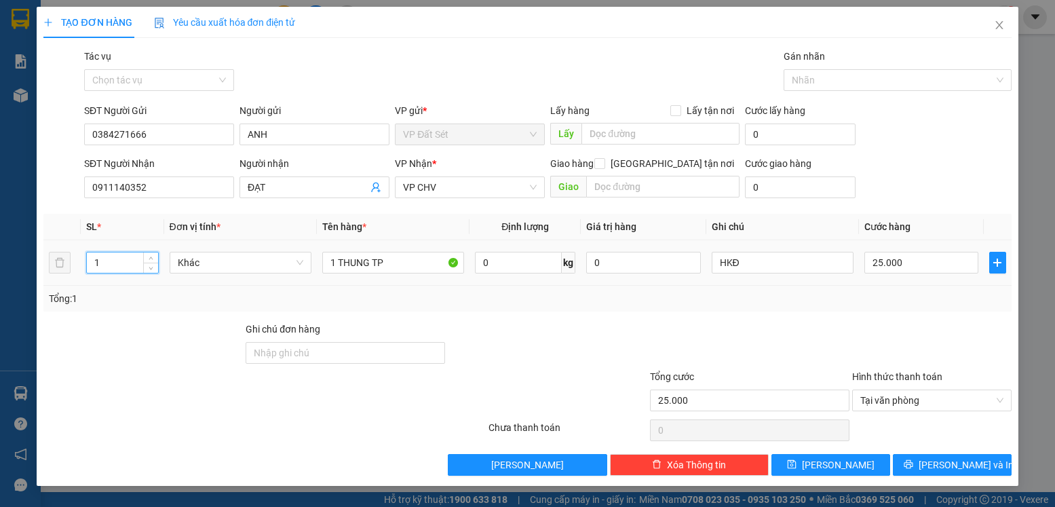
drag, startPoint x: 120, startPoint y: 256, endPoint x: 83, endPoint y: 266, distance: 38.5
click at [83, 266] on td "1" at bounding box center [122, 262] width 83 height 45
type input "2"
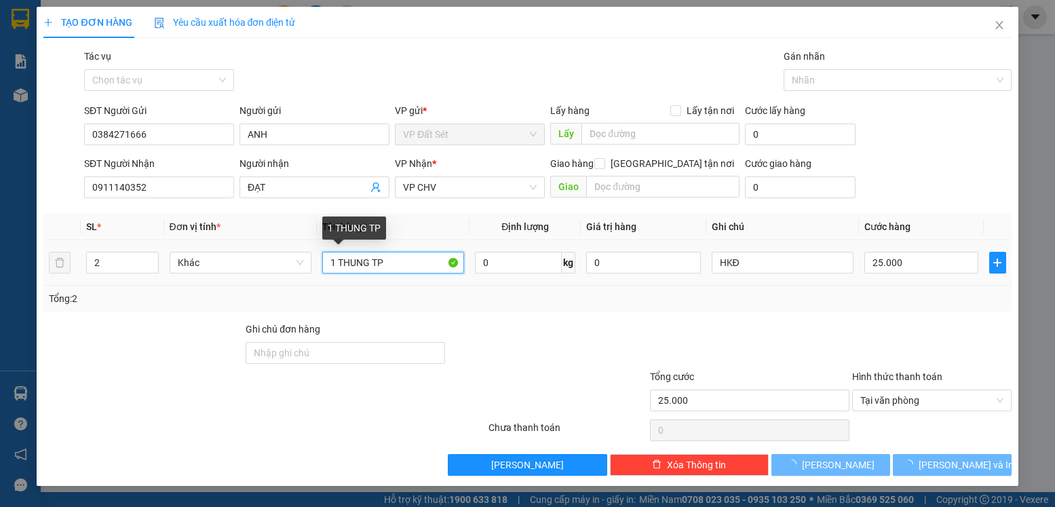
drag, startPoint x: 336, startPoint y: 264, endPoint x: 330, endPoint y: 266, distance: 7.1
click at [330, 266] on input "1 THUNG TP" at bounding box center [393, 263] width 142 height 22
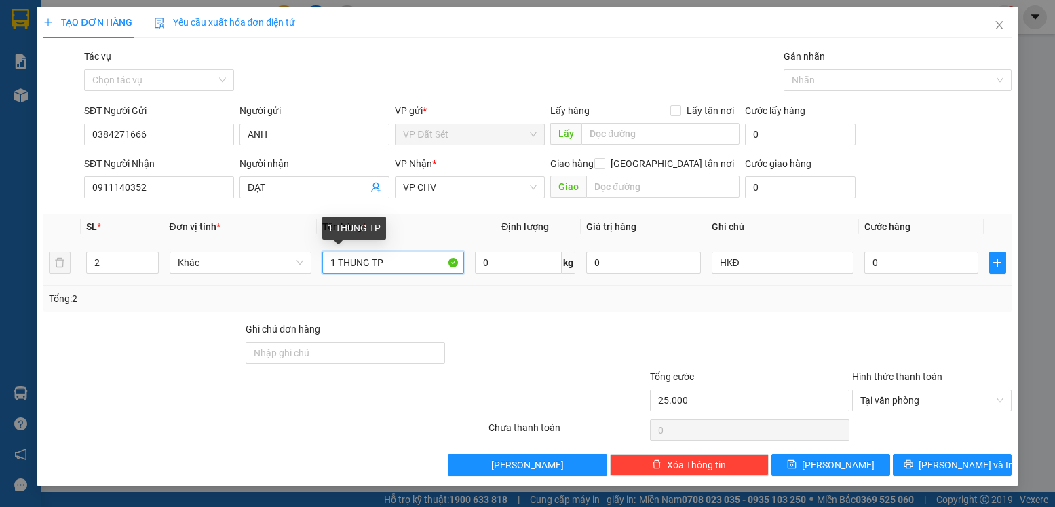
type input "0"
drag, startPoint x: 366, startPoint y: 263, endPoint x: 336, endPoint y: 266, distance: 29.3
click at [336, 266] on input "2THUNG TP" at bounding box center [393, 263] width 142 height 22
type input "2 bọc tp"
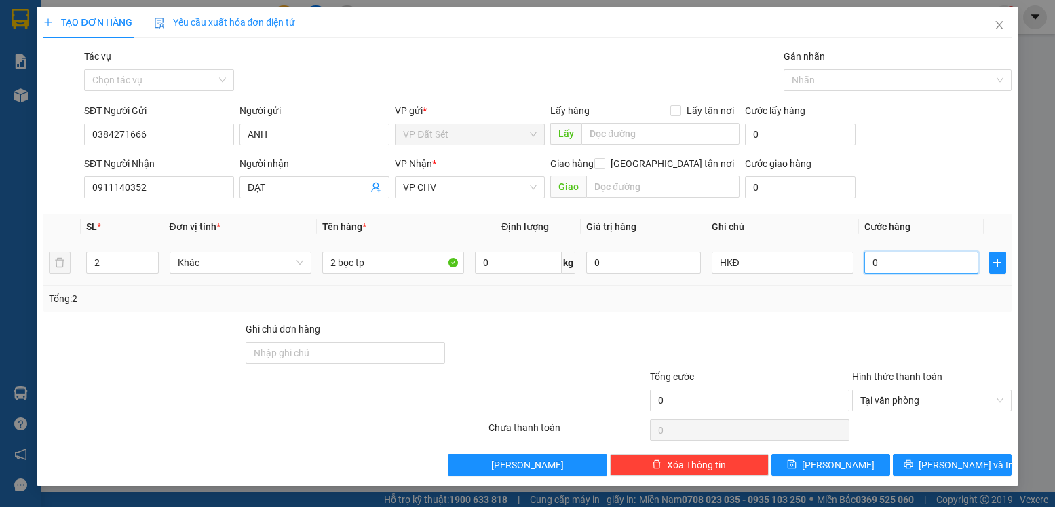
click at [884, 267] on input "0" at bounding box center [921, 263] width 114 height 22
type input "3"
type input "35"
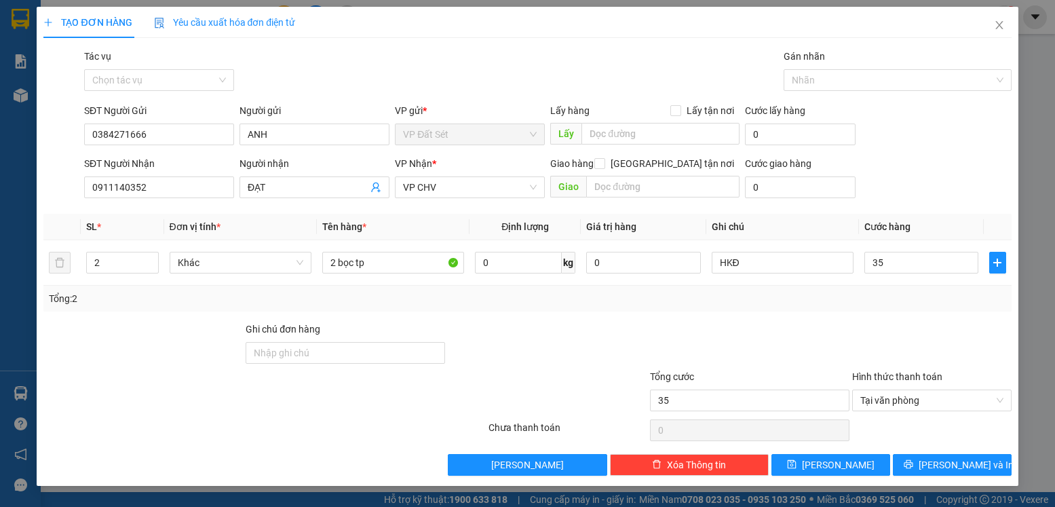
type input "35.000"
click at [821, 302] on div "Tổng: 2" at bounding box center [527, 298] width 956 height 15
click at [949, 465] on span "[PERSON_NAME] và In" at bounding box center [965, 464] width 95 height 15
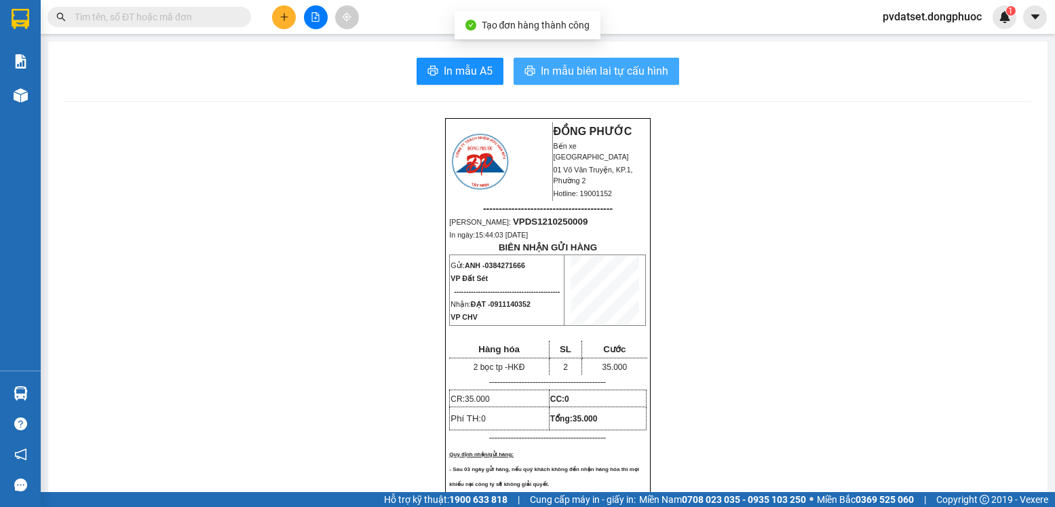
click at [597, 77] on span "In mẫu biên lai tự cấu hình" at bounding box center [605, 70] width 128 height 17
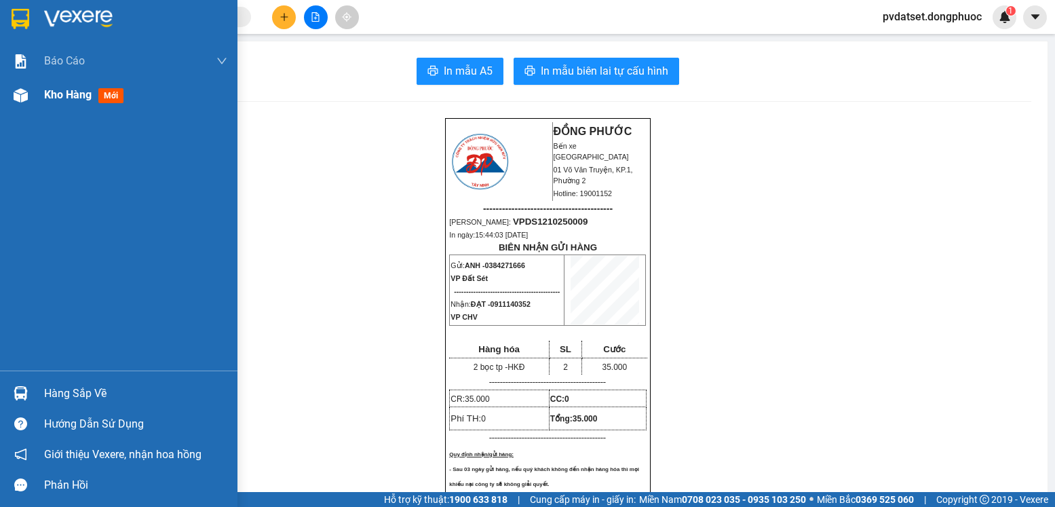
click at [122, 107] on div "Kho hàng mới" at bounding box center [135, 95] width 183 height 34
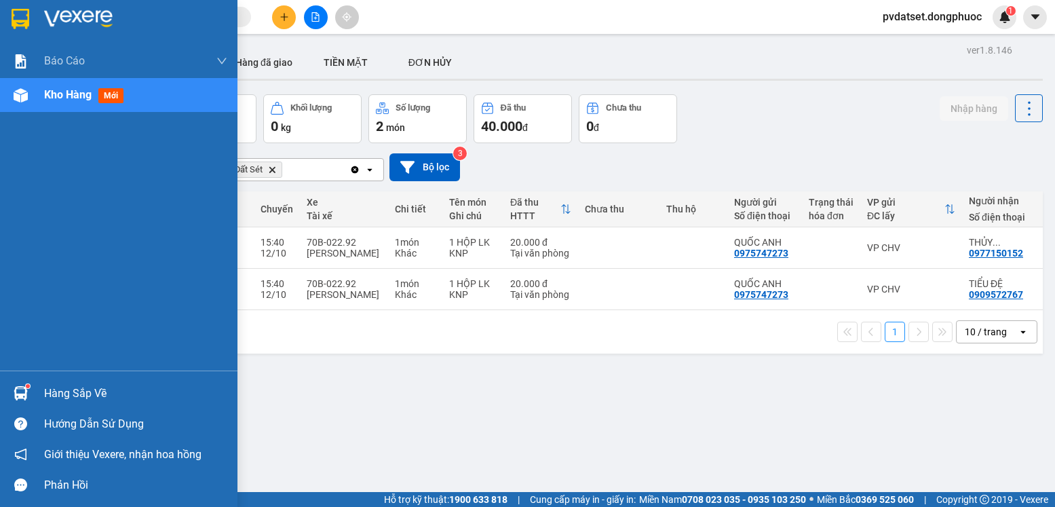
click at [35, 398] on div "Hàng sắp về" at bounding box center [118, 393] width 237 height 31
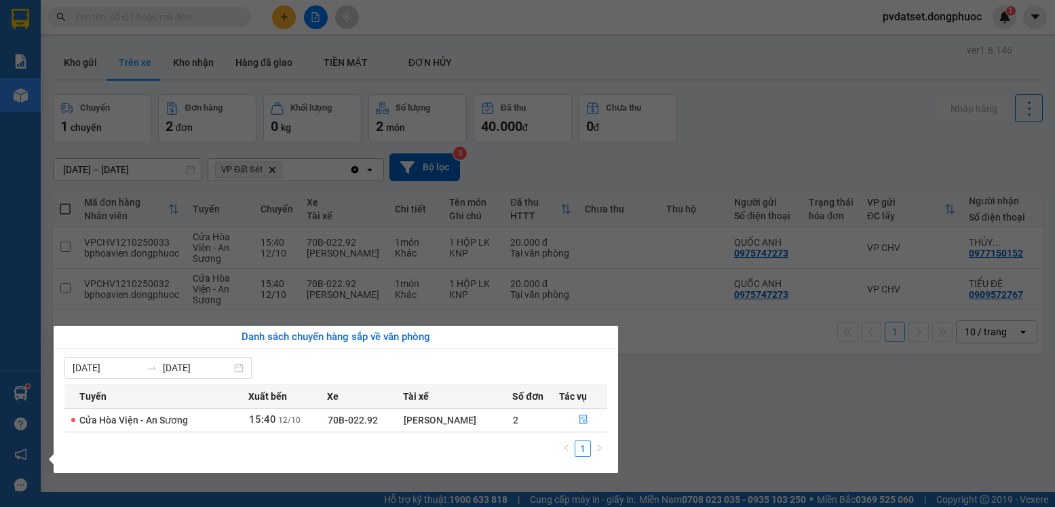
click at [673, 411] on section "Kết quả tìm kiếm ( 0 ) Bộ lọc Ngày tạo đơn gần nhất No Data pvdatset.dongphuoc …" at bounding box center [527, 253] width 1055 height 507
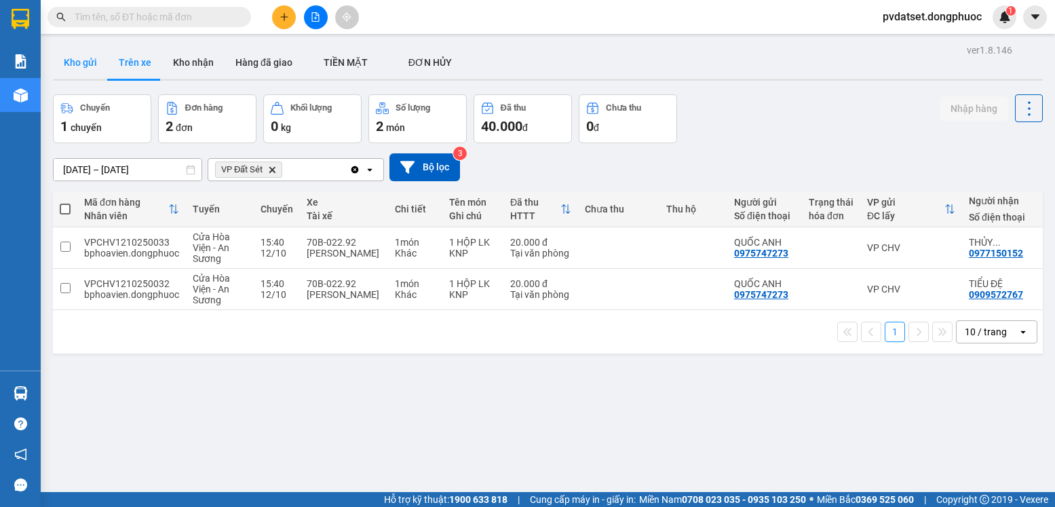
click at [98, 60] on button "Kho gửi" at bounding box center [80, 62] width 55 height 33
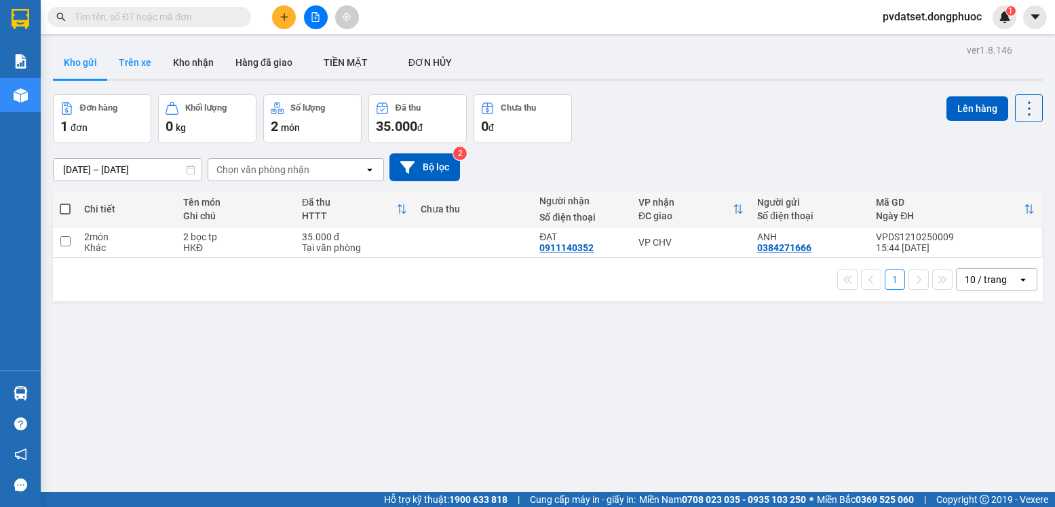
click at [140, 62] on button "Trên xe" at bounding box center [135, 62] width 54 height 33
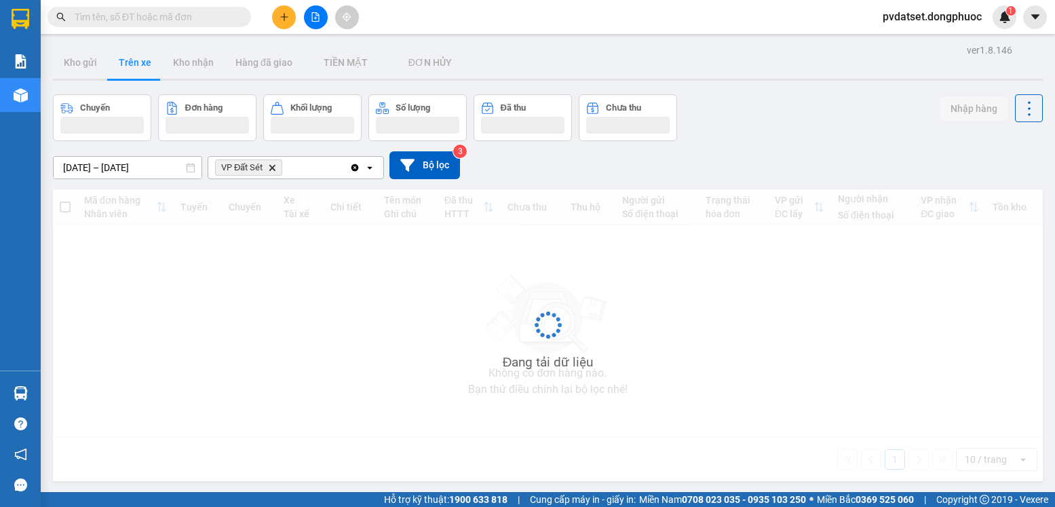
click at [142, 62] on button "Trên xe" at bounding box center [135, 62] width 54 height 33
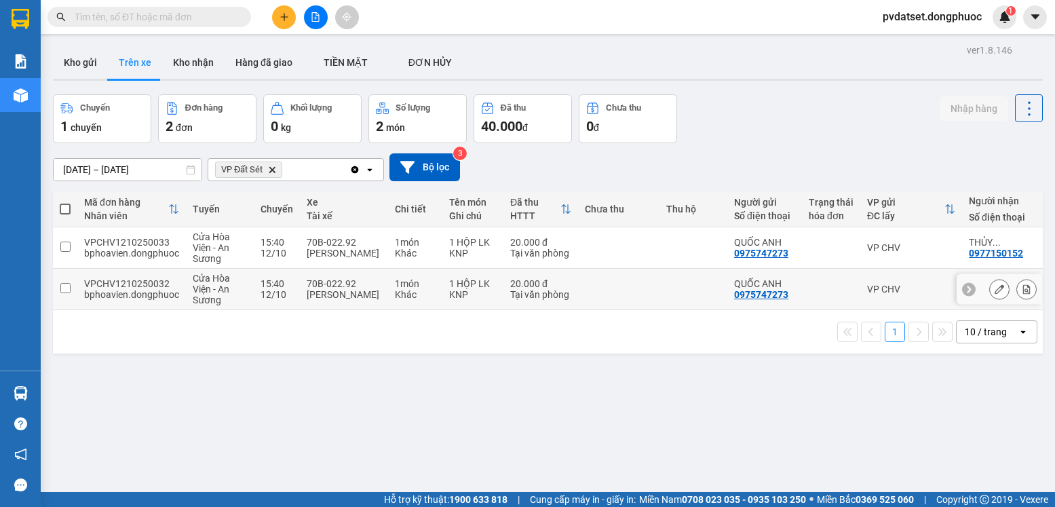
click at [426, 292] on div "Khác" at bounding box center [415, 294] width 41 height 11
checkbox input "true"
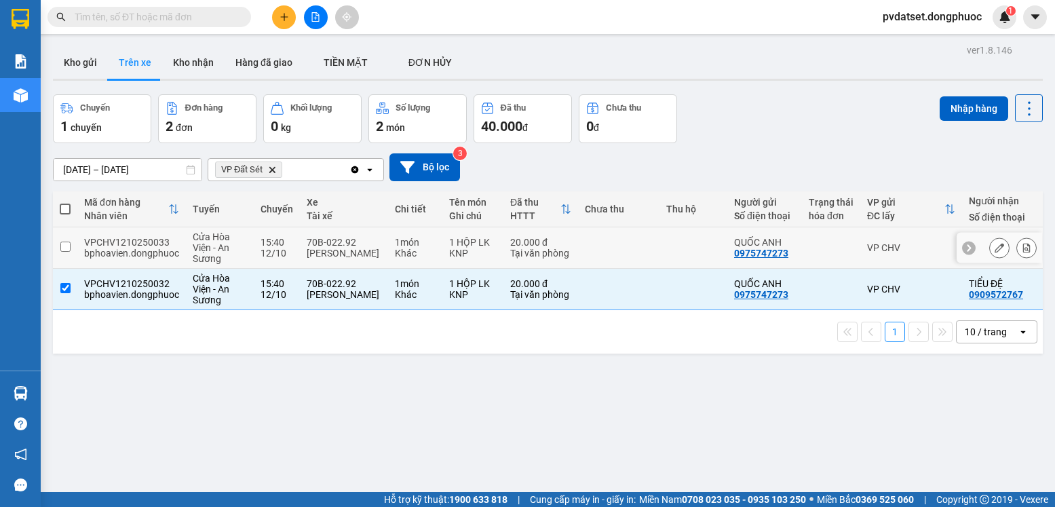
click at [450, 243] on div "1 HỘP LK" at bounding box center [472, 242] width 47 height 11
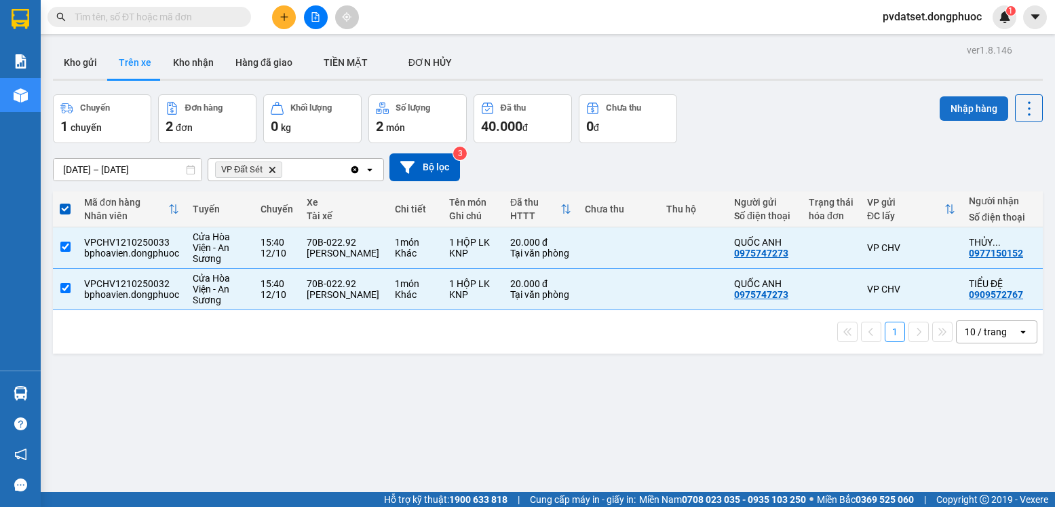
click at [970, 109] on button "Nhập hàng" at bounding box center [973, 108] width 68 height 24
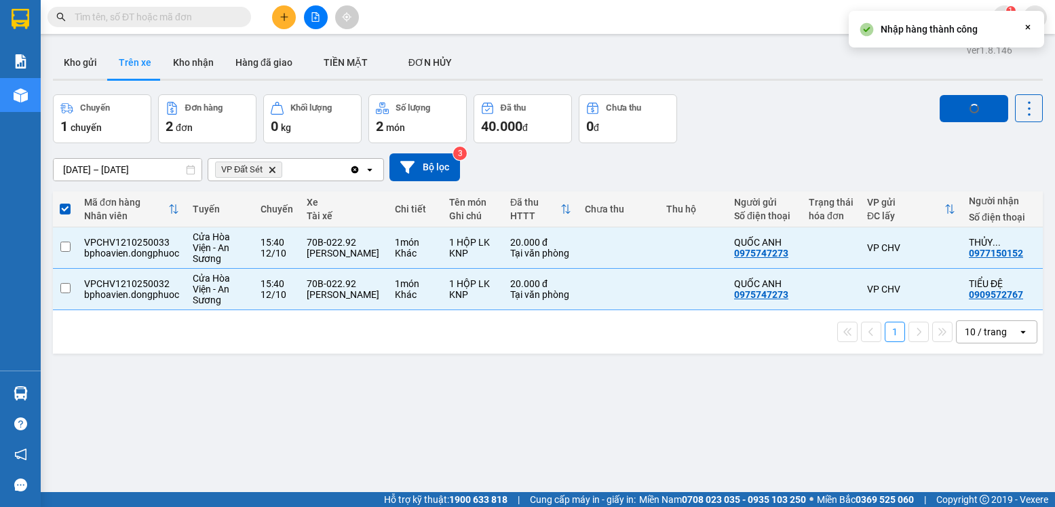
checkbox input "false"
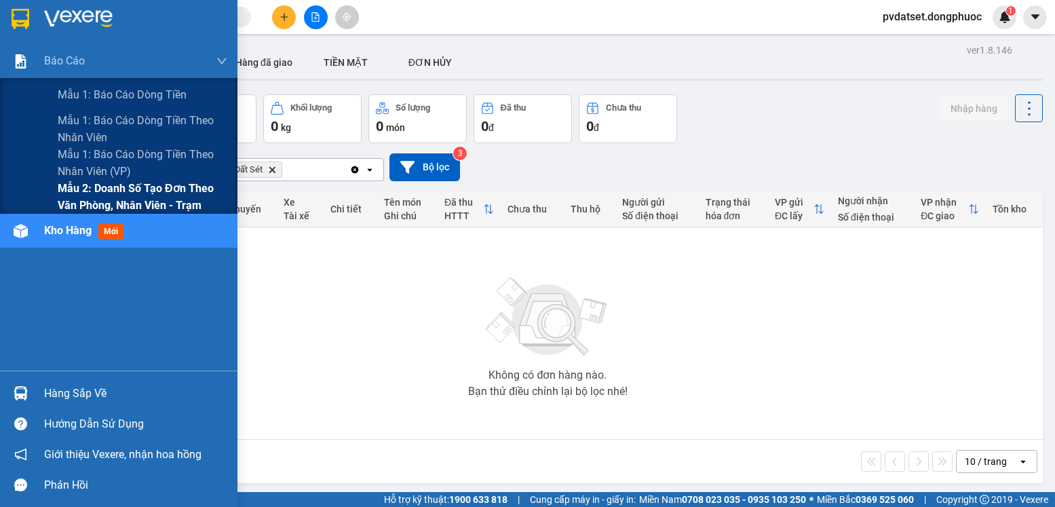
click at [87, 186] on span "Mẫu 2: Doanh số tạo đơn theo Văn phòng, nhân viên - Trạm" at bounding box center [143, 197] width 170 height 34
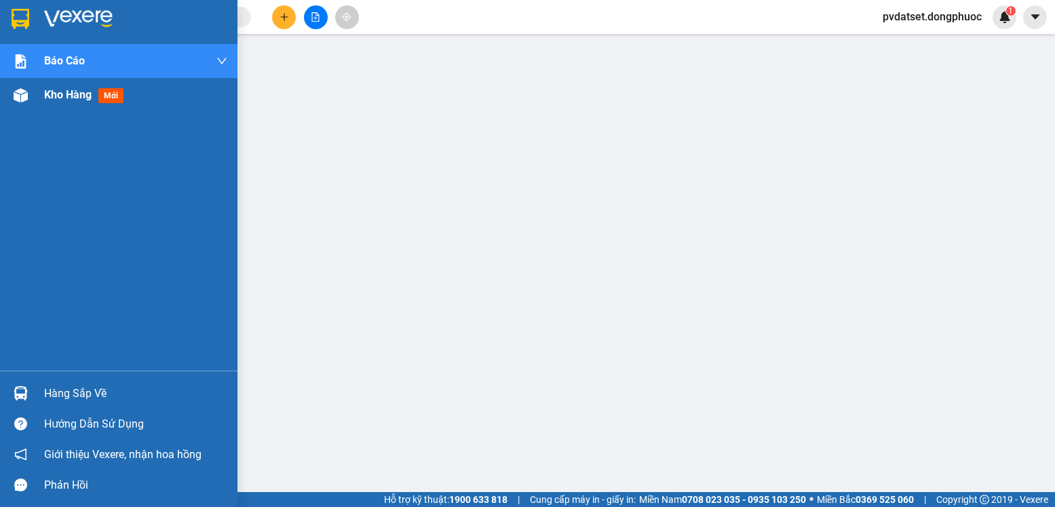
click at [47, 101] on span "Kho hàng" at bounding box center [67, 94] width 47 height 13
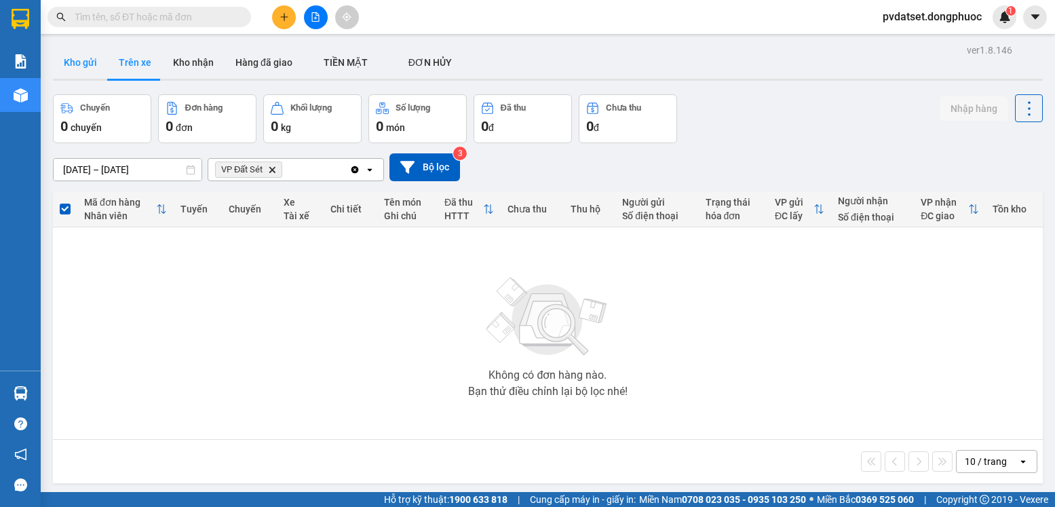
click at [94, 71] on button "Kho gửi" at bounding box center [80, 62] width 55 height 33
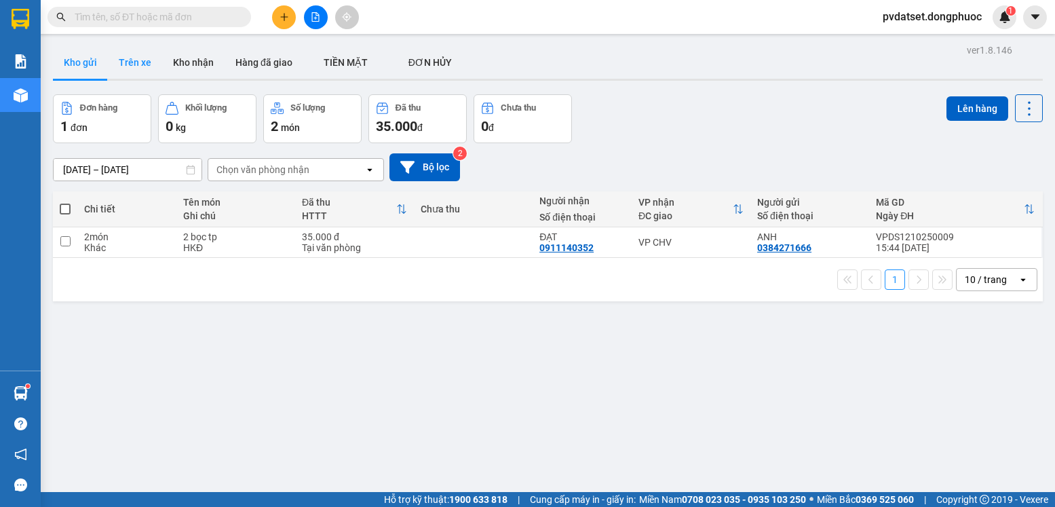
click at [138, 67] on button "Trên xe" at bounding box center [135, 62] width 54 height 33
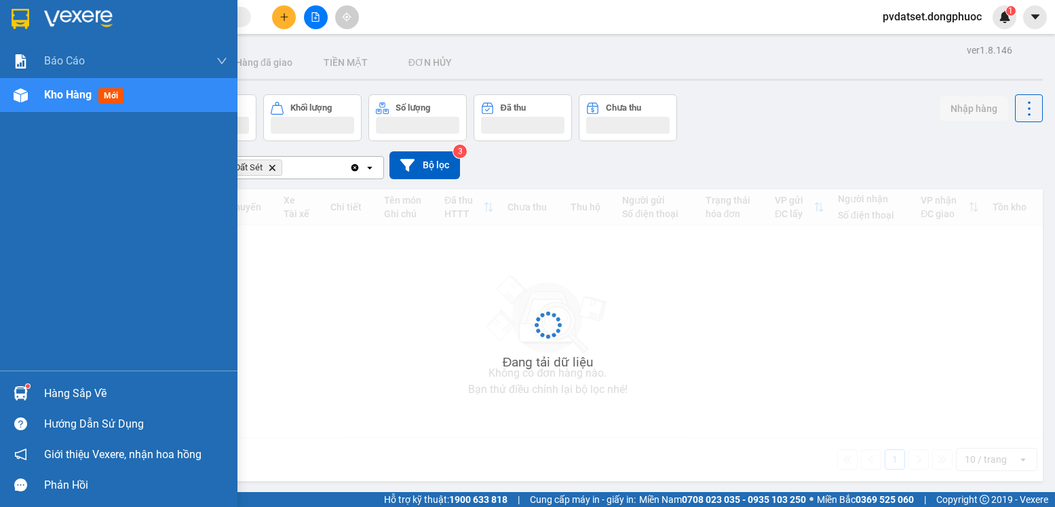
click at [26, 399] on img at bounding box center [21, 393] width 14 height 14
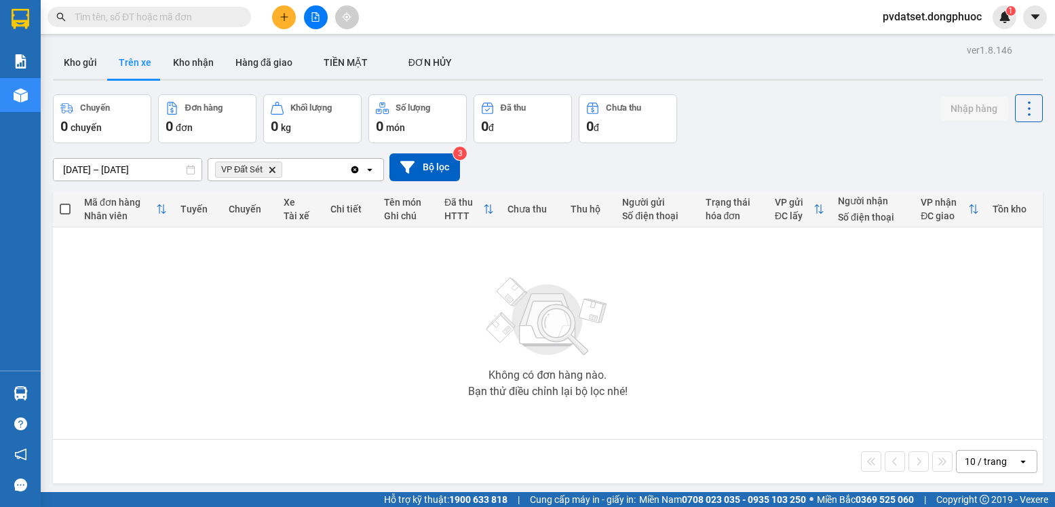
click at [288, 267] on section "Kết quả tìm kiếm ( 0 ) Bộ lọc Ngày tạo đơn gần nhất No Data pvdatset.dongphuoc …" at bounding box center [527, 253] width 1055 height 507
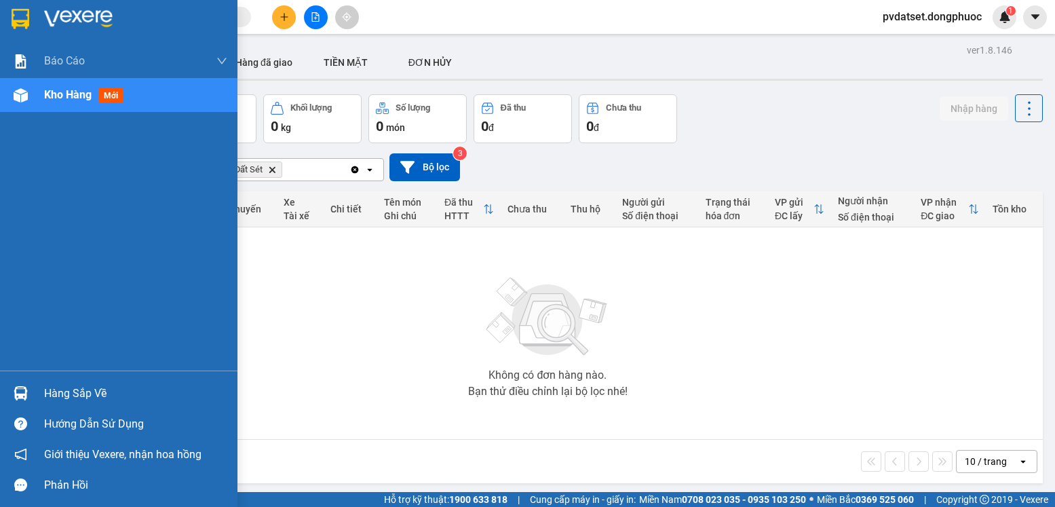
click at [14, 394] on img at bounding box center [21, 393] width 14 height 14
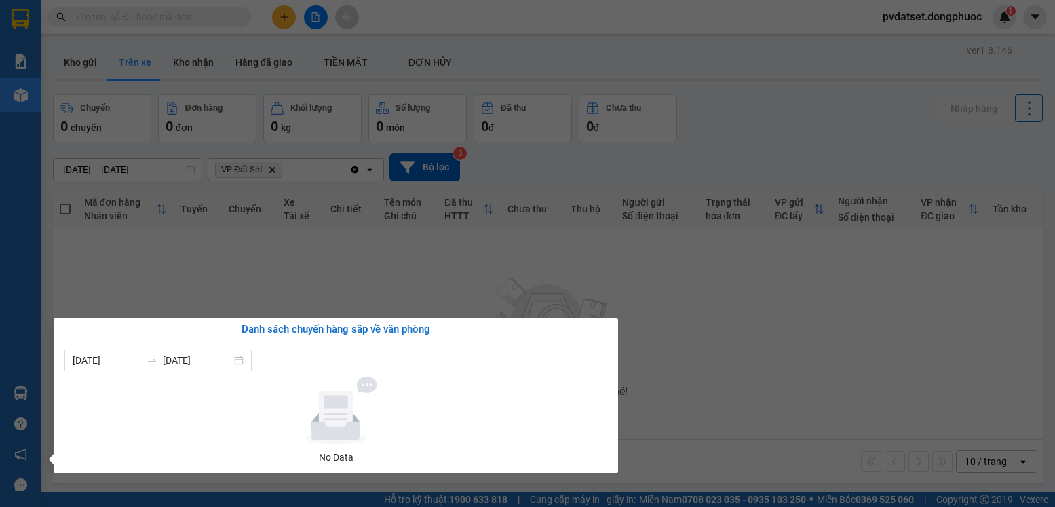
click at [292, 273] on section "Kết quả tìm kiếm ( 0 ) Bộ lọc Ngày tạo đơn gần nhất No Data pvdatset.dongphuoc …" at bounding box center [527, 253] width 1055 height 507
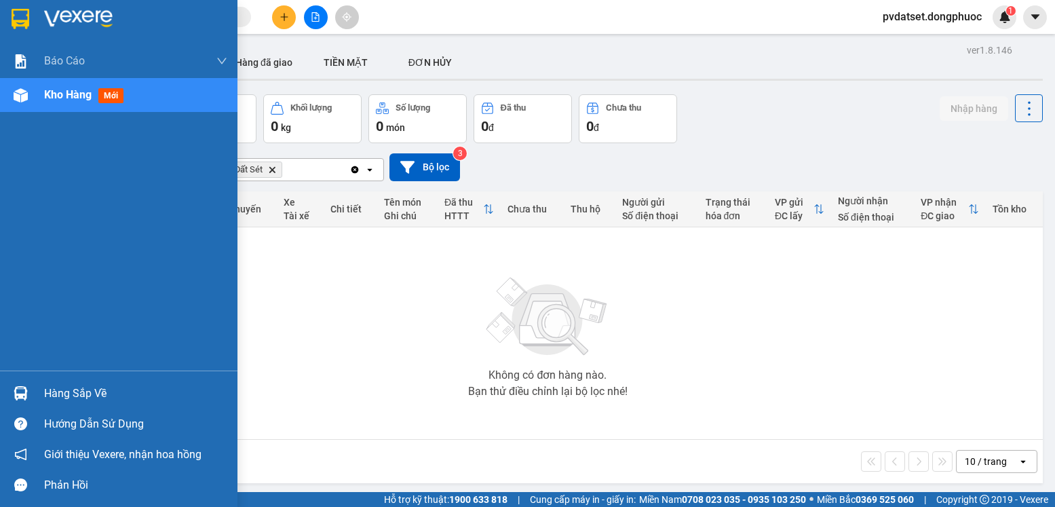
click at [6, 393] on div "Hàng sắp về" at bounding box center [118, 393] width 237 height 31
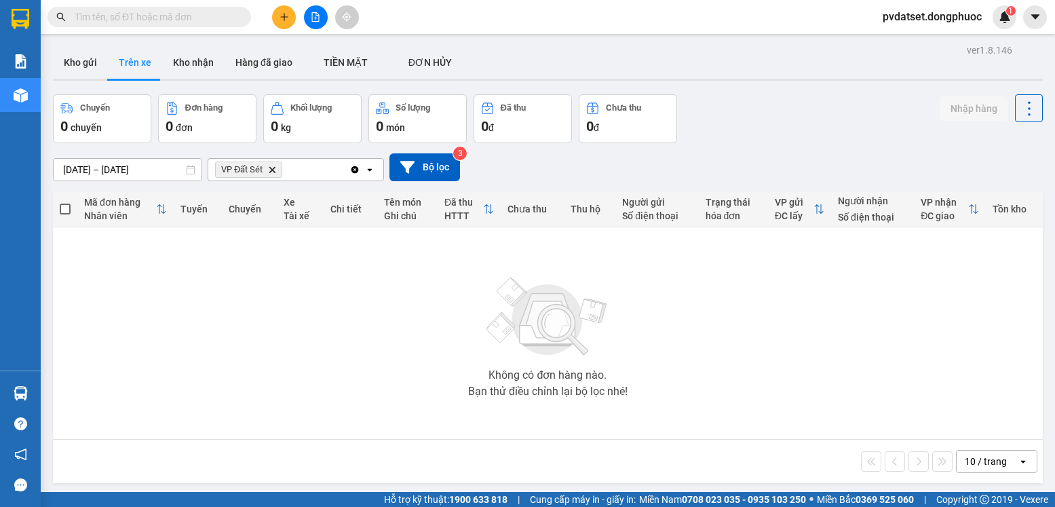
click at [218, 283] on section "Kết quả tìm kiếm ( 0 ) Bộ lọc Ngày tạo đơn gần nhất No Data pvdatset.dongphuoc …" at bounding box center [527, 253] width 1055 height 507
click at [68, 65] on button "Kho gửi" at bounding box center [80, 62] width 55 height 33
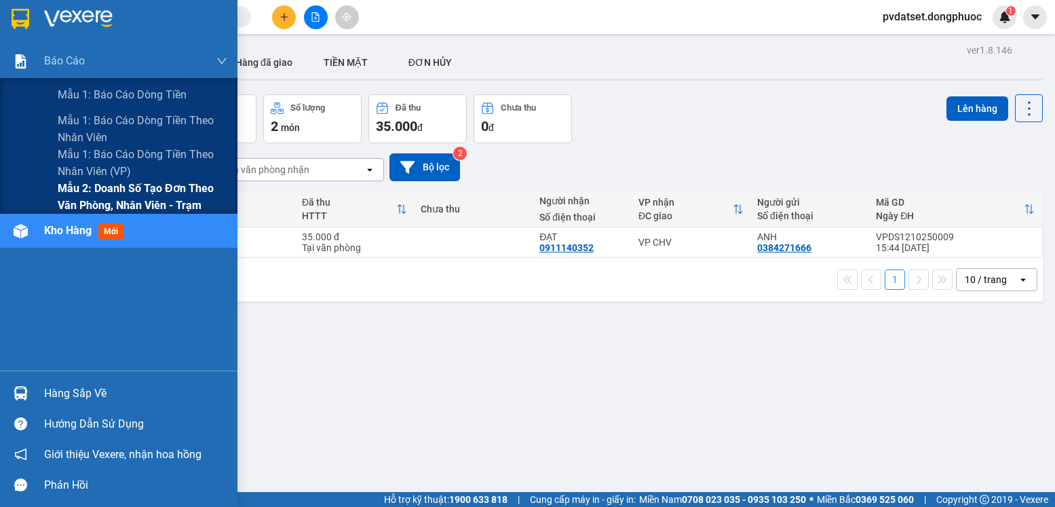
click at [102, 209] on span "Mẫu 2: Doanh số tạo đơn theo Văn phòng, nhân viên - Trạm" at bounding box center [143, 197] width 170 height 34
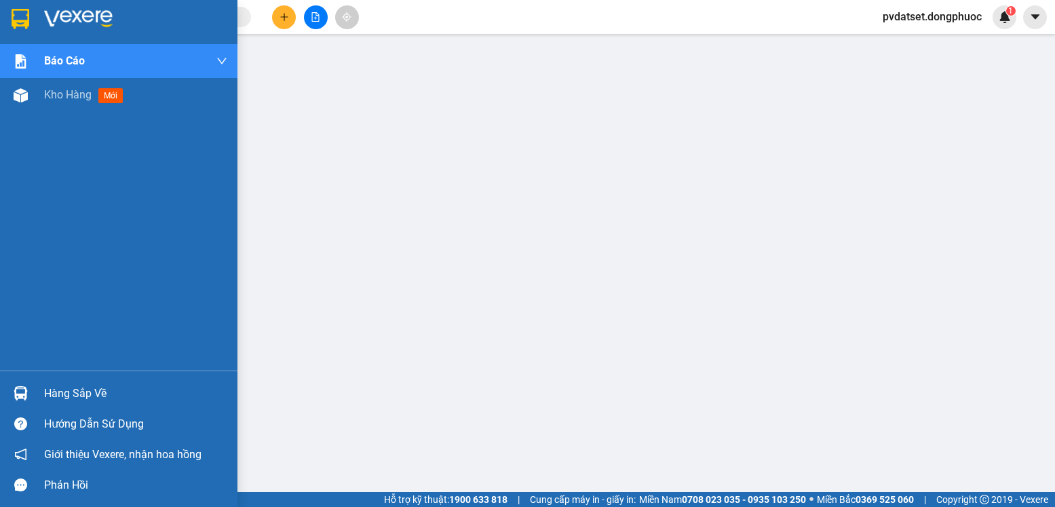
click at [60, 392] on div "Hàng sắp về" at bounding box center [135, 393] width 183 height 20
click at [64, 99] on span "Kho hàng" at bounding box center [67, 94] width 47 height 13
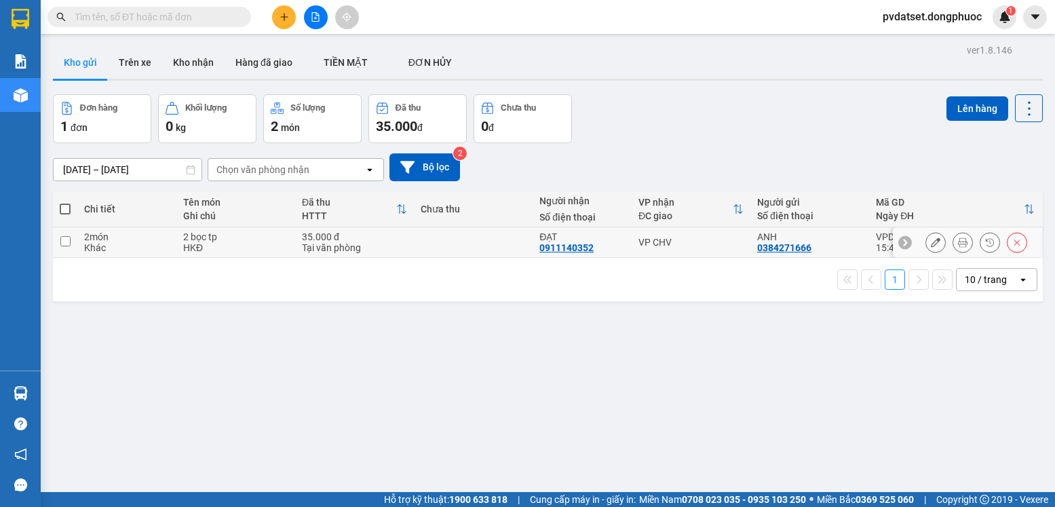
click at [62, 243] on input "checkbox" at bounding box center [65, 241] width 10 height 10
checkbox input "true"
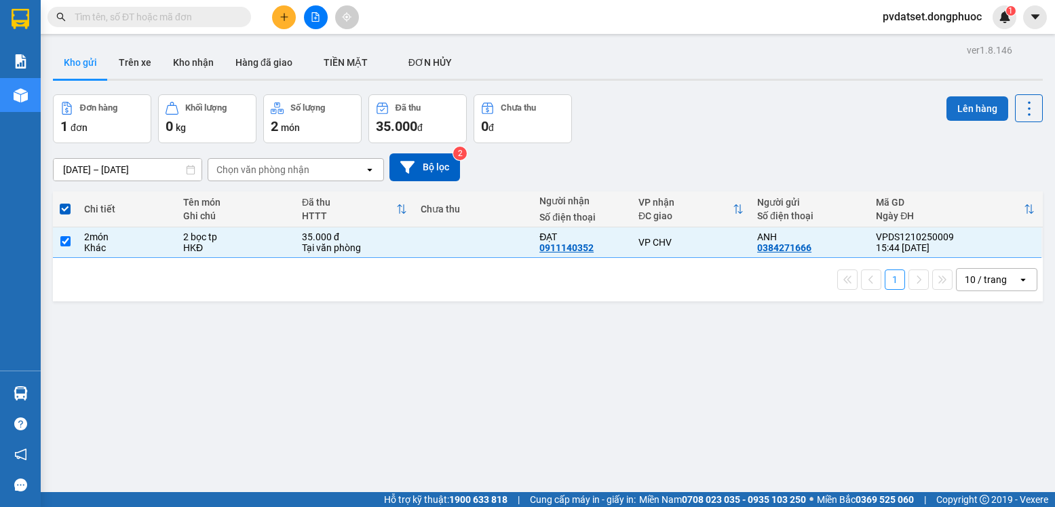
click at [959, 102] on button "Lên hàng" at bounding box center [977, 108] width 62 height 24
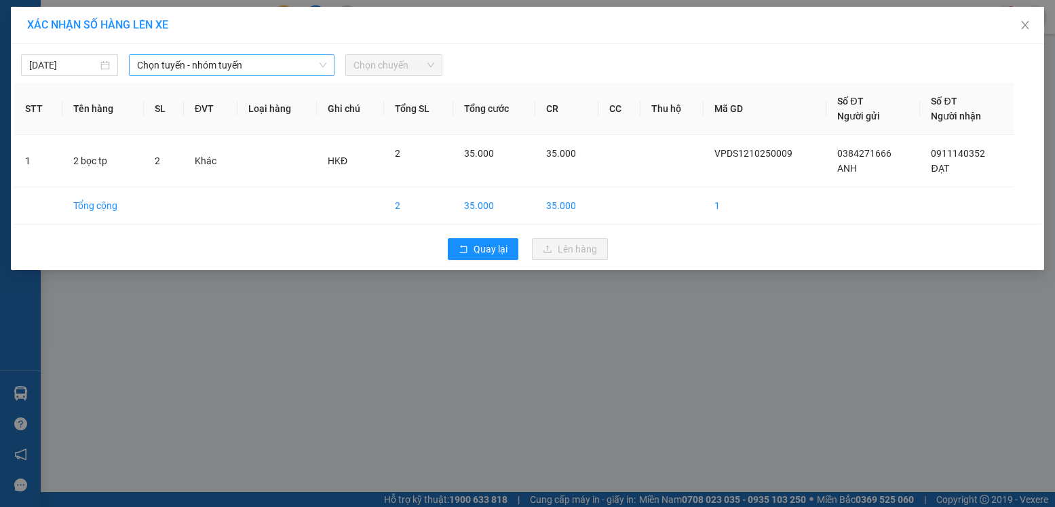
click at [305, 62] on span "Chọn tuyến - nhóm tuyến" at bounding box center [231, 65] width 189 height 20
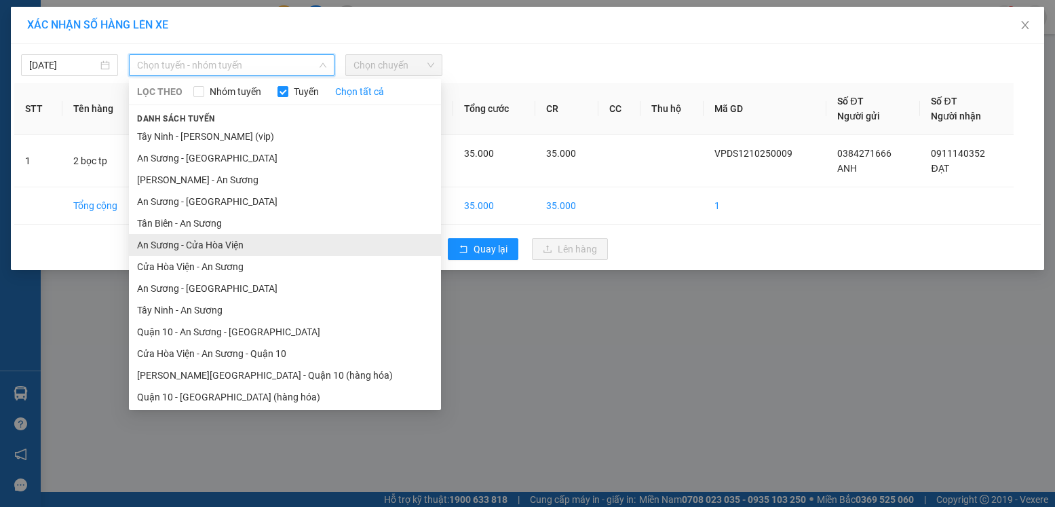
click at [192, 243] on li "An Sương - Cửa Hòa Viện" at bounding box center [285, 245] width 312 height 22
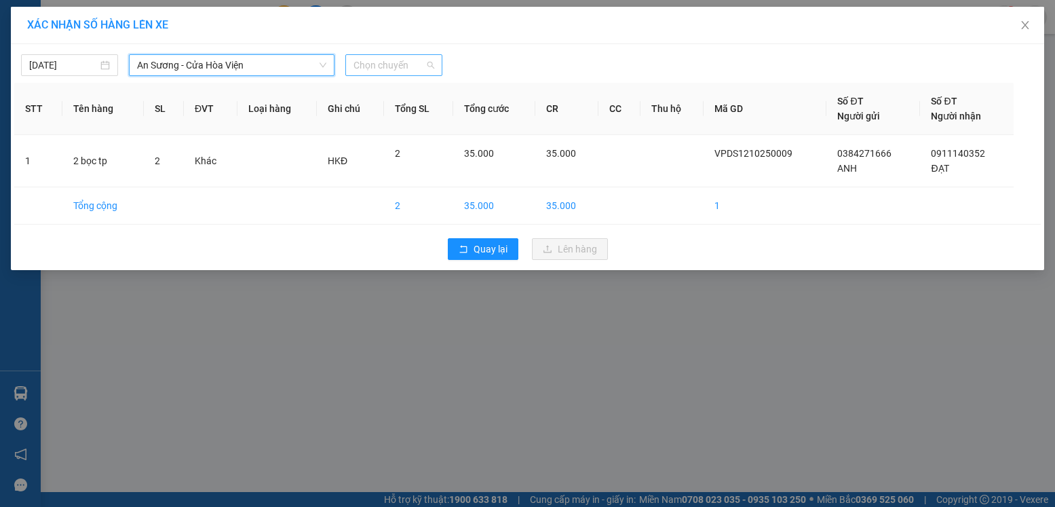
click at [432, 64] on span "Chọn chuyến" at bounding box center [393, 65] width 81 height 20
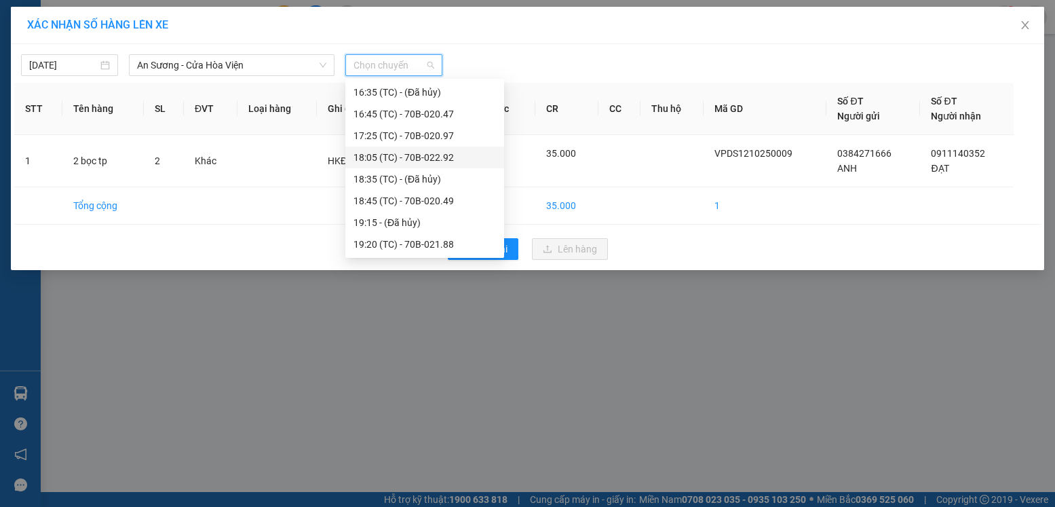
scroll to position [168, 0]
click at [412, 184] on div "15:15 (TC) - 70B-020.51" at bounding box center [424, 184] width 142 height 15
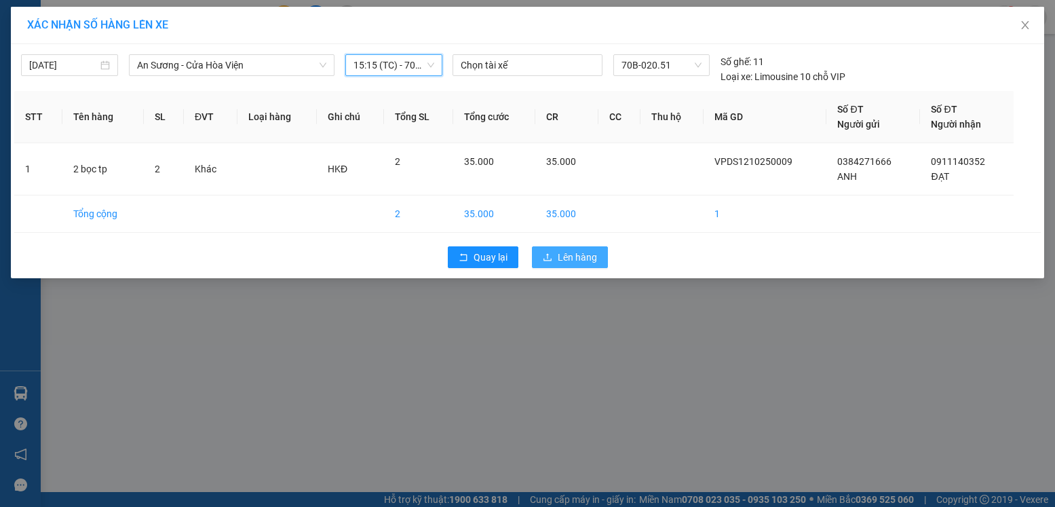
click at [584, 250] on span "Lên hàng" at bounding box center [576, 257] width 39 height 15
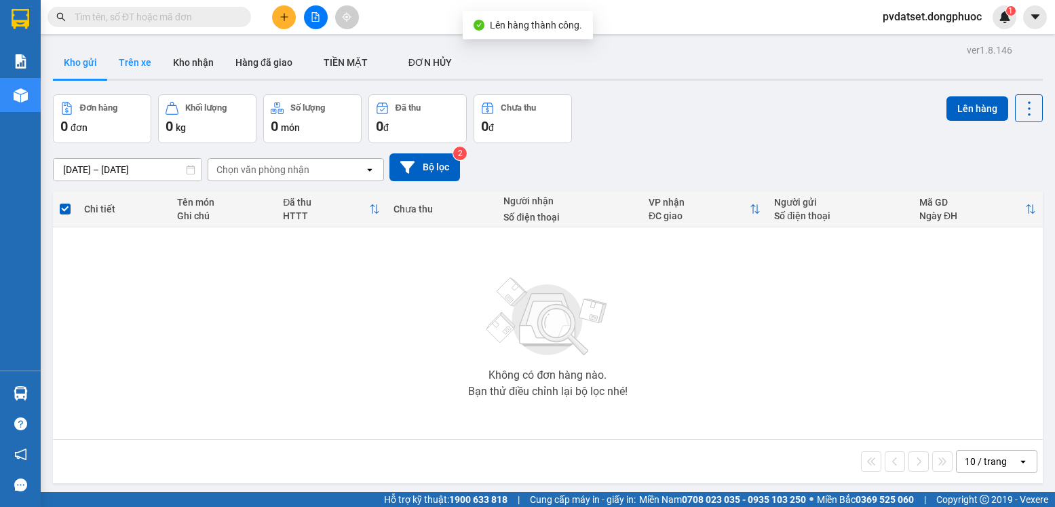
click at [140, 65] on button "Trên xe" at bounding box center [135, 62] width 54 height 33
